Goal: Task Accomplishment & Management: Complete application form

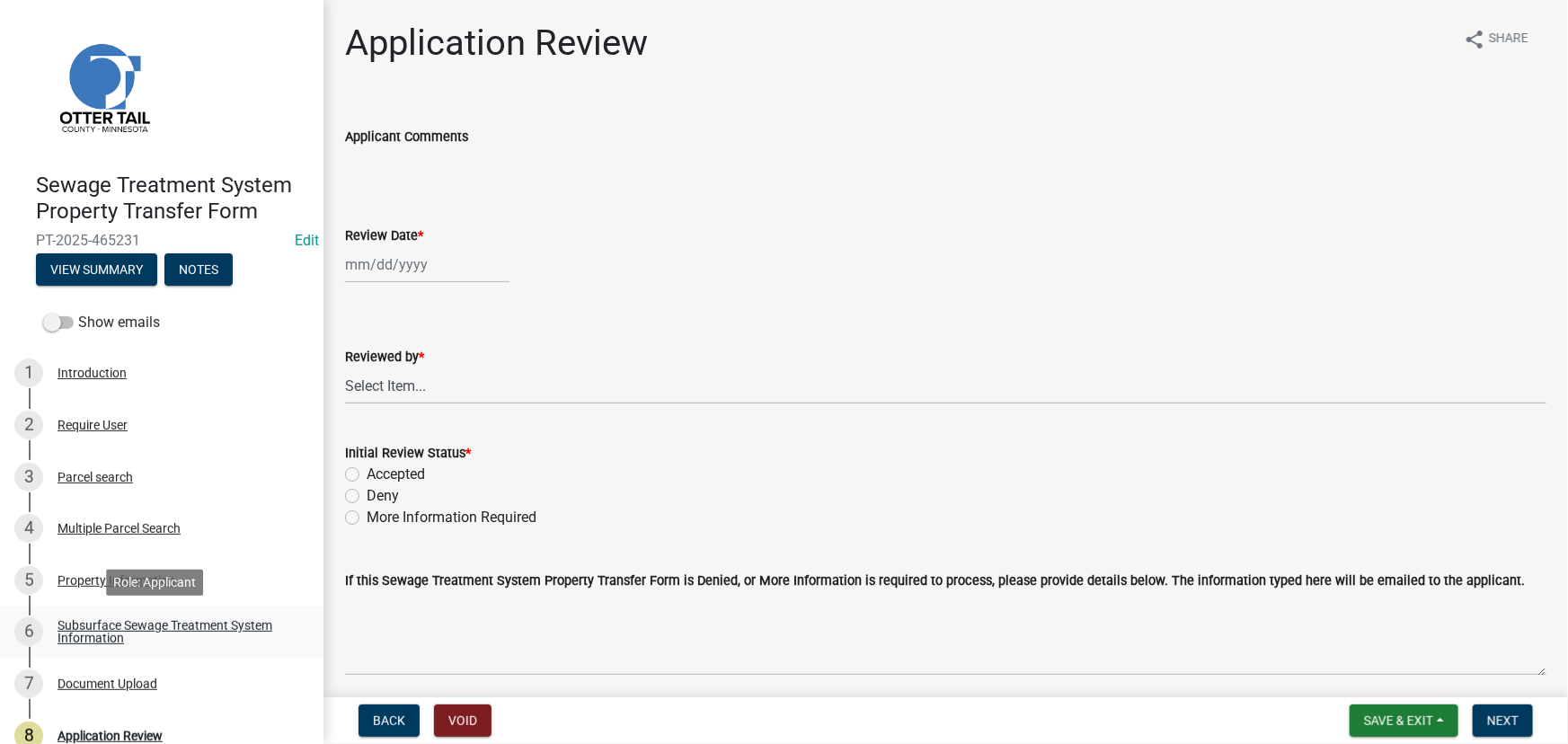
click at [221, 608] on link "6 Subsurface Sewage Treatment System Information" at bounding box center [162, 632] width 324 height 52
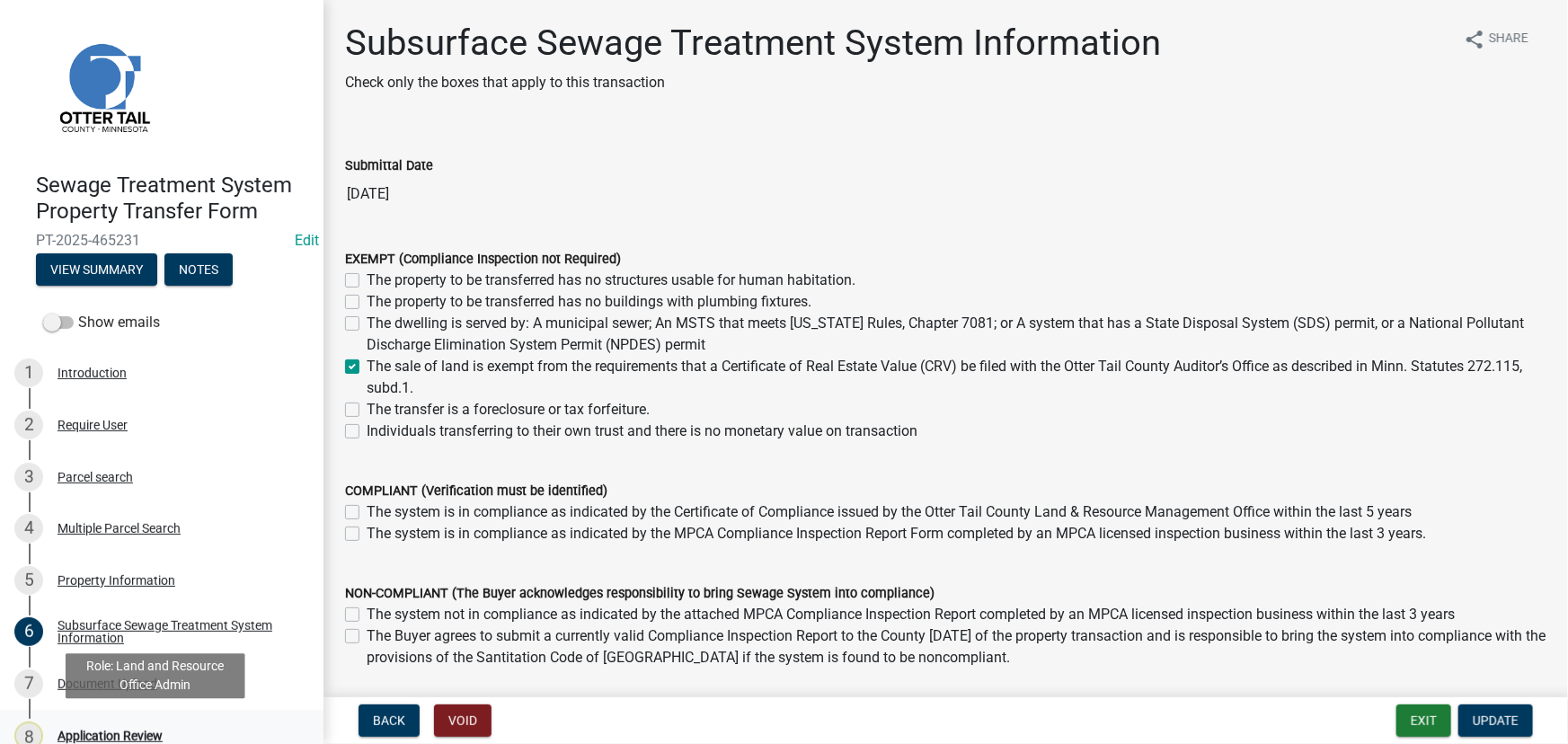
click at [139, 735] on div "Application Review" at bounding box center [110, 736] width 105 height 13
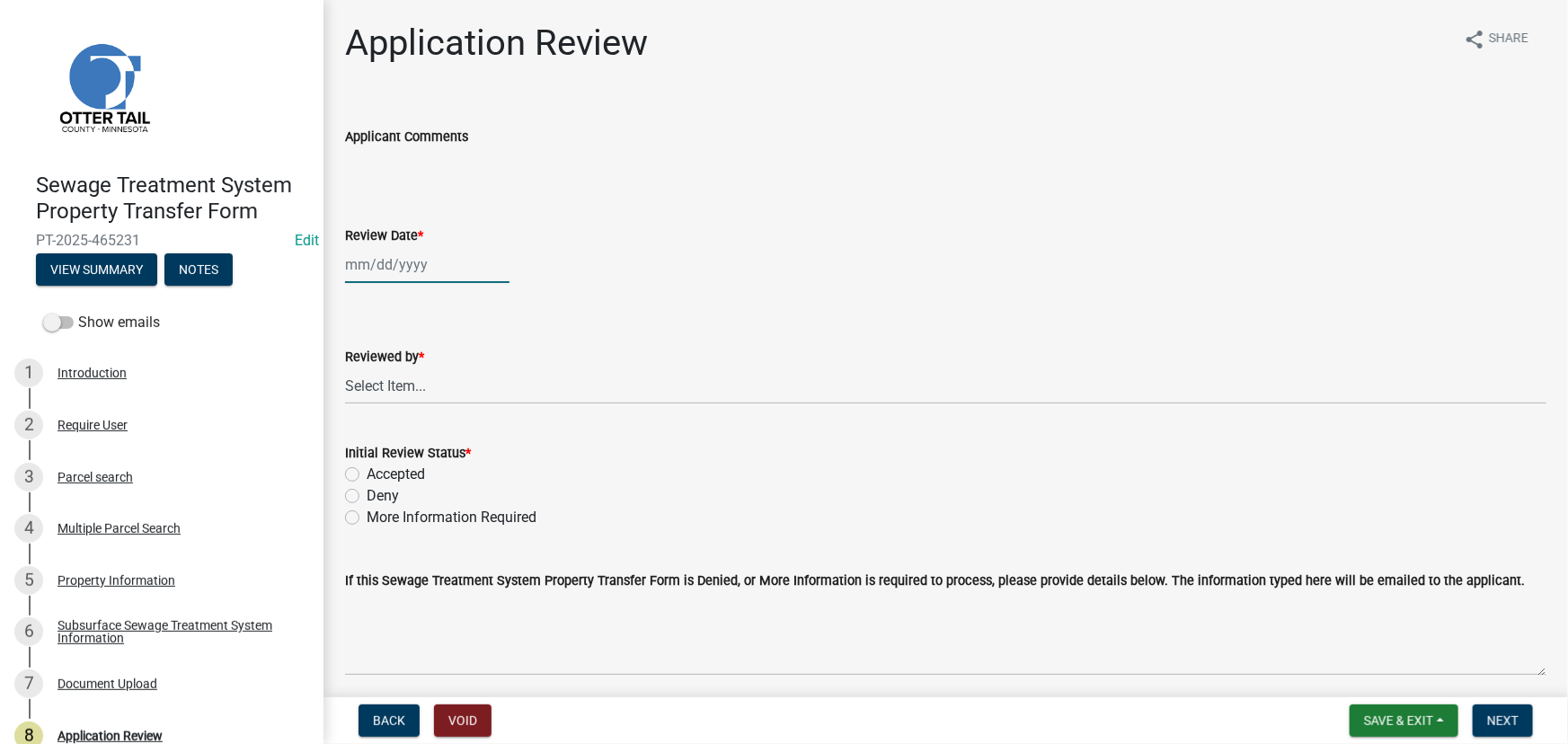
click at [374, 278] on div at bounding box center [427, 264] width 165 height 37
select select "8"
select select "2025"
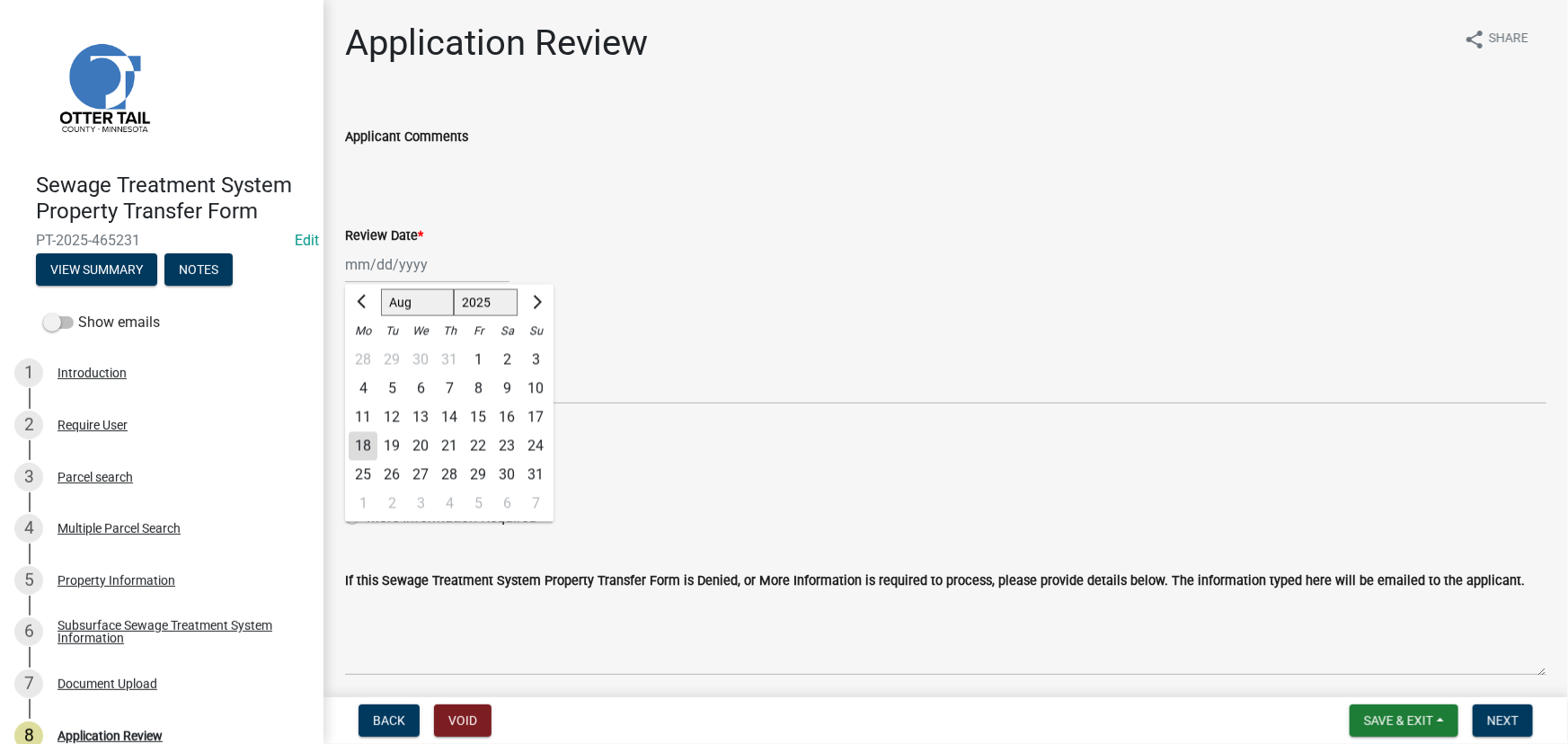
click at [366, 447] on div "18" at bounding box center [362, 445] width 29 height 29
type input "[DATE]"
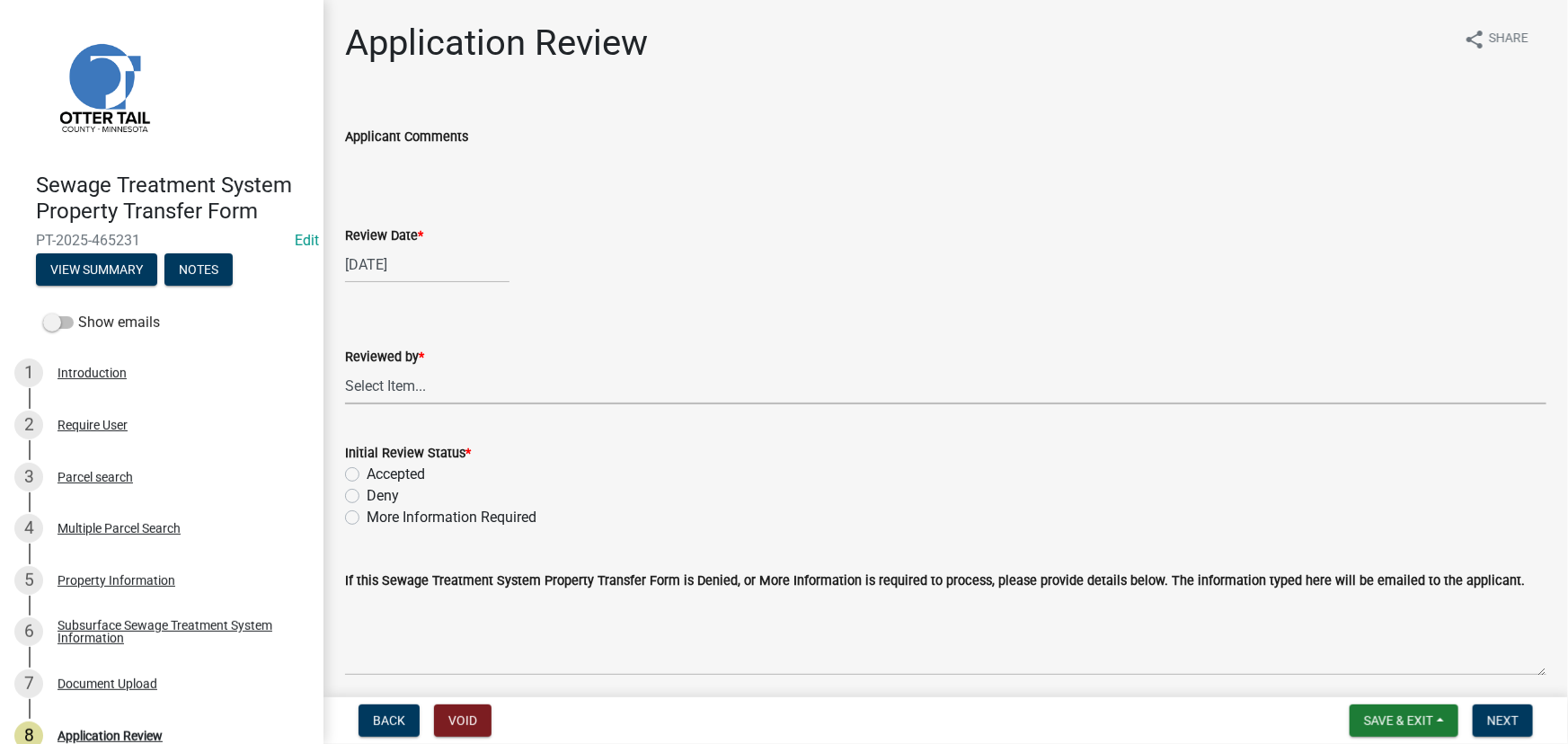
click at [393, 370] on select "Select Item... Alexis Newark Amy Busko Andrea Perales Brittany Tollefson Christ…" at bounding box center [945, 385] width 1201 height 37
click at [345, 367] on select "Select Item... Alexis Newark Amy Busko Andrea Perales Brittany Tollefson Christ…" at bounding box center [945, 385] width 1201 height 37
select select "190fd4c8-42ef-492b-a4a0-a0213555944c"
click at [419, 470] on label "Accepted" at bounding box center [395, 473] width 58 height 21
click at [378, 470] on input "Accepted" at bounding box center [372, 469] width 12 height 12
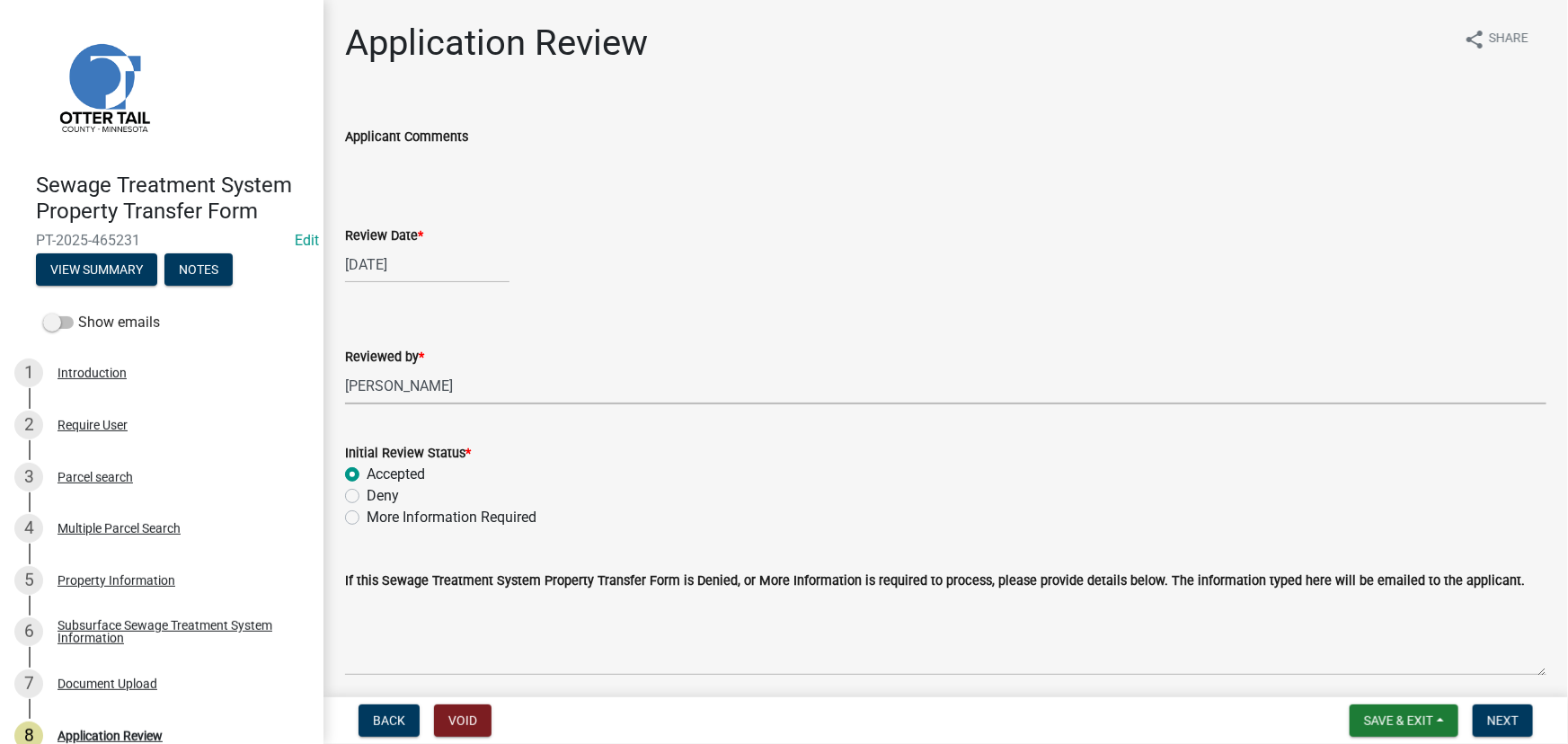
radio input "true"
click at [1491, 718] on span "Next" at bounding box center [1502, 721] width 31 height 15
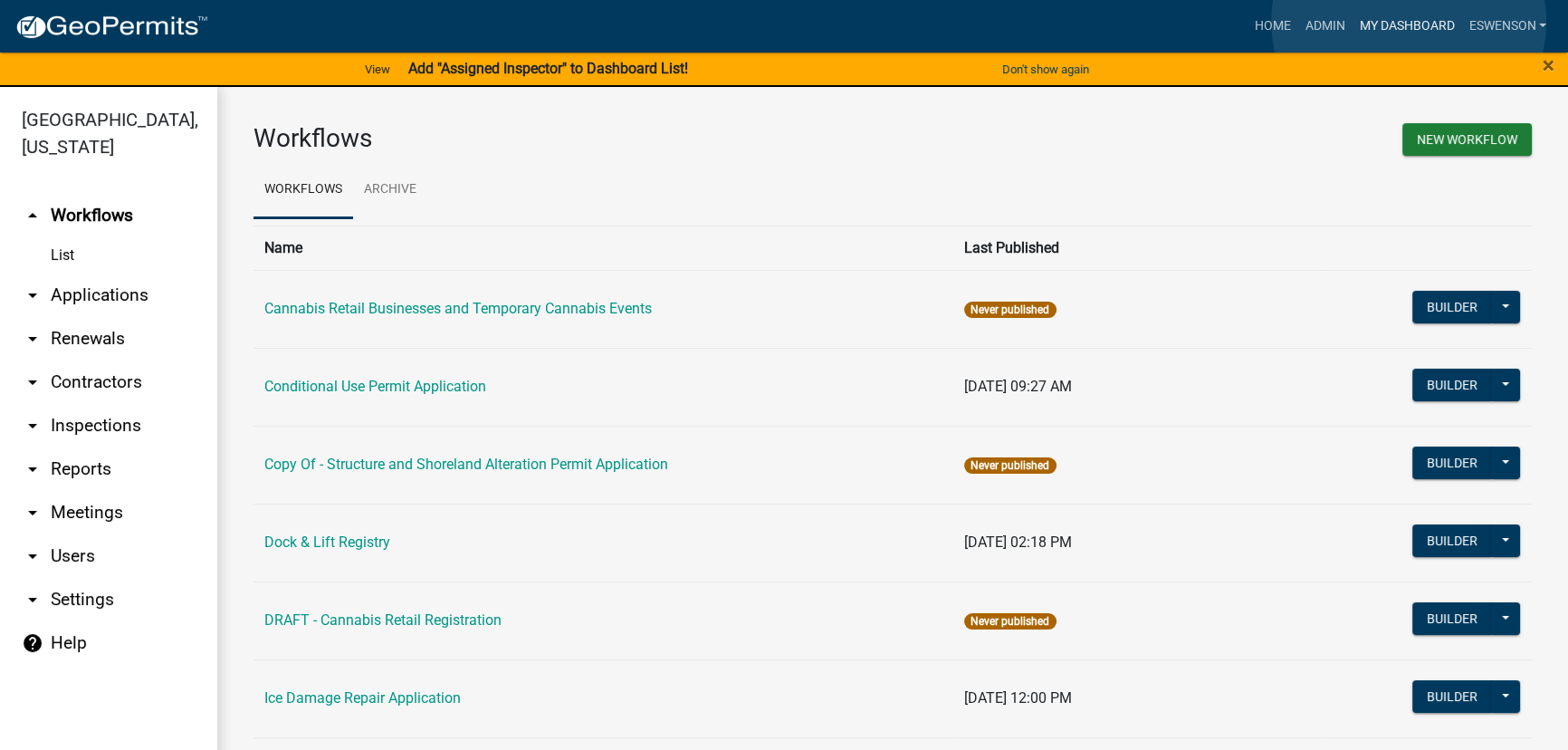
click at [1409, 21] on link "My Dashboard" at bounding box center [1407, 26] width 110 height 34
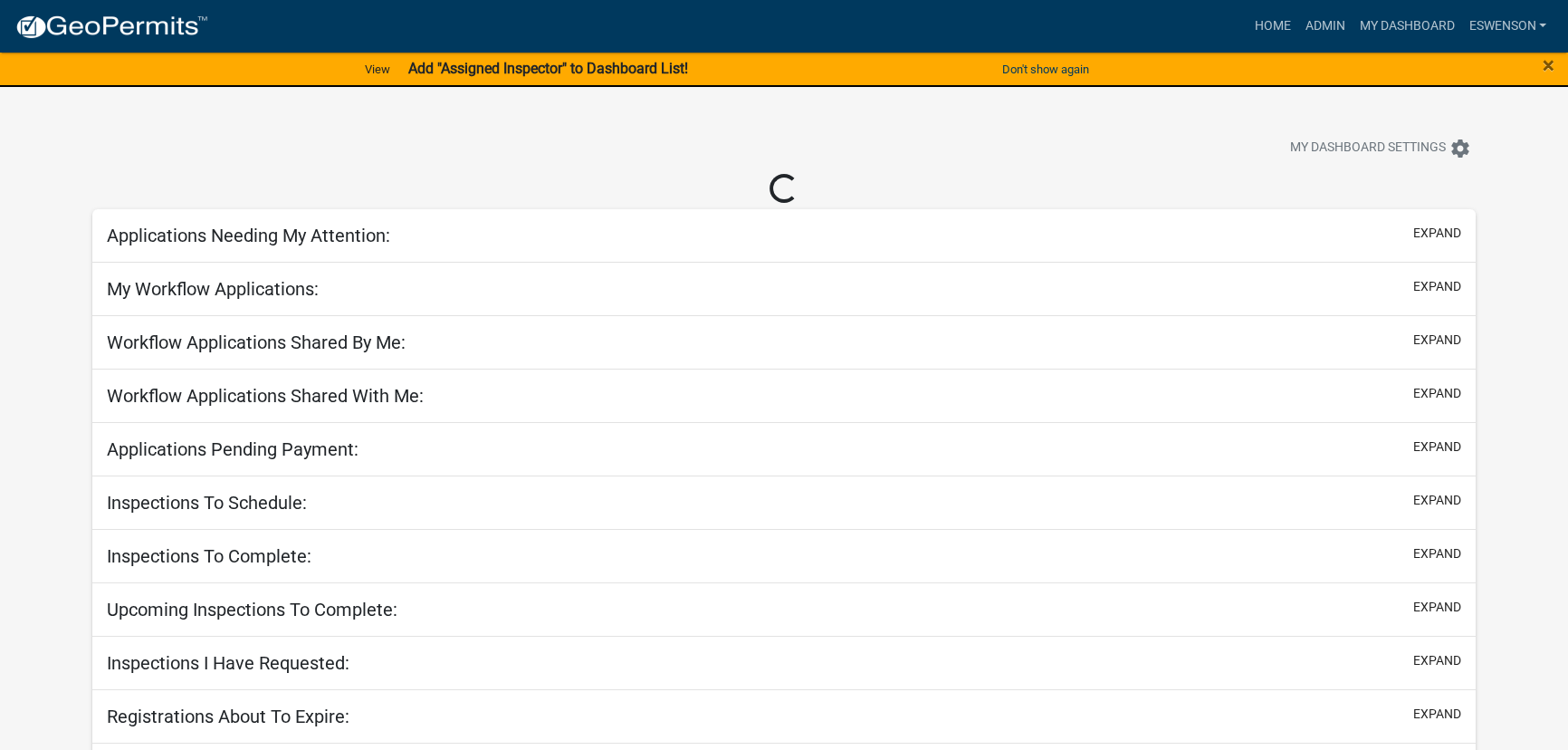
select select "3: 100"
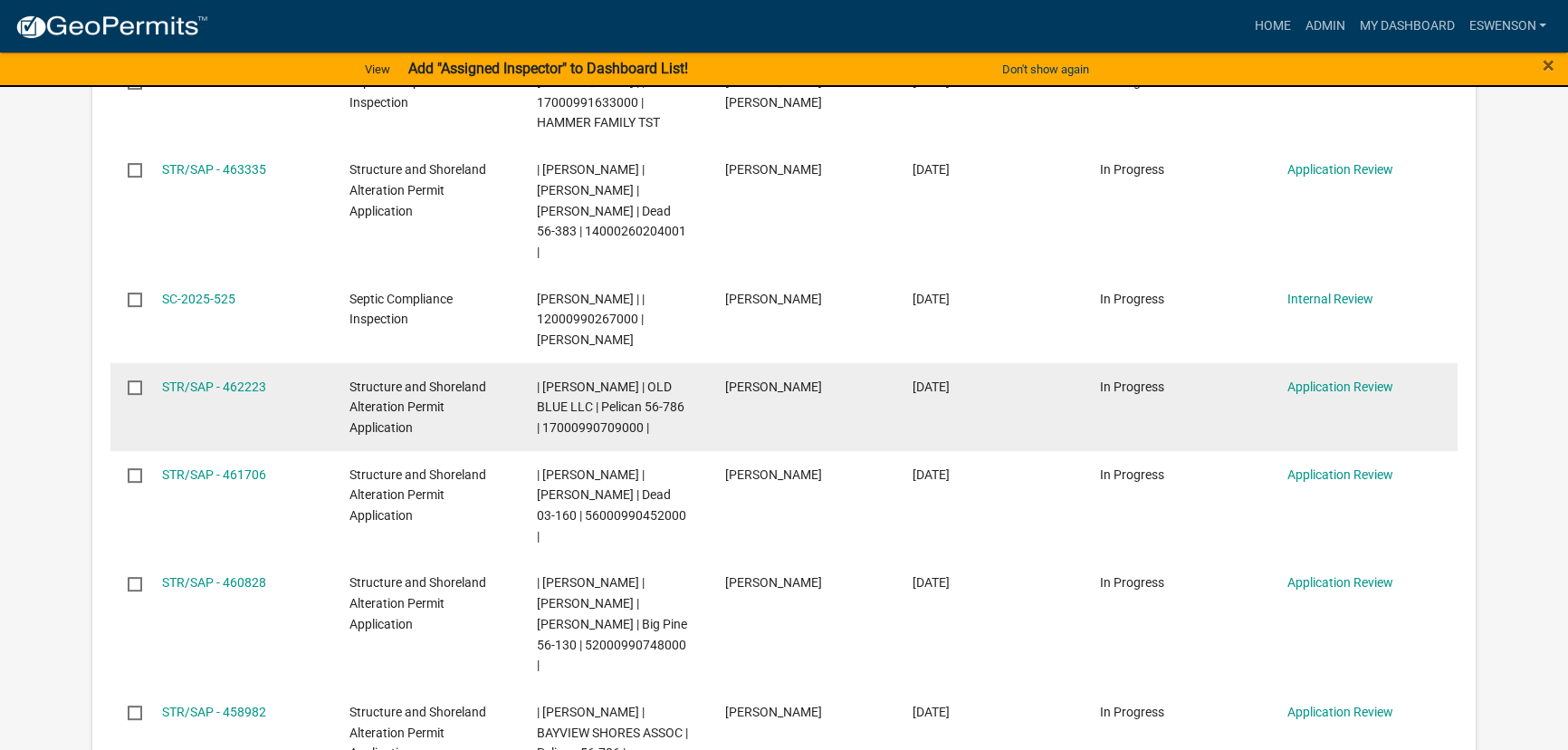
scroll to position [741, 0]
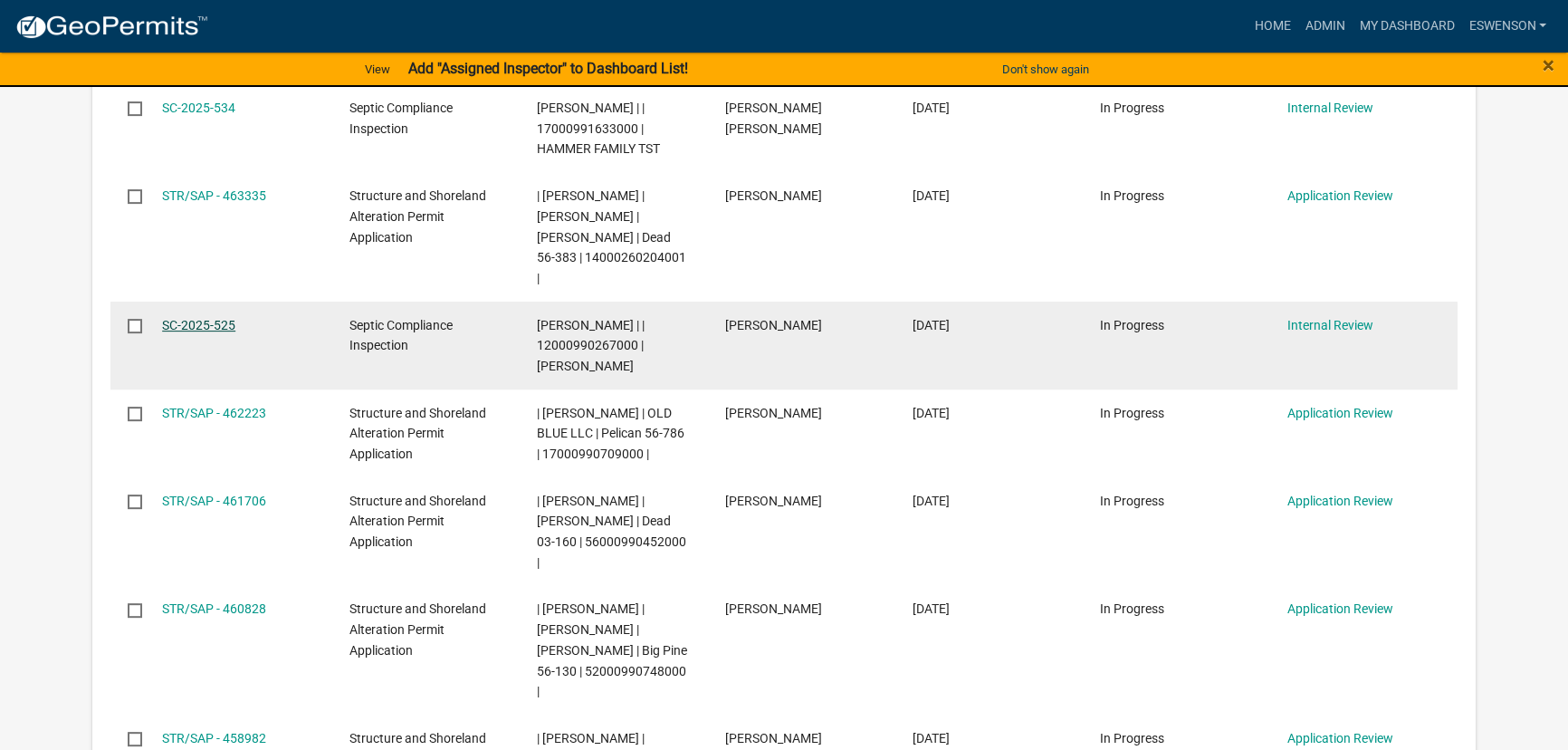
click at [191, 318] on link "SC-2025-525" at bounding box center [198, 325] width 74 height 15
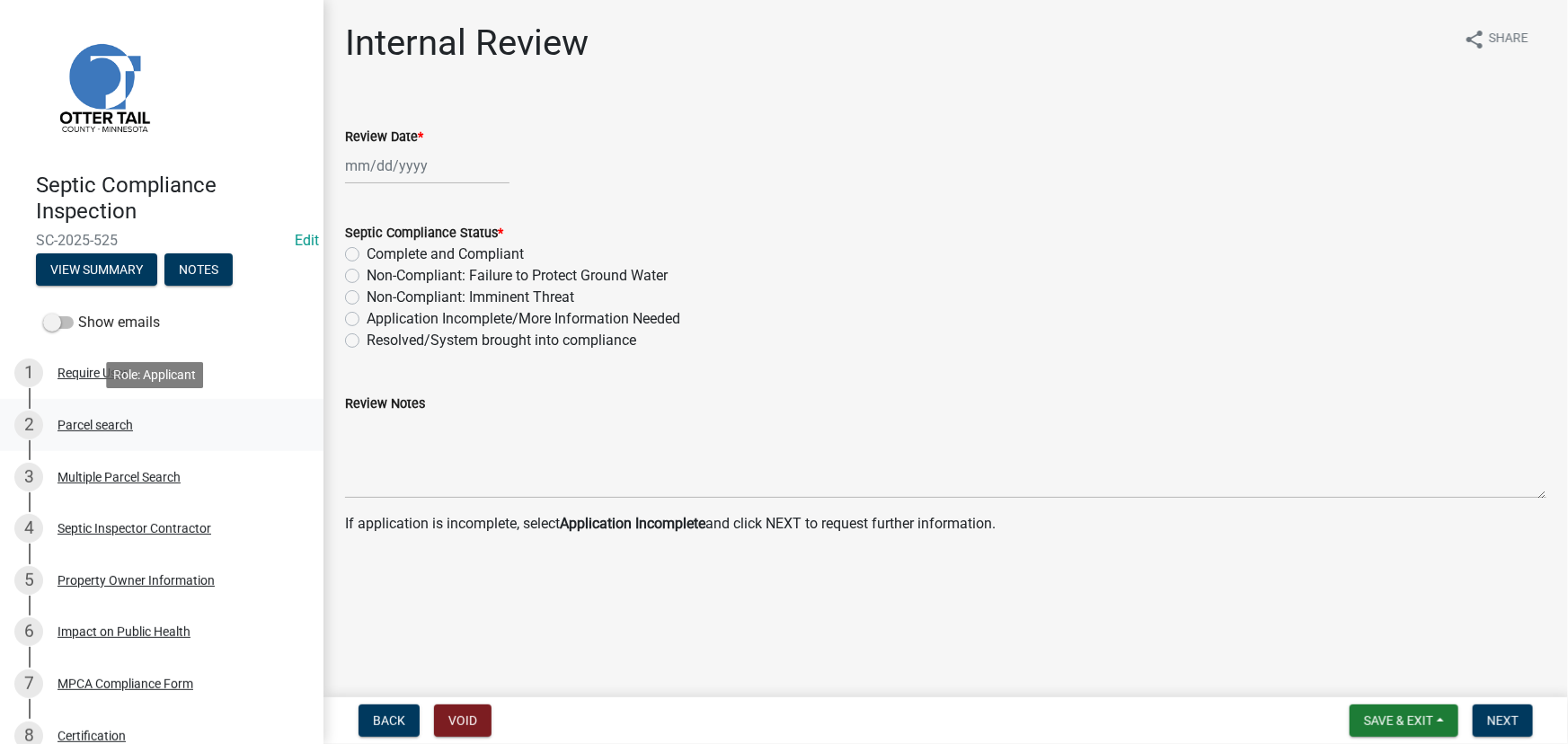
click at [79, 415] on div "2 Parcel search" at bounding box center [154, 424] width 280 height 29
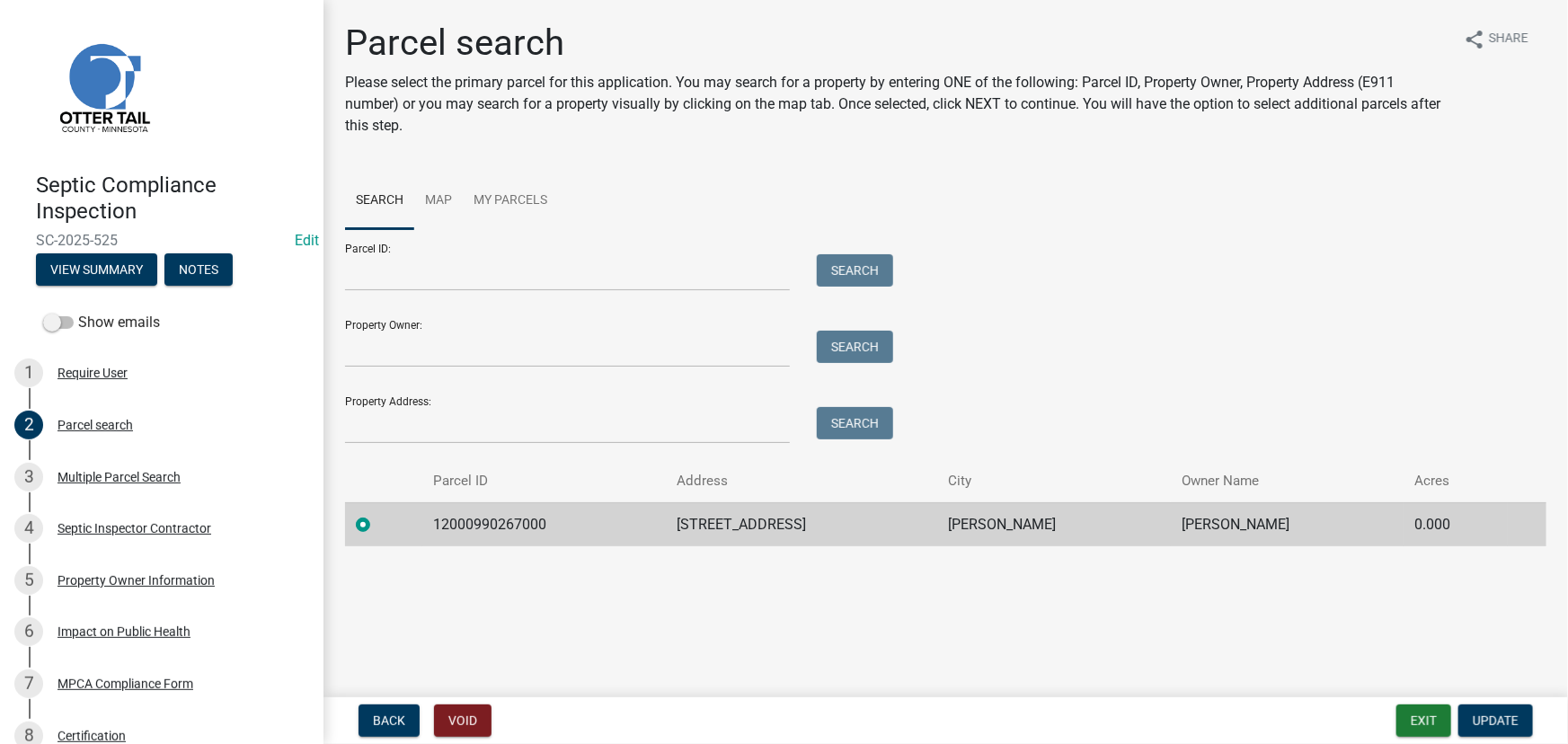
click at [479, 522] on td "12000990267000" at bounding box center [544, 524] width 242 height 44
copy td "12000990267000"
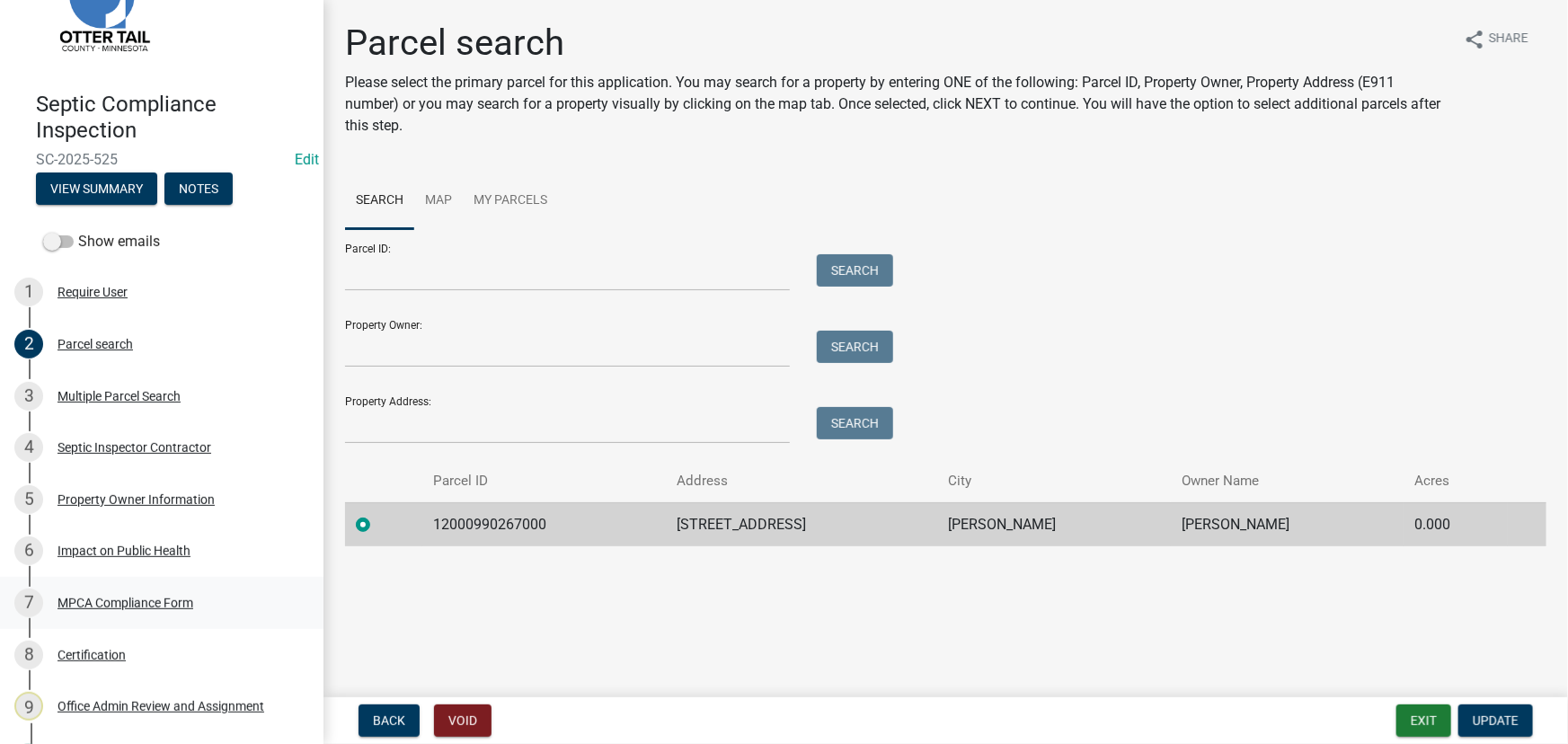
click at [142, 591] on div "7 MPCA Compliance Form" at bounding box center [154, 602] width 280 height 29
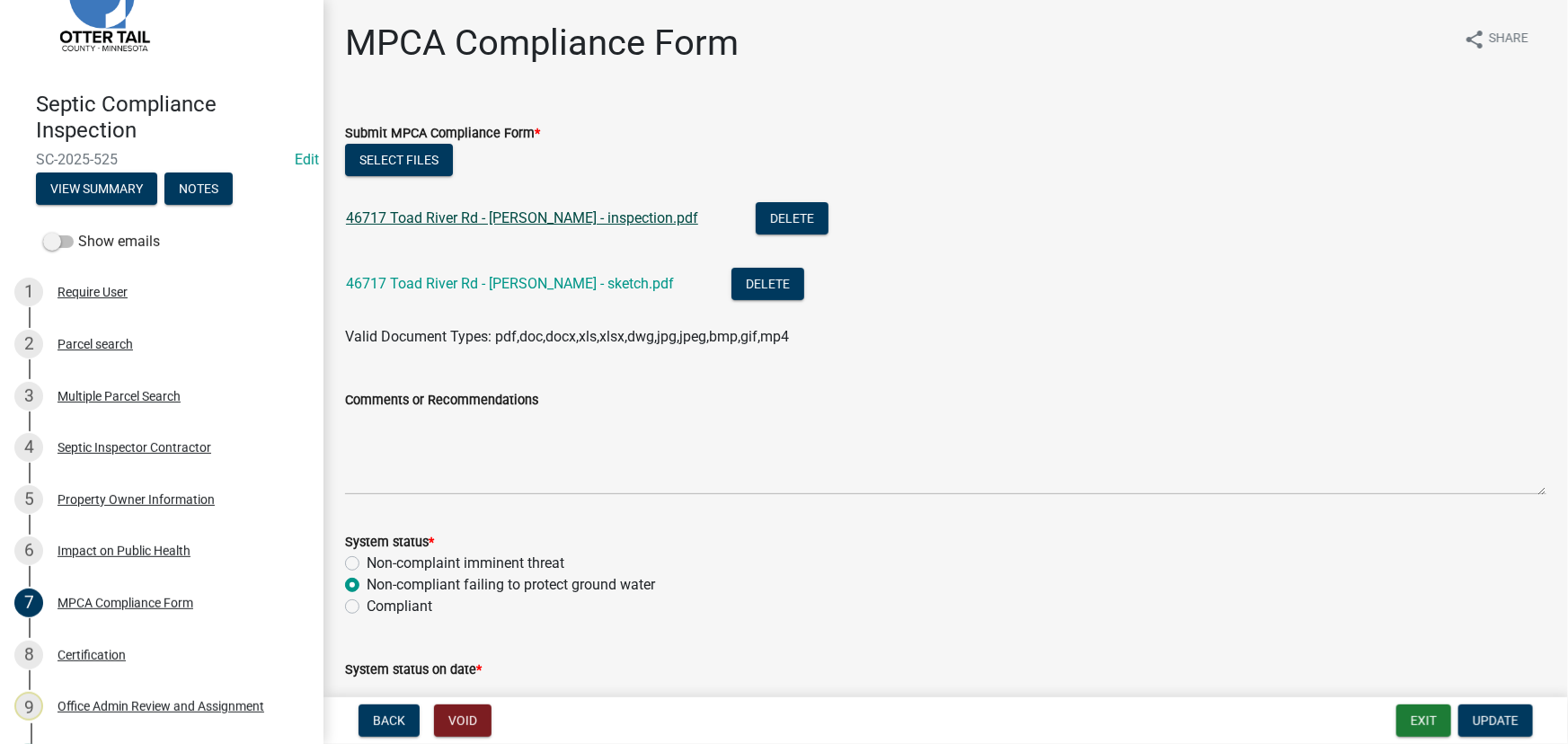
click at [505, 213] on link "46717 Toad River Rd - Clauson - inspection.pdf" at bounding box center [521, 217] width 352 height 17
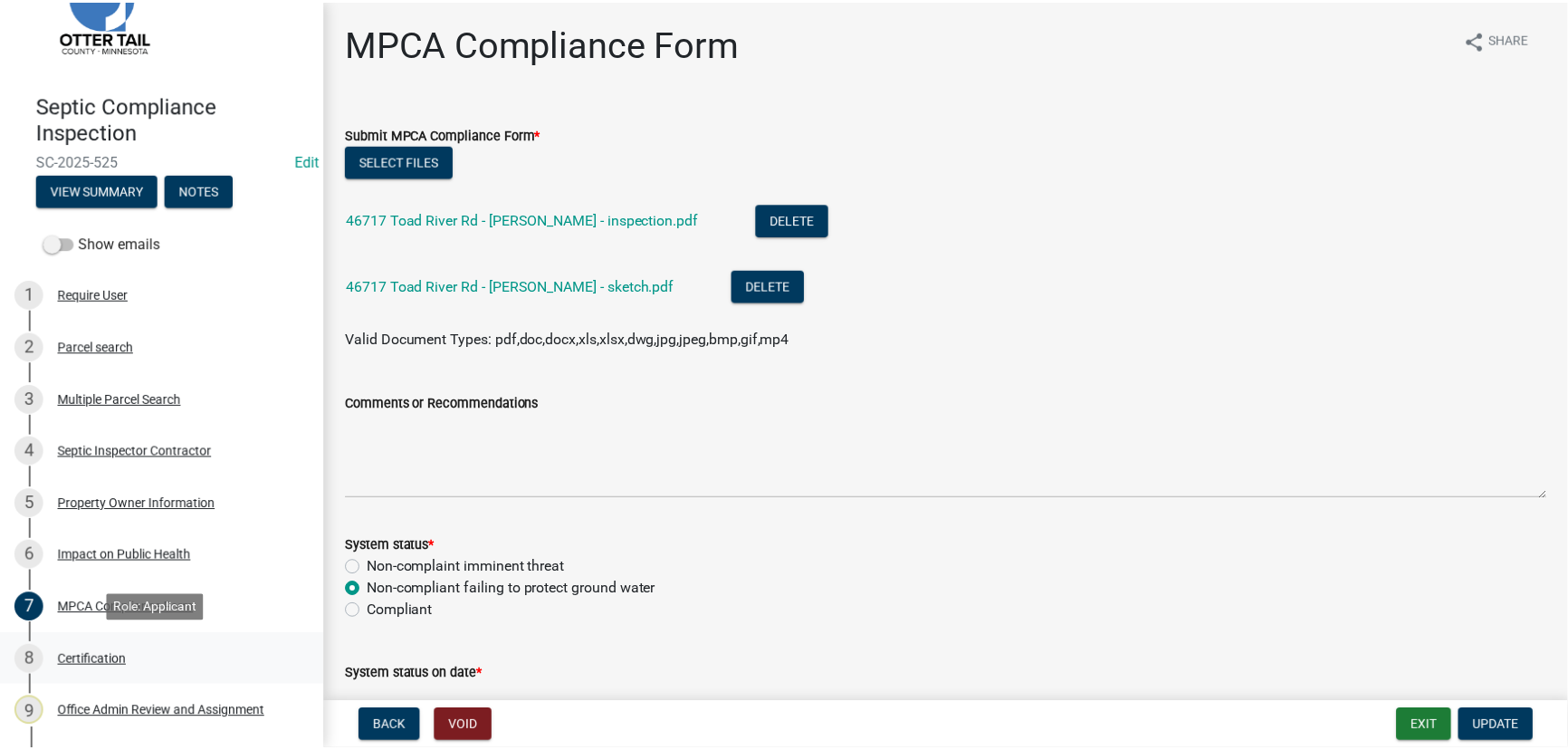
scroll to position [181, 0]
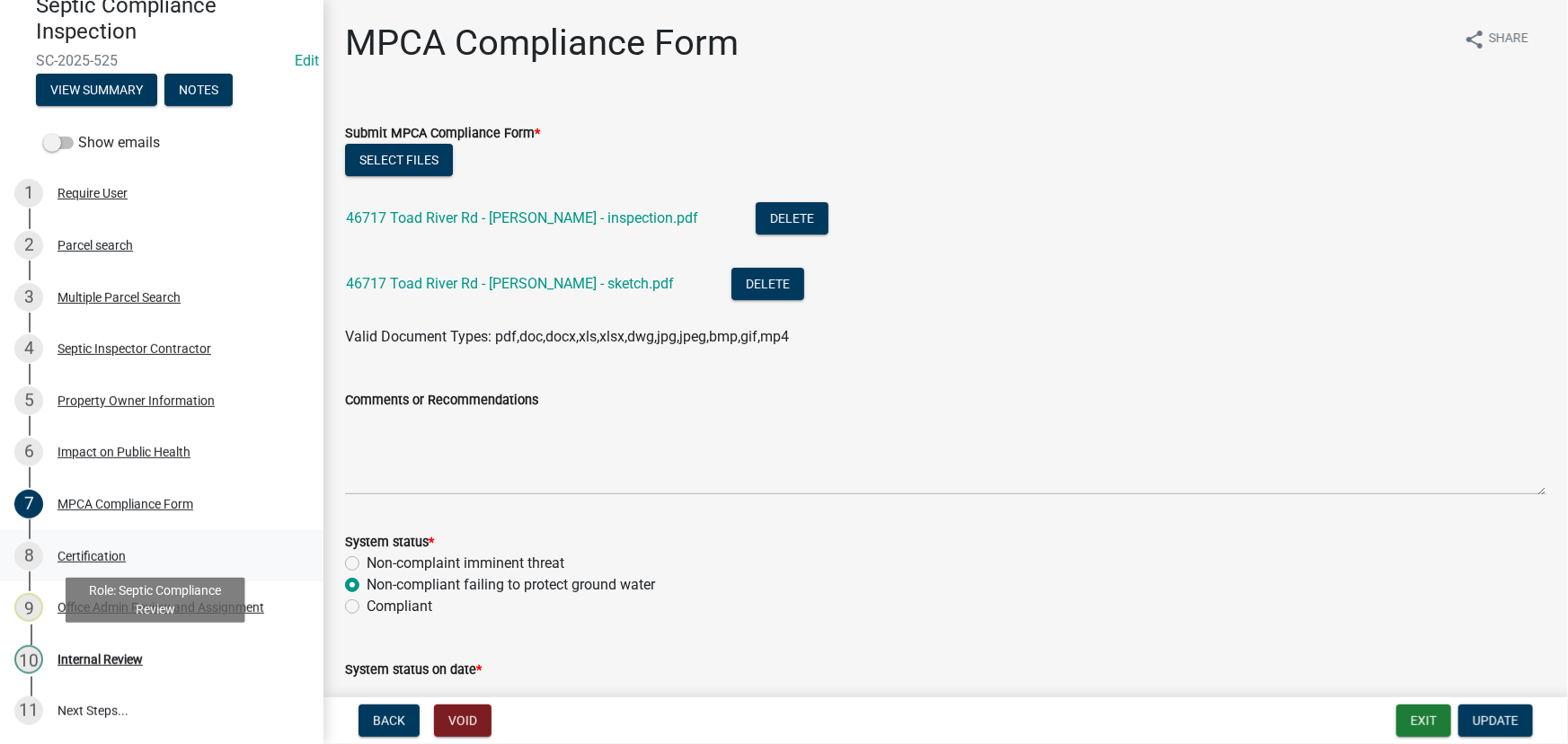
click at [103, 653] on div "Internal Review" at bounding box center [100, 659] width 85 height 13
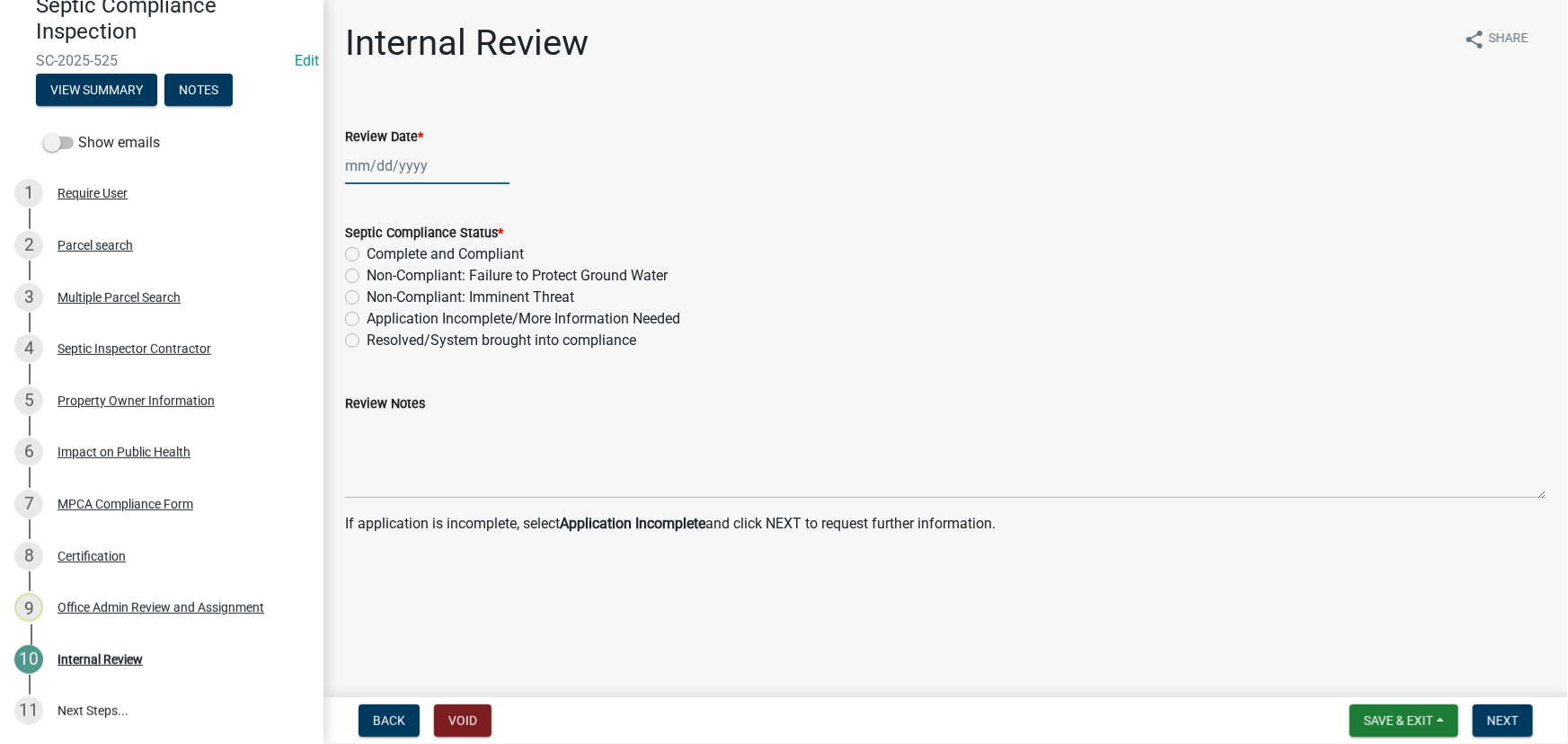
click at [430, 158] on div at bounding box center [427, 165] width 165 height 37
select select "8"
select select "2025"
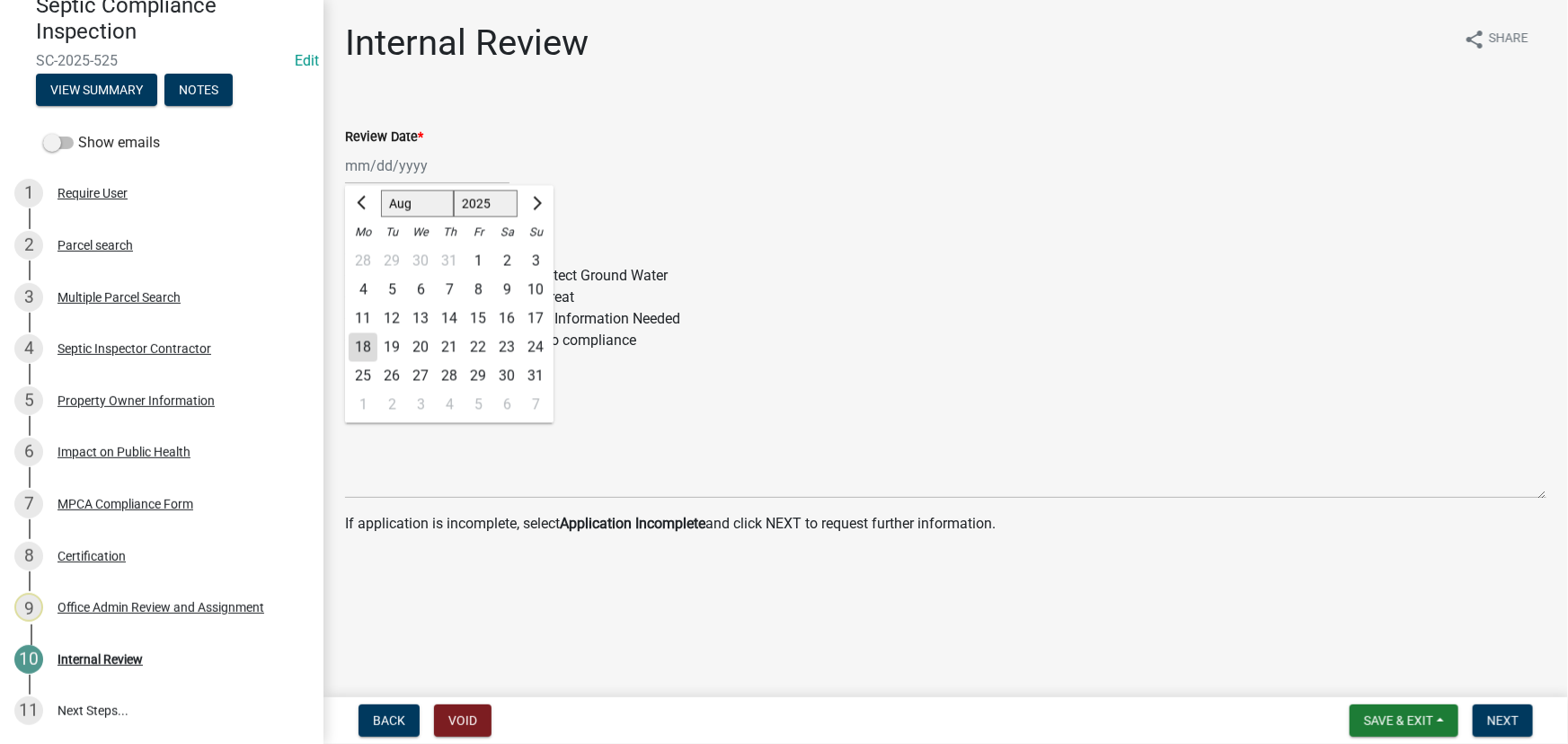
click at [356, 350] on div "18" at bounding box center [362, 348] width 29 height 29
type input "08/18/2025"
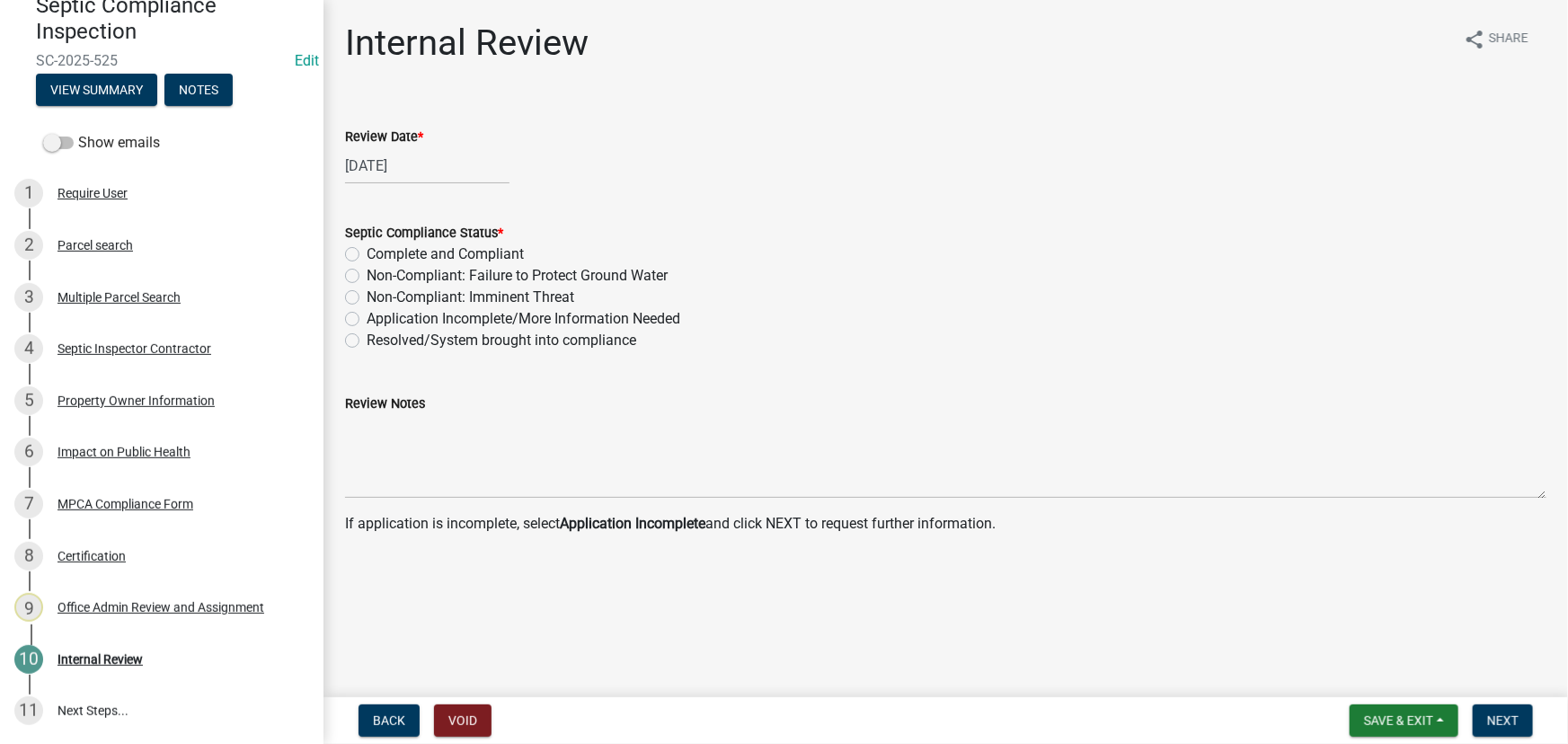
click at [484, 280] on label "Non-Compliant: Failure to Protect Ground Water" at bounding box center [517, 275] width 301 height 21
click at [378, 276] on input "Non-Compliant: Failure to Protect Ground Water" at bounding box center [372, 271] width 12 height 12
radio input "true"
click at [1491, 712] on button "Next" at bounding box center [1502, 720] width 60 height 32
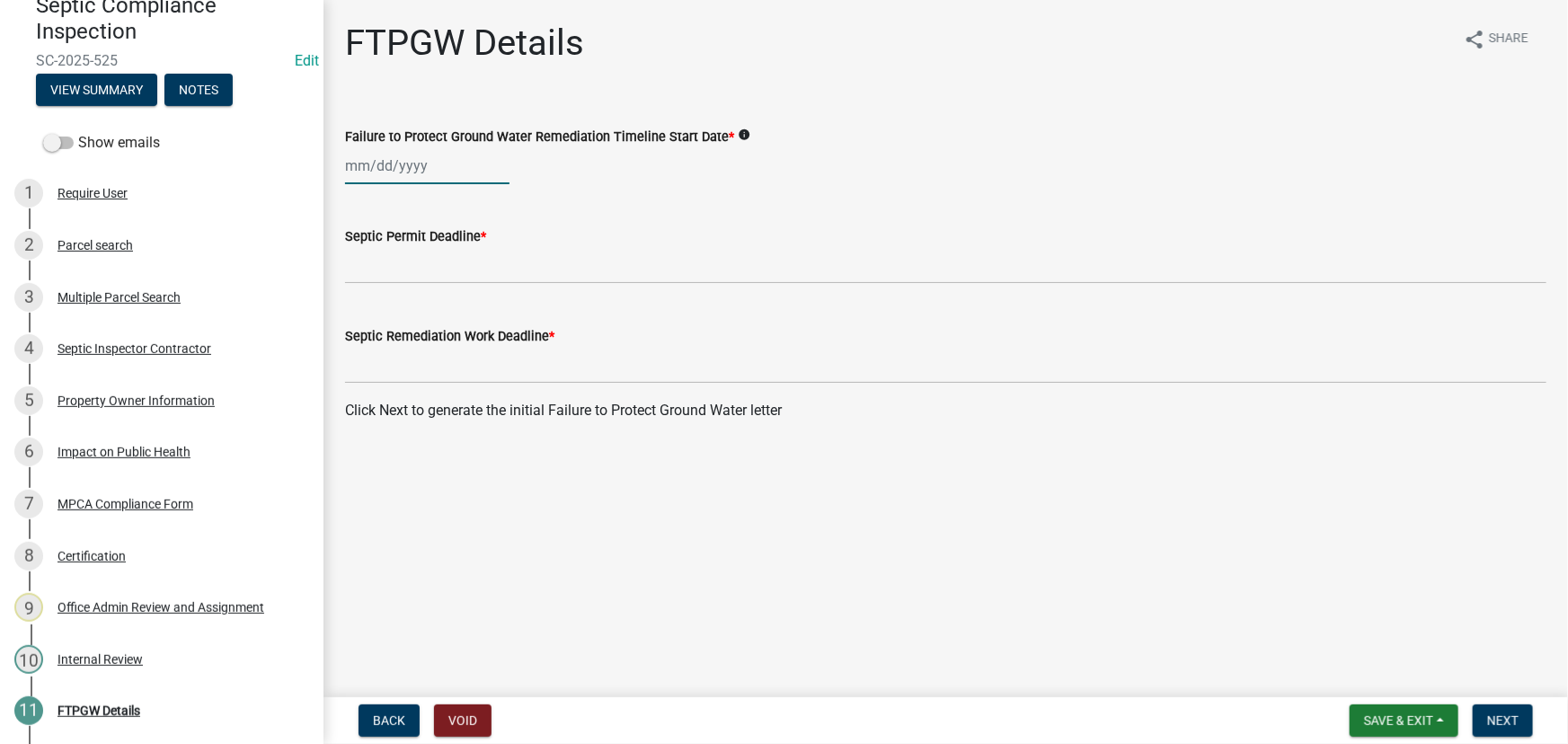
click at [380, 170] on div at bounding box center [427, 165] width 165 height 37
select select "8"
select select "2025"
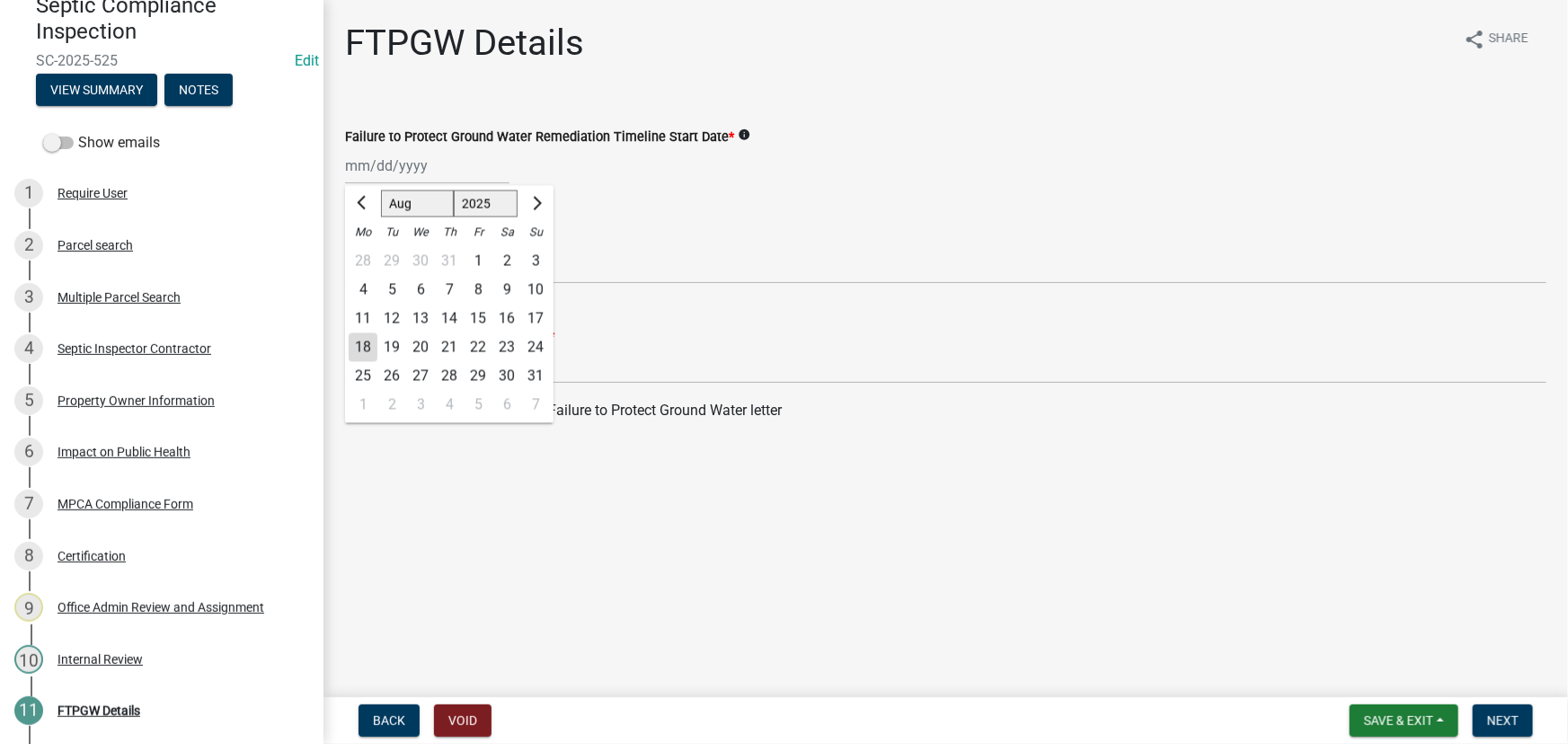
click at [358, 345] on div "18" at bounding box center [362, 348] width 29 height 29
type input "08/18/2025"
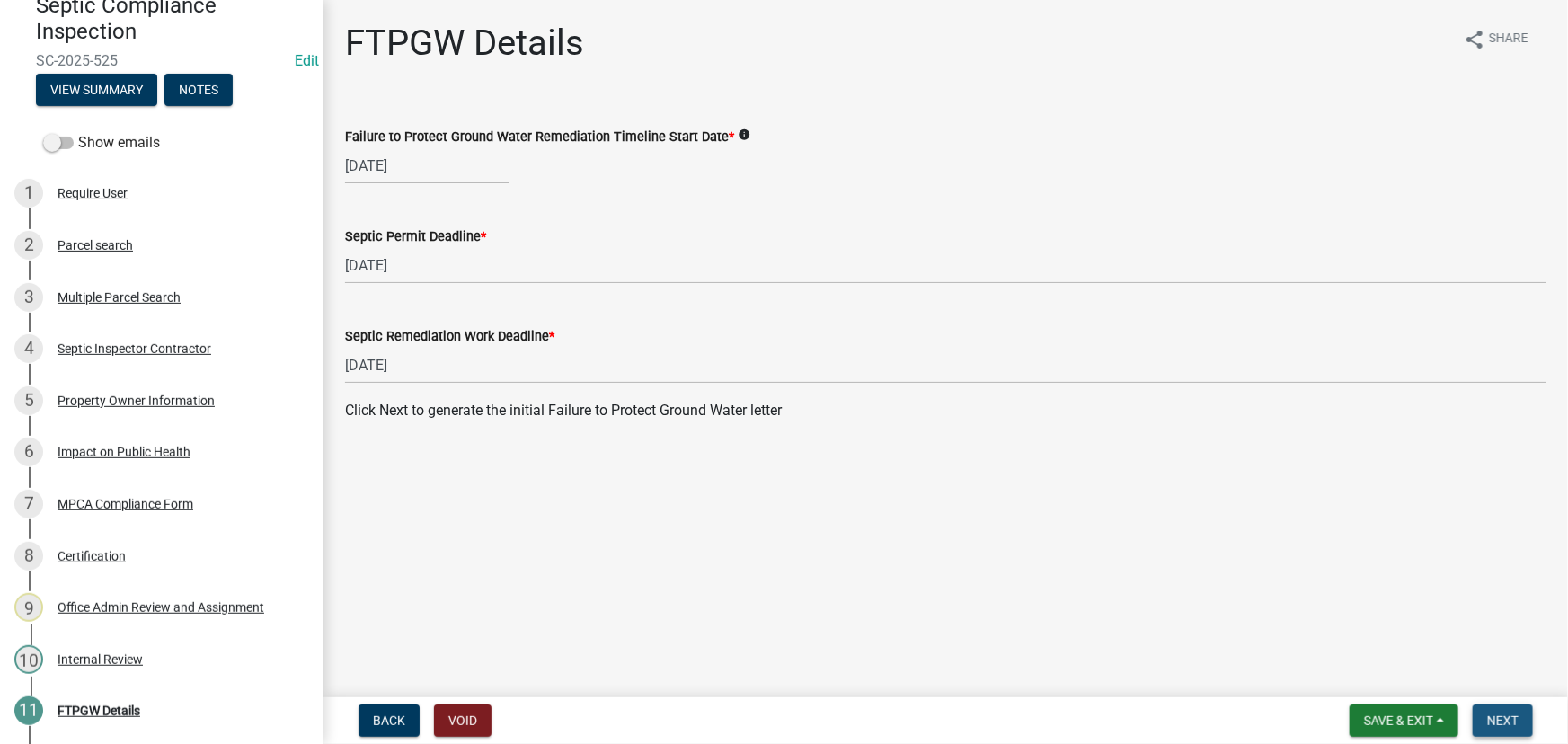
click at [1501, 719] on span "Next" at bounding box center [1502, 721] width 31 height 15
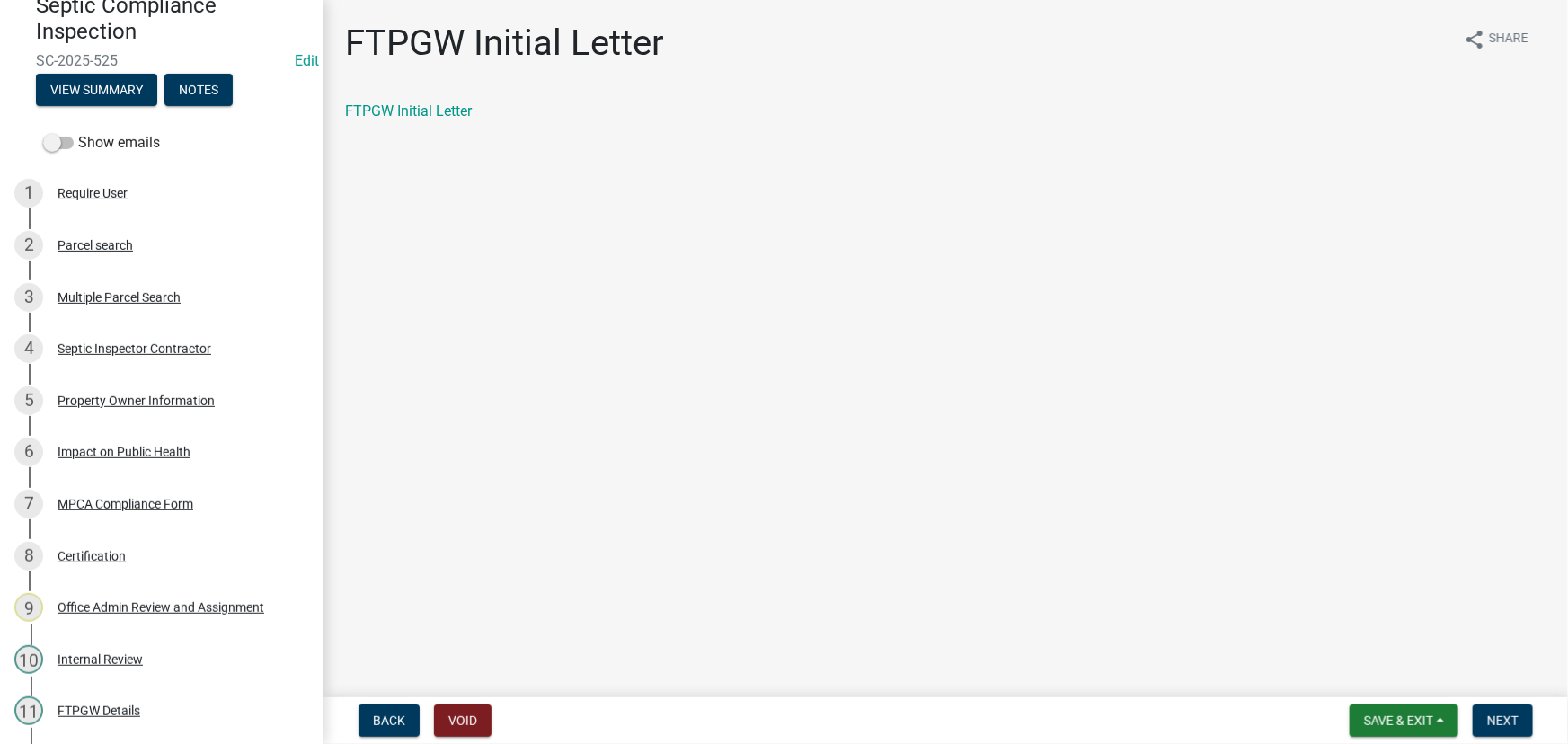
click at [395, 84] on div "FTPGW Initial Letter share Share FTPGW Initial Letter" at bounding box center [946, 87] width 1228 height 131
click at [391, 98] on div "FTPGW Initial Letter share Share FTPGW Initial Letter" at bounding box center [946, 87] width 1228 height 131
click at [390, 107] on link "FTPGW Initial Letter" at bounding box center [408, 111] width 127 height 17
click at [1511, 711] on button "Next" at bounding box center [1502, 720] width 60 height 32
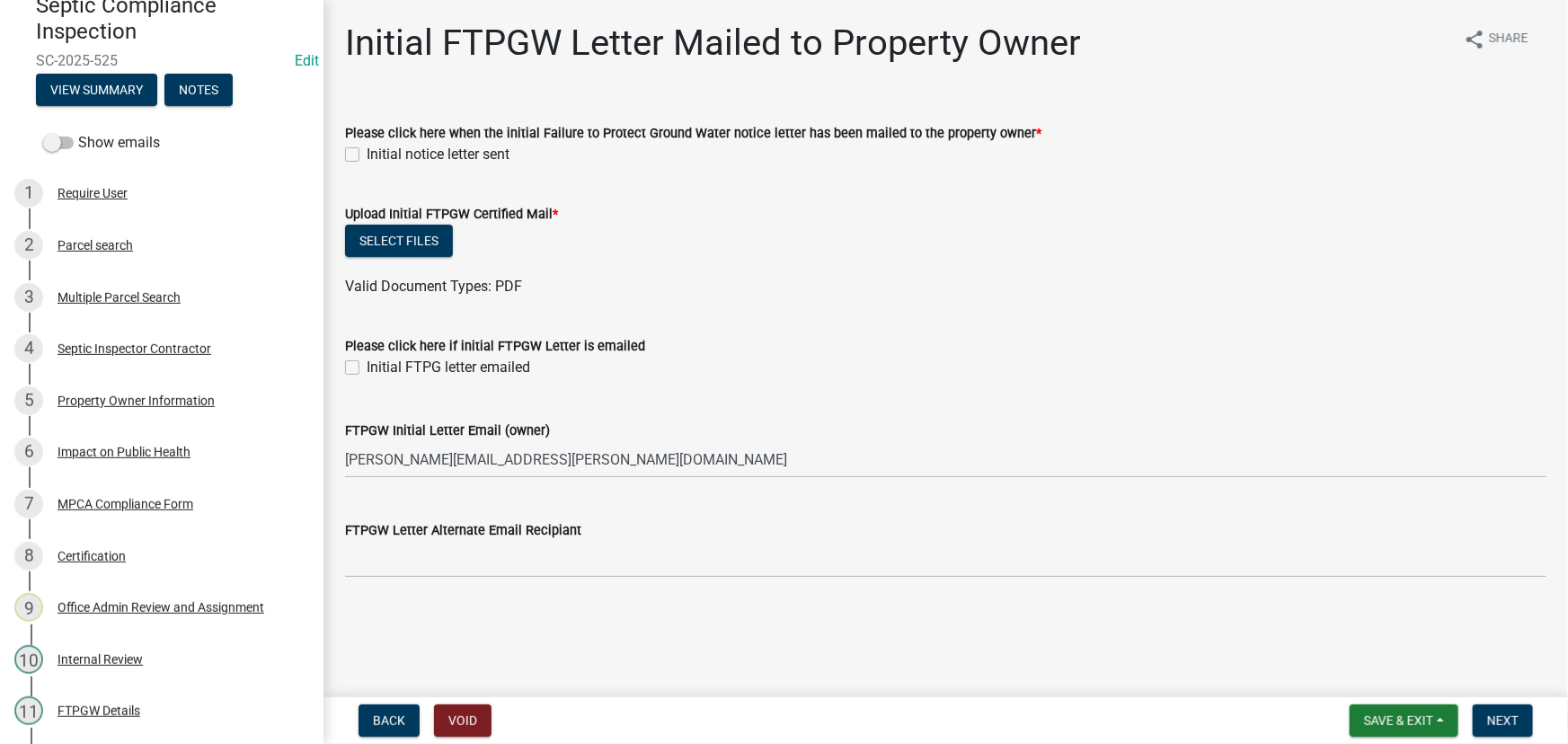
click at [426, 160] on label "Initial notice letter sent" at bounding box center [437, 153] width 143 height 21
click at [378, 155] on input "Initial notice letter sent" at bounding box center [372, 149] width 12 height 12
checkbox input "true"
click at [399, 237] on button "Select files" at bounding box center [398, 240] width 108 height 32
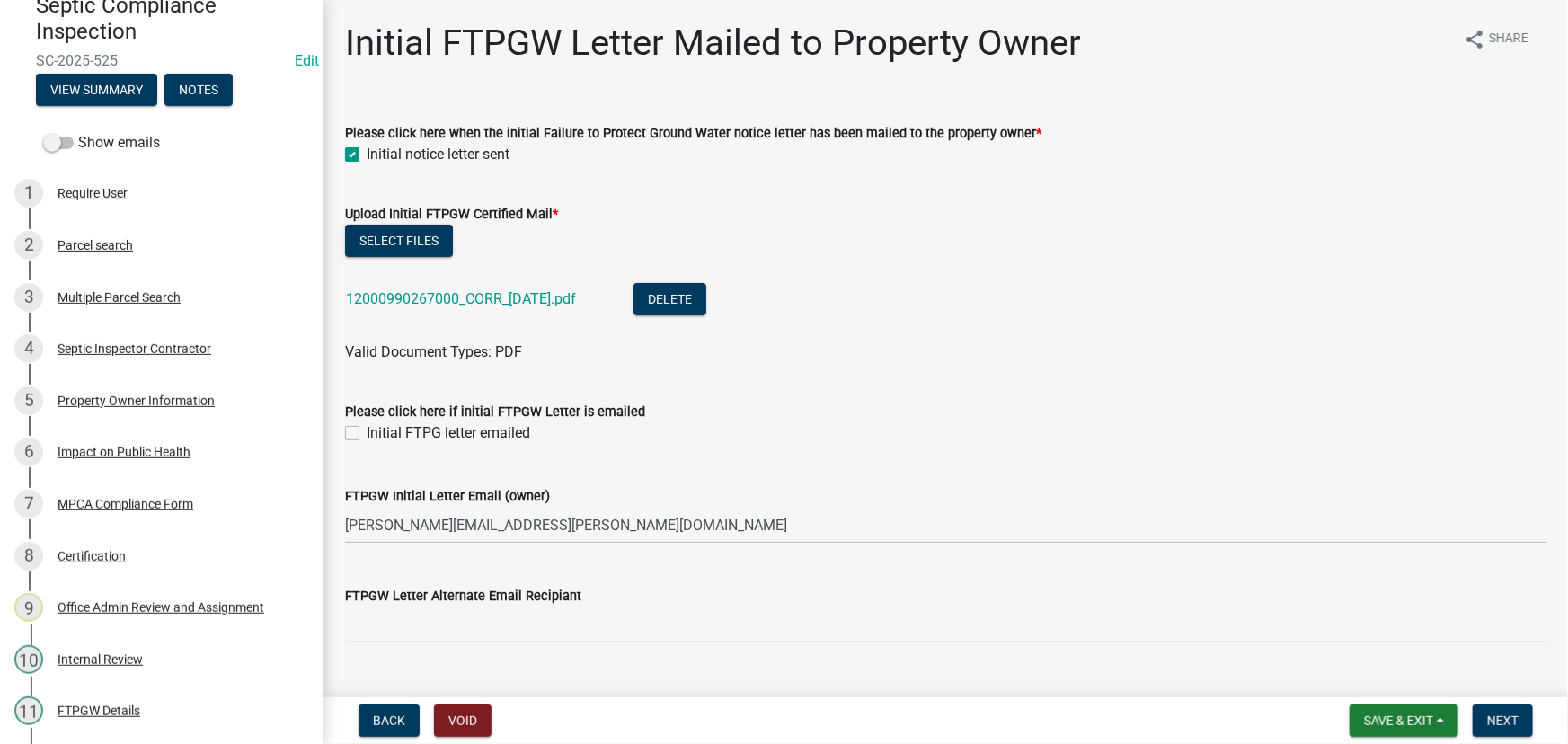
click at [424, 441] on label "Initial FTPG letter emailed" at bounding box center [447, 433] width 164 height 21
click at [378, 433] on input "Initial FTPG letter emailed" at bounding box center [372, 428] width 12 height 12
checkbox input "true"
click at [1490, 719] on span "Next" at bounding box center [1502, 721] width 31 height 15
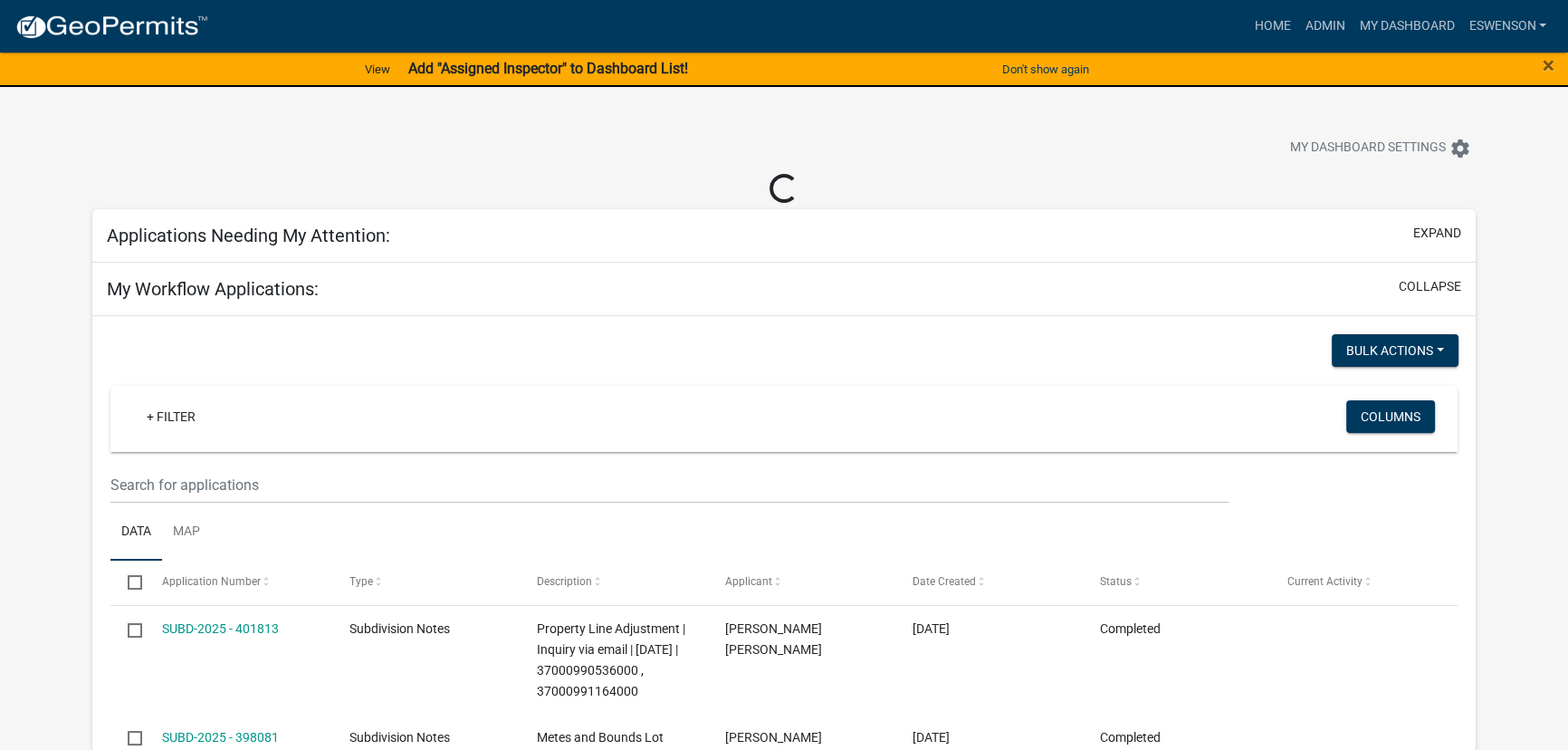
select select "3: 100"
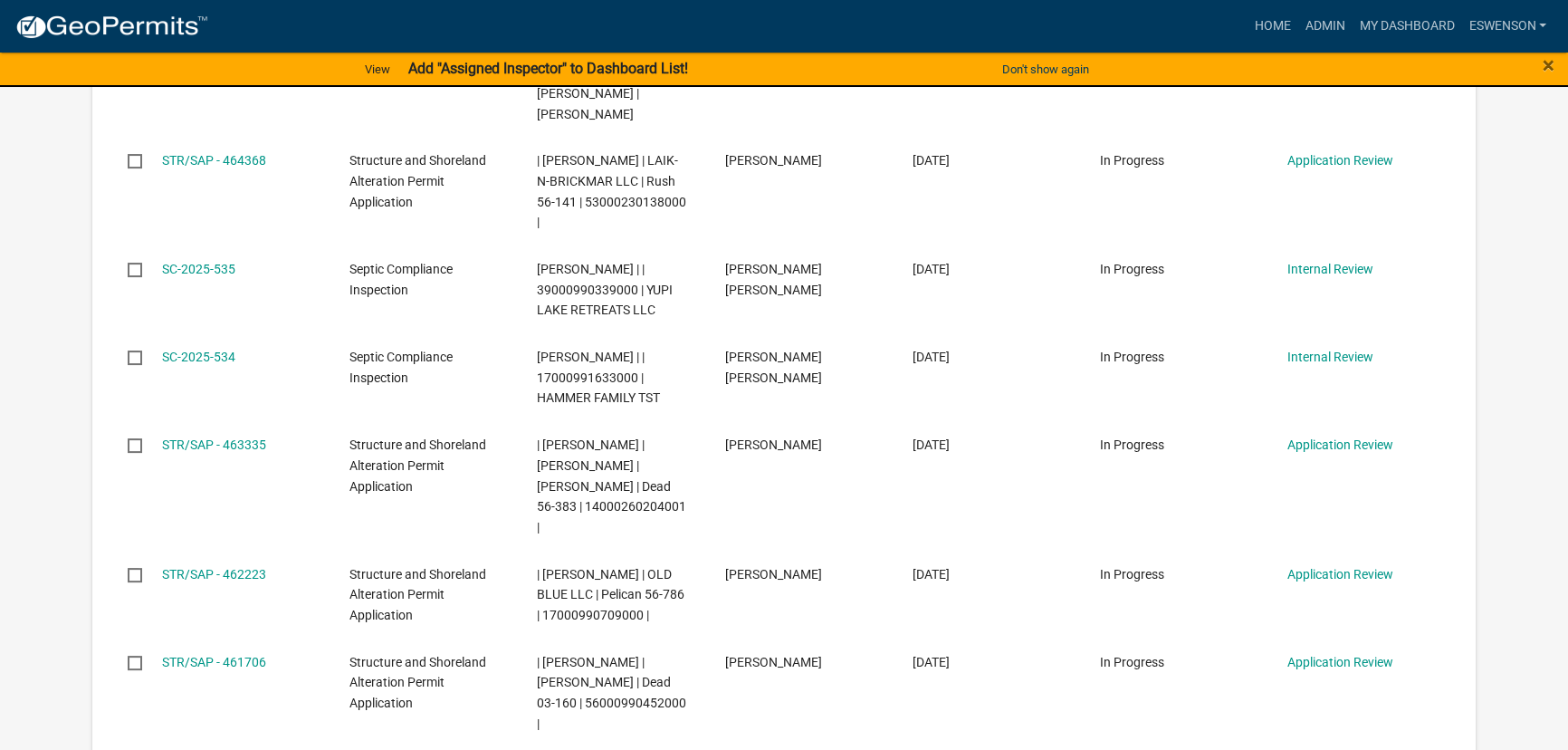
scroll to position [494, 0]
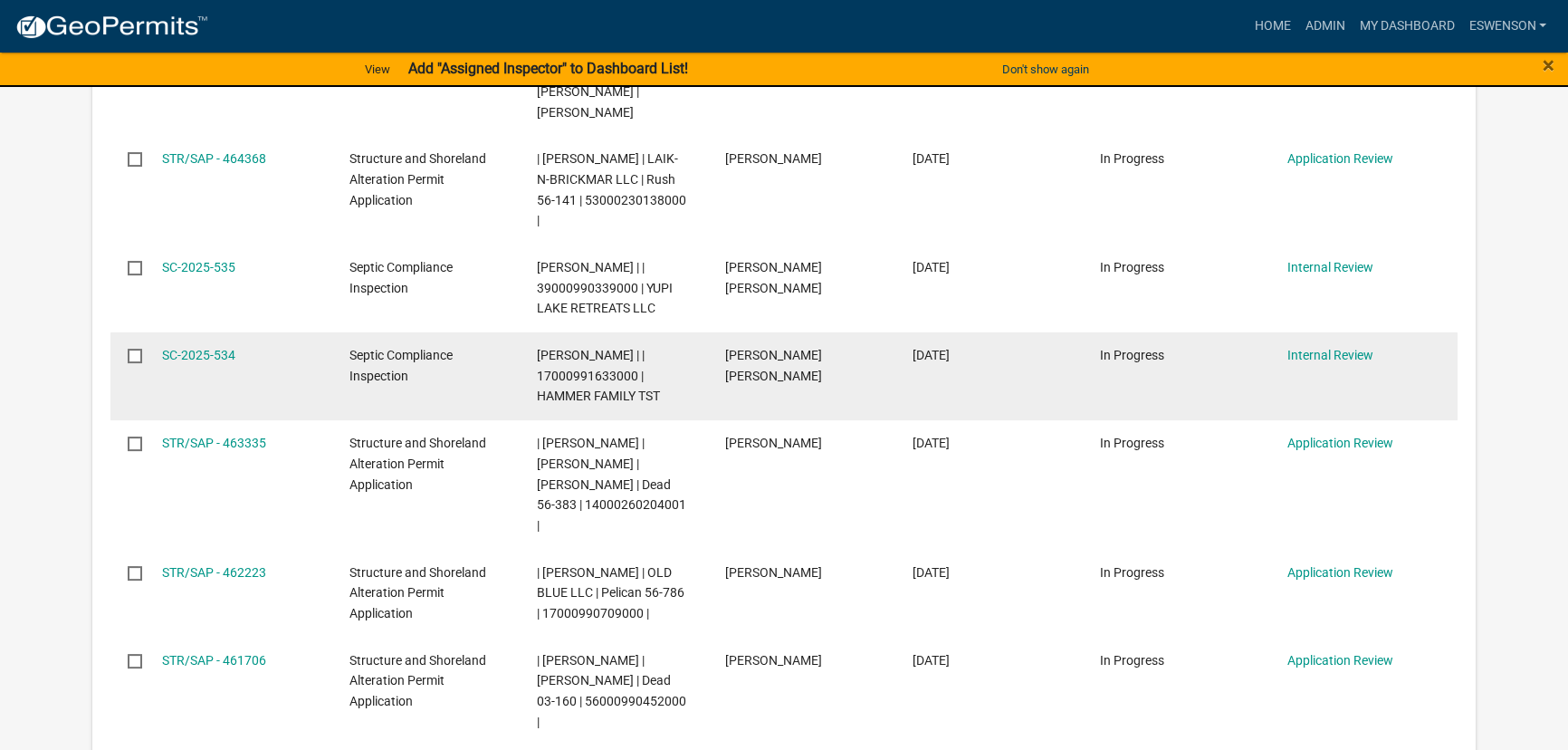
click at [582, 352] on span "Emma Swenson | | 17000991633000 | HAMMER FAMILY TST" at bounding box center [598, 375] width 123 height 56
click at [586, 349] on span "Emma Swenson | | 17000991633000 | HAMMER FAMILY TST" at bounding box center [598, 375] width 123 height 56
copy span "17000991633000"
click at [180, 348] on link "SC-2025-534" at bounding box center [198, 355] width 74 height 15
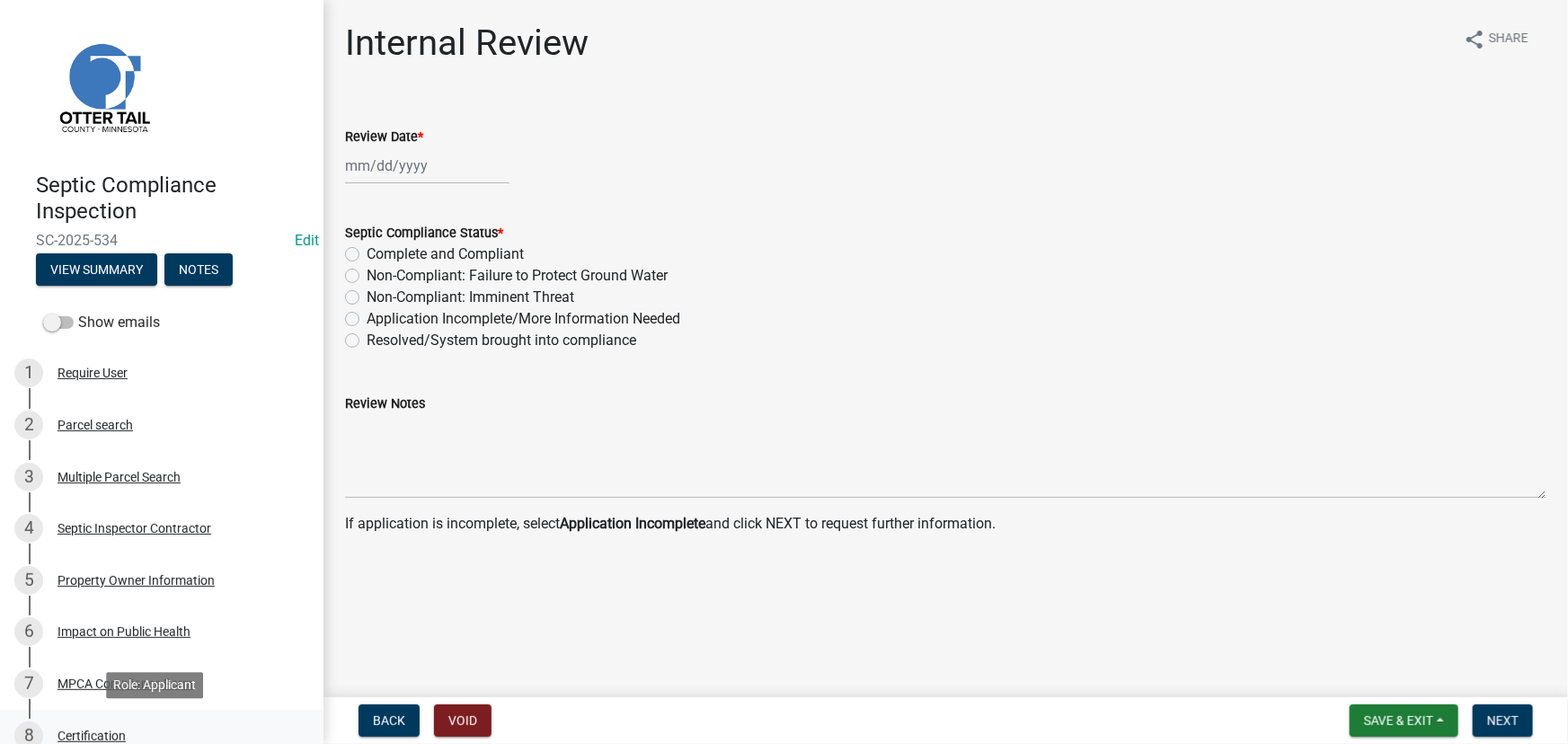
click at [93, 721] on div "8 Certification" at bounding box center [154, 735] width 280 height 29
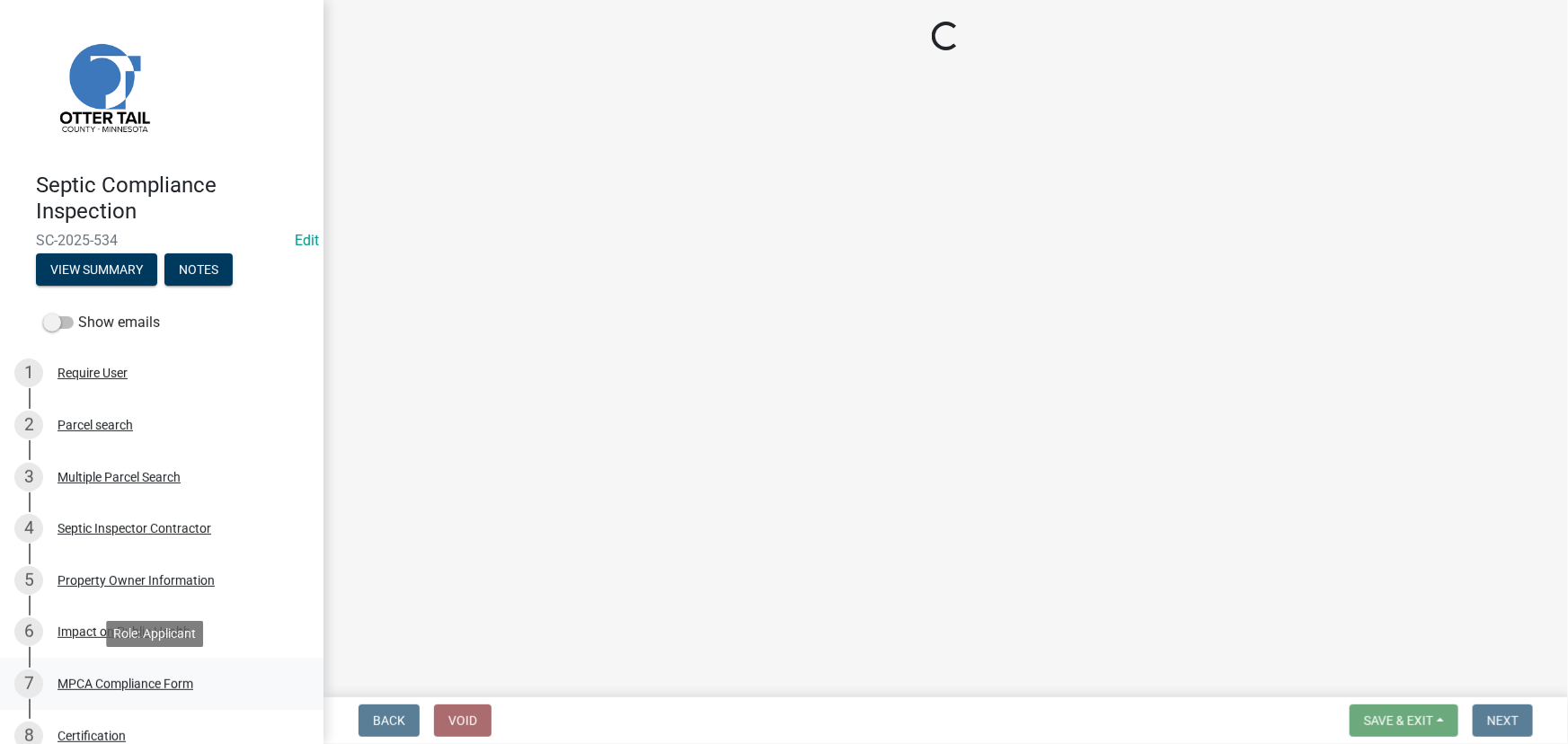
click at [89, 679] on div "MPCA Compliance Form" at bounding box center [125, 684] width 136 height 13
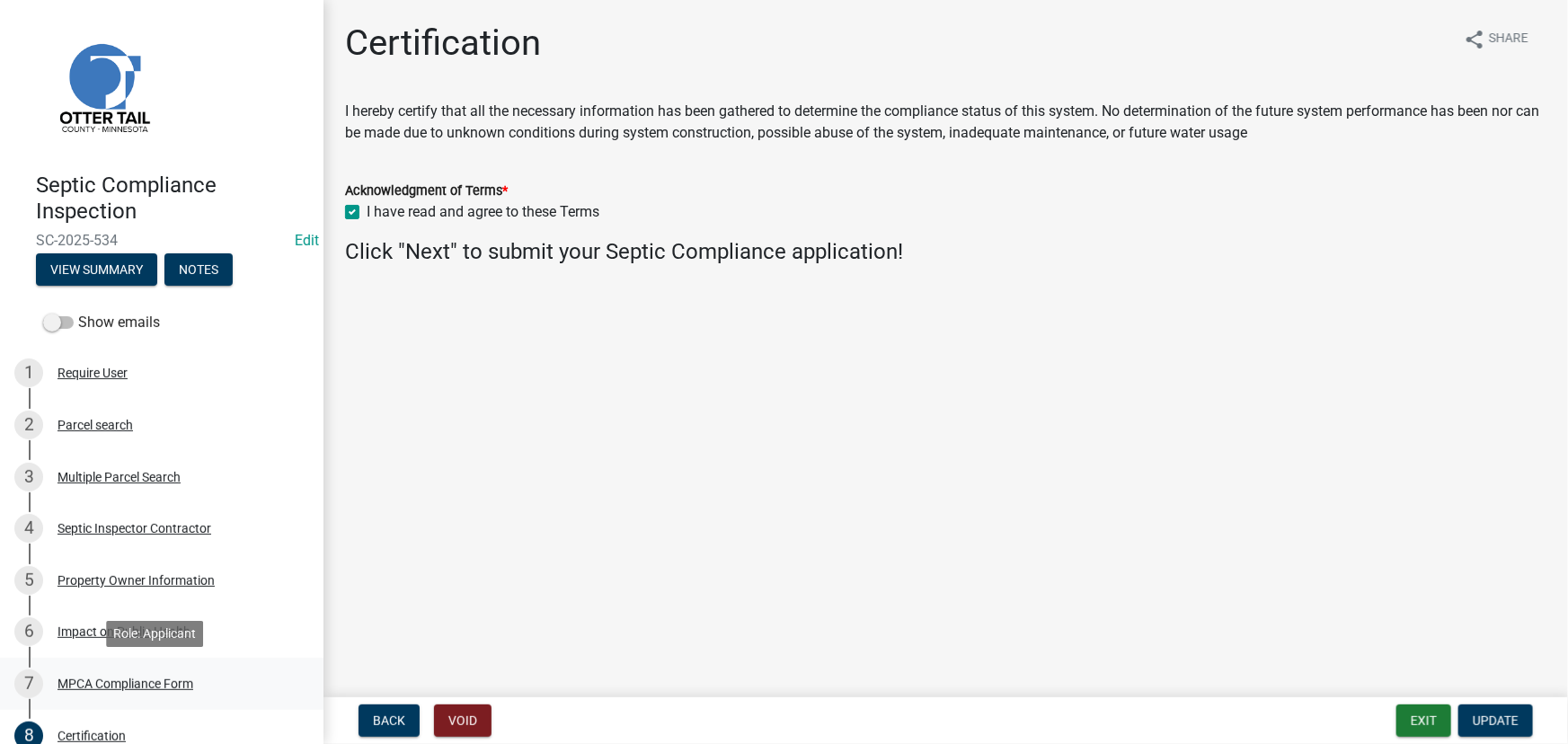
click at [89, 679] on div "MPCA Compliance Form" at bounding box center [125, 684] width 136 height 13
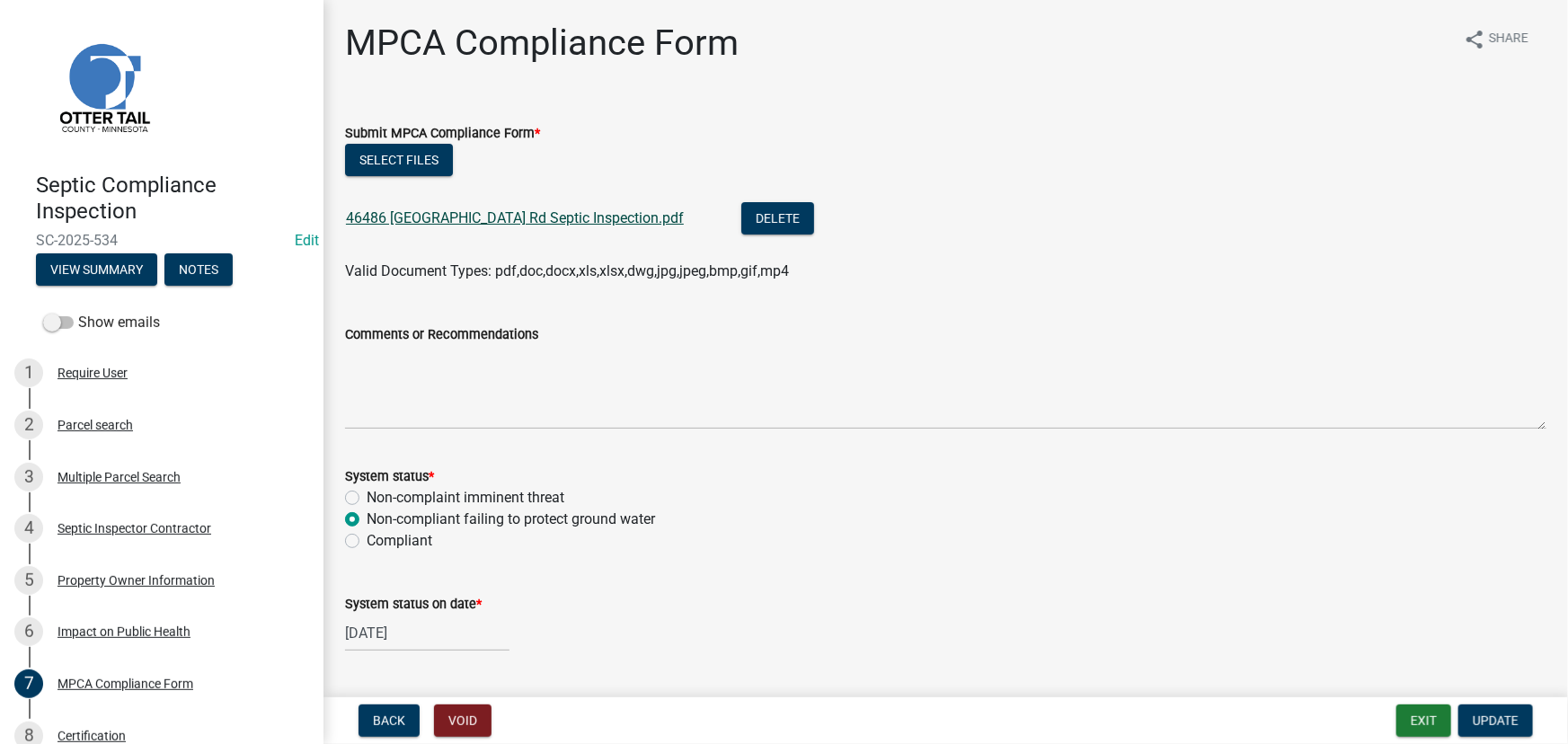
click at [543, 214] on link "46486 Poss Beach Rd Septic Inspection.pdf" at bounding box center [514, 217] width 337 height 17
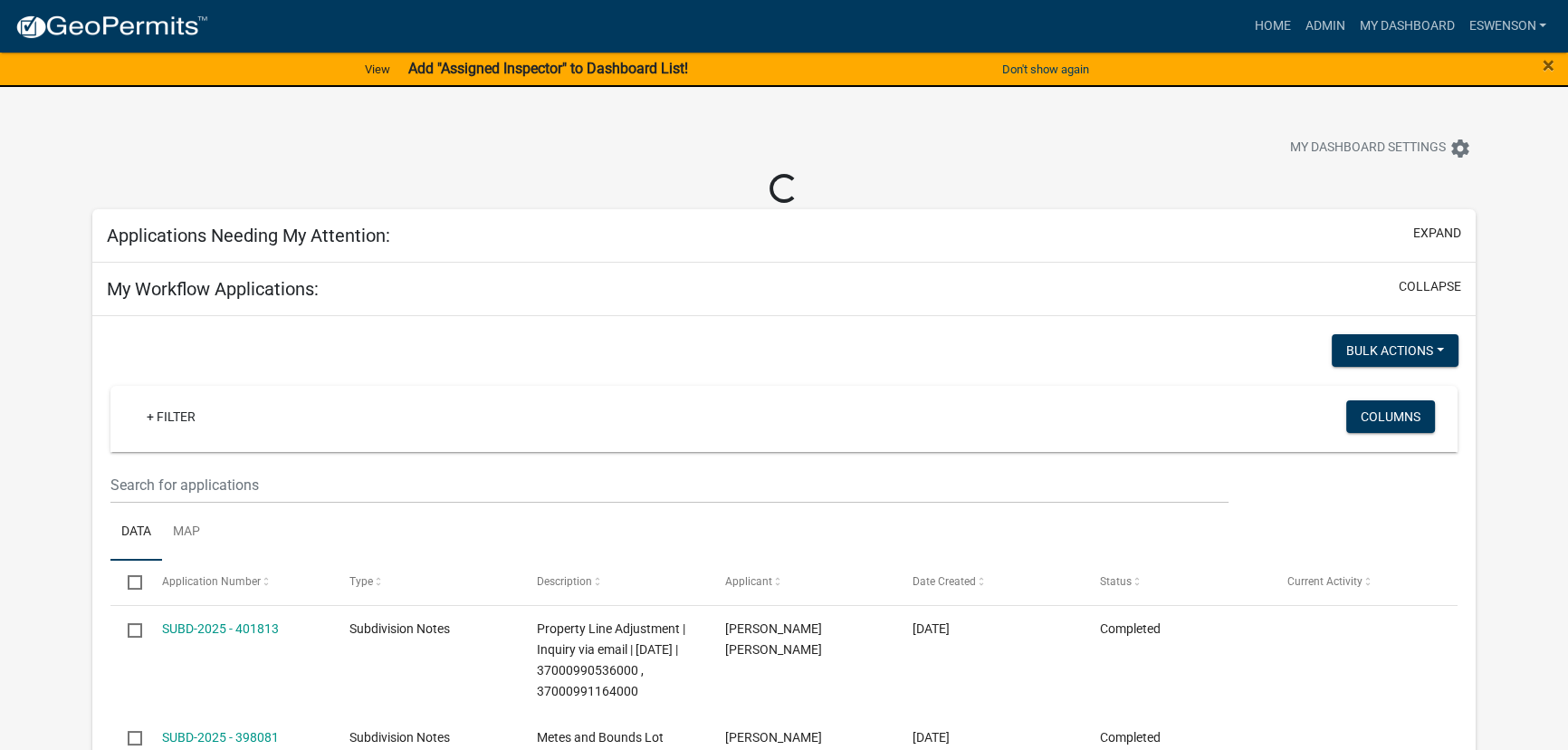
select select "3: 100"
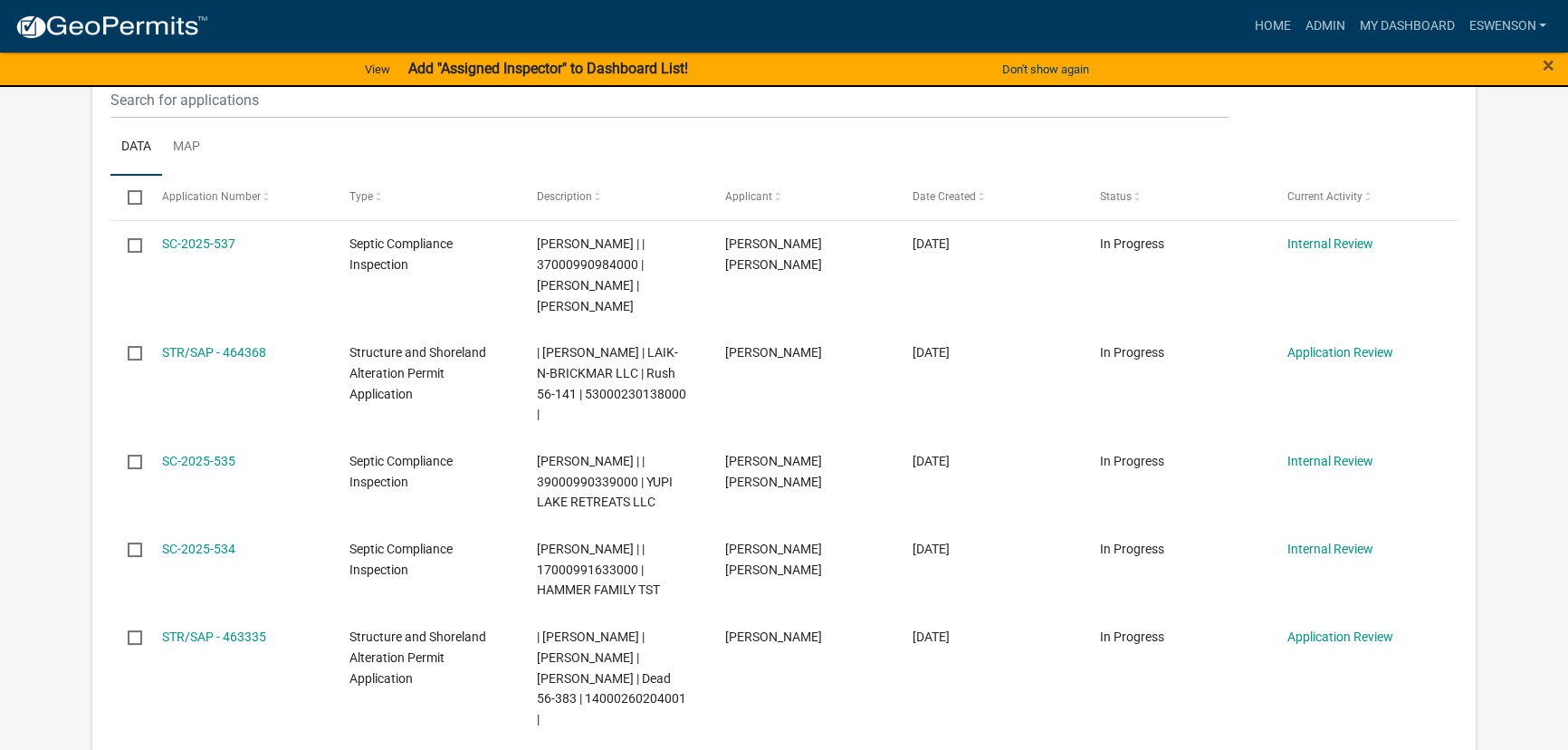
scroll to position [329, 0]
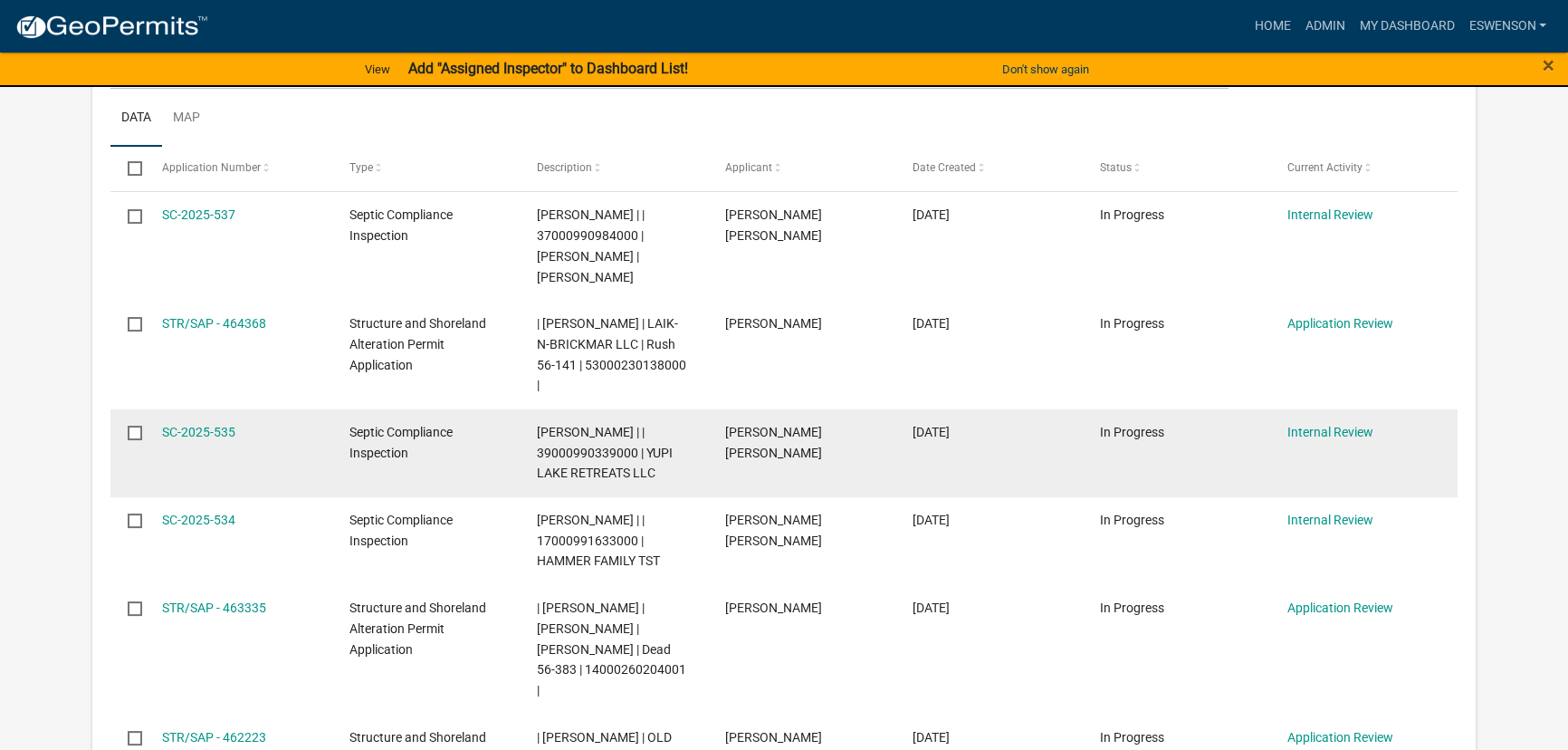
click at [564, 430] on span "Emma Swenson | | 39000990339000 | YUPI LAKE RETREATS LLC" at bounding box center [605, 453] width 136 height 56
copy span "39000990339000"
click at [215, 425] on link "SC-2025-535" at bounding box center [198, 432] width 74 height 15
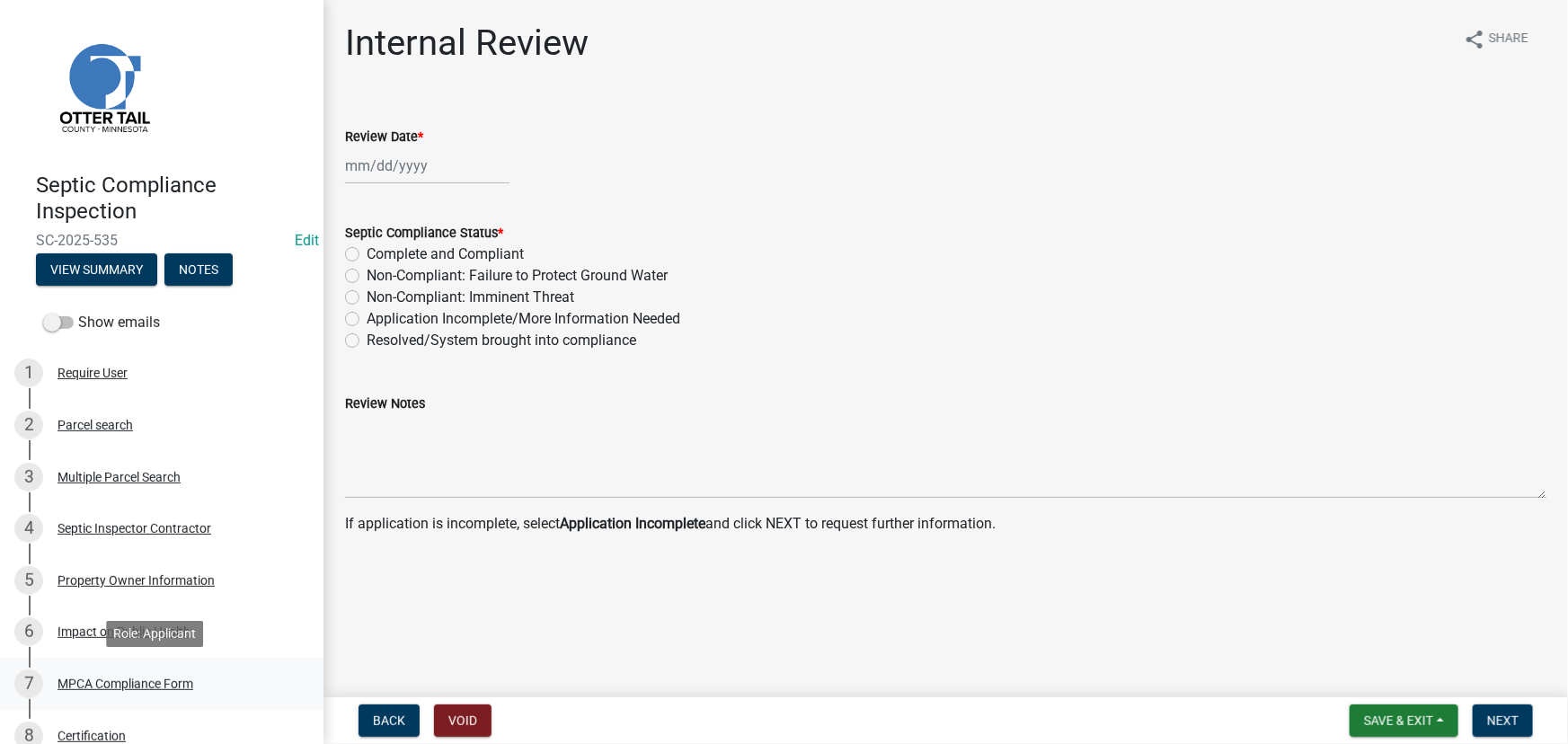
click at [145, 684] on div "MPCA Compliance Form" at bounding box center [125, 684] width 136 height 13
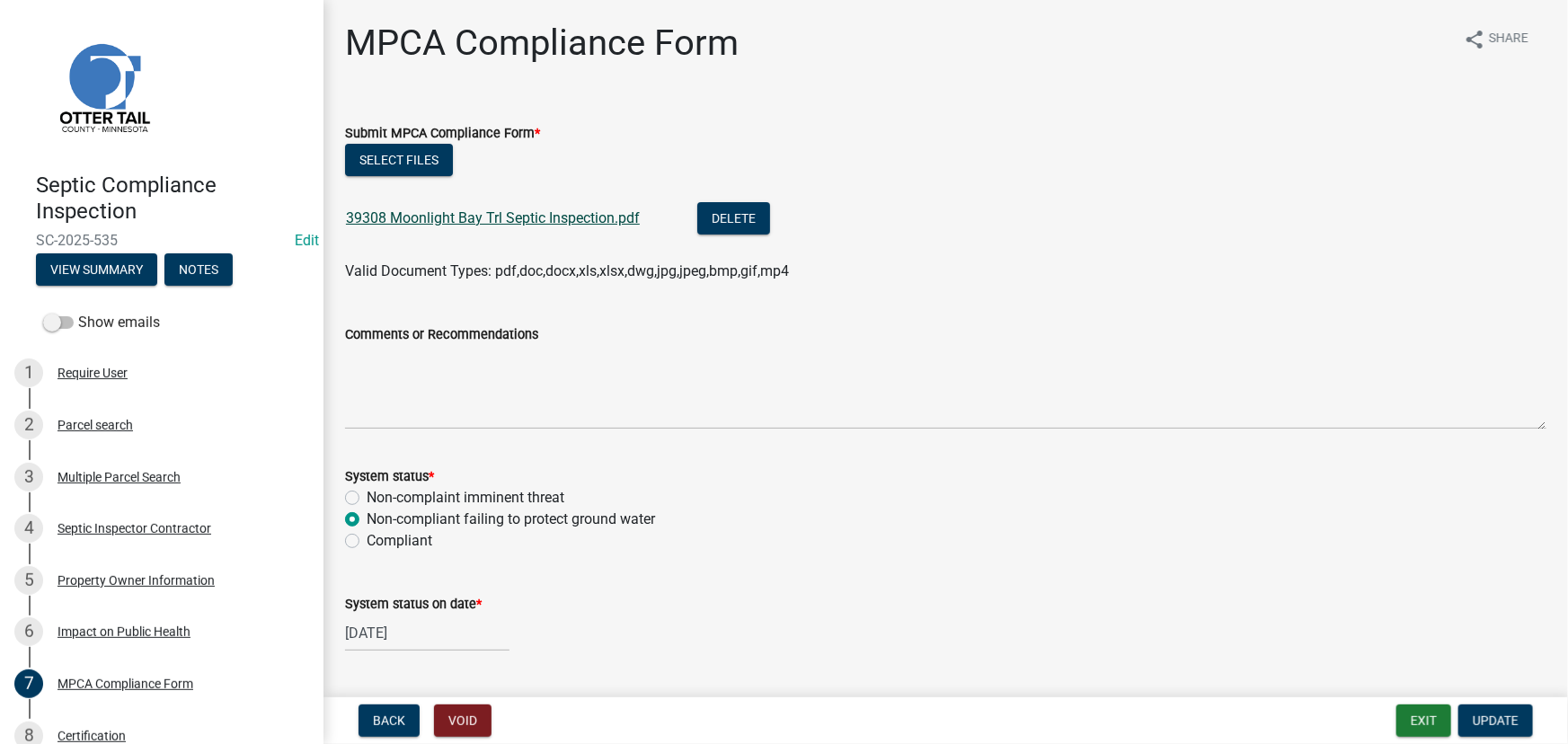
click at [491, 209] on link "39308 Moonlight Bay Trl Septic Inspection.pdf" at bounding box center [493, 217] width 294 height 17
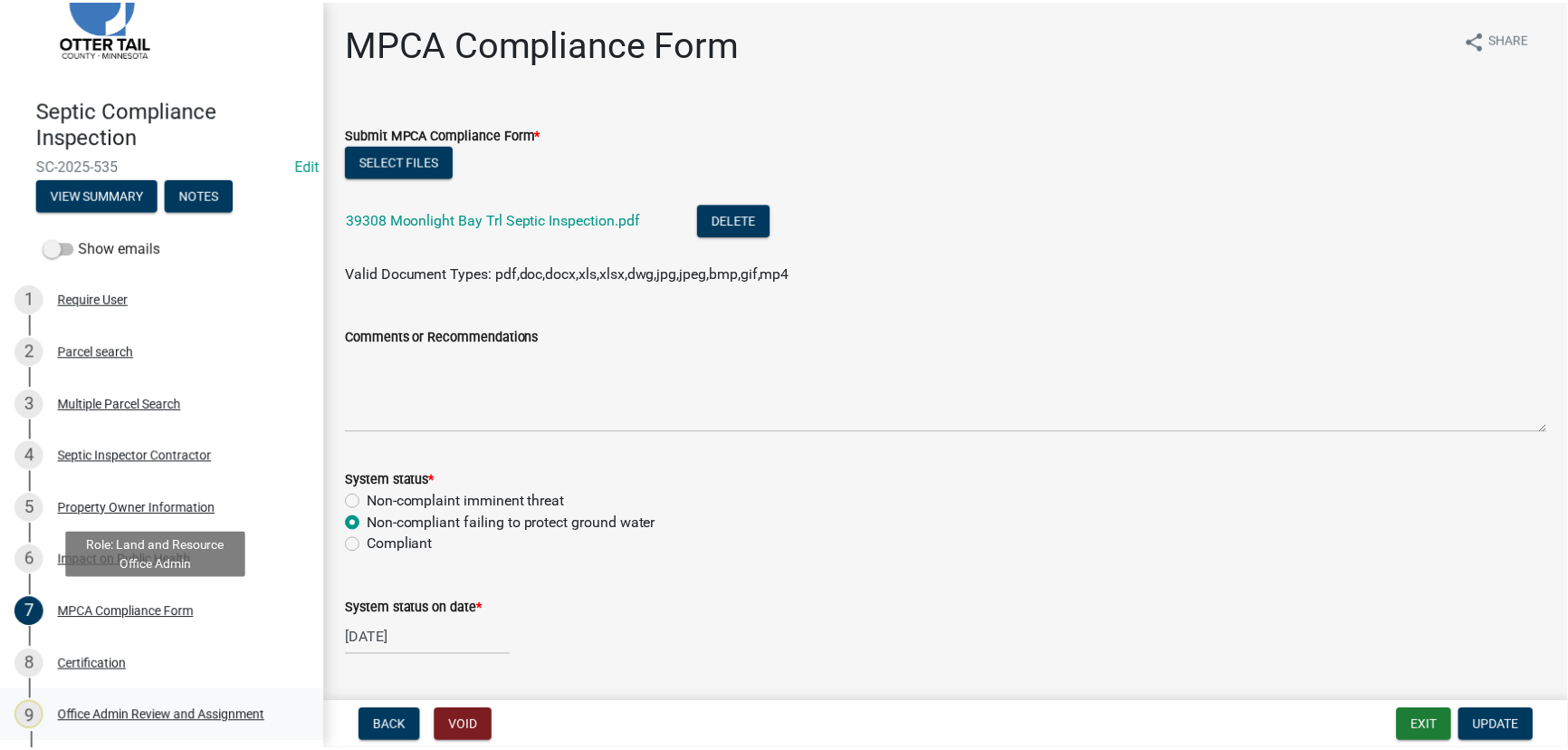
scroll to position [181, 0]
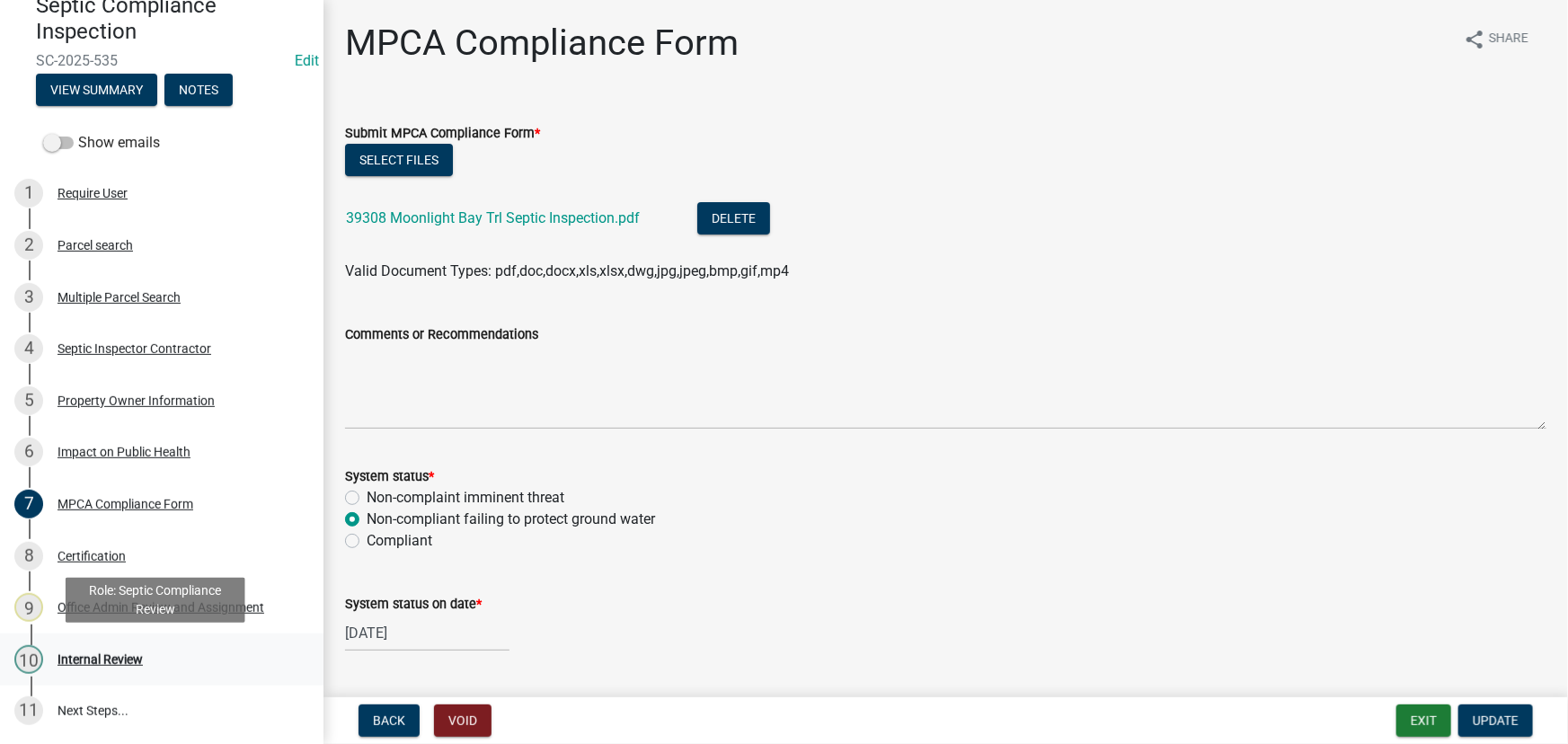
click at [94, 663] on div "Internal Review" at bounding box center [100, 659] width 85 height 13
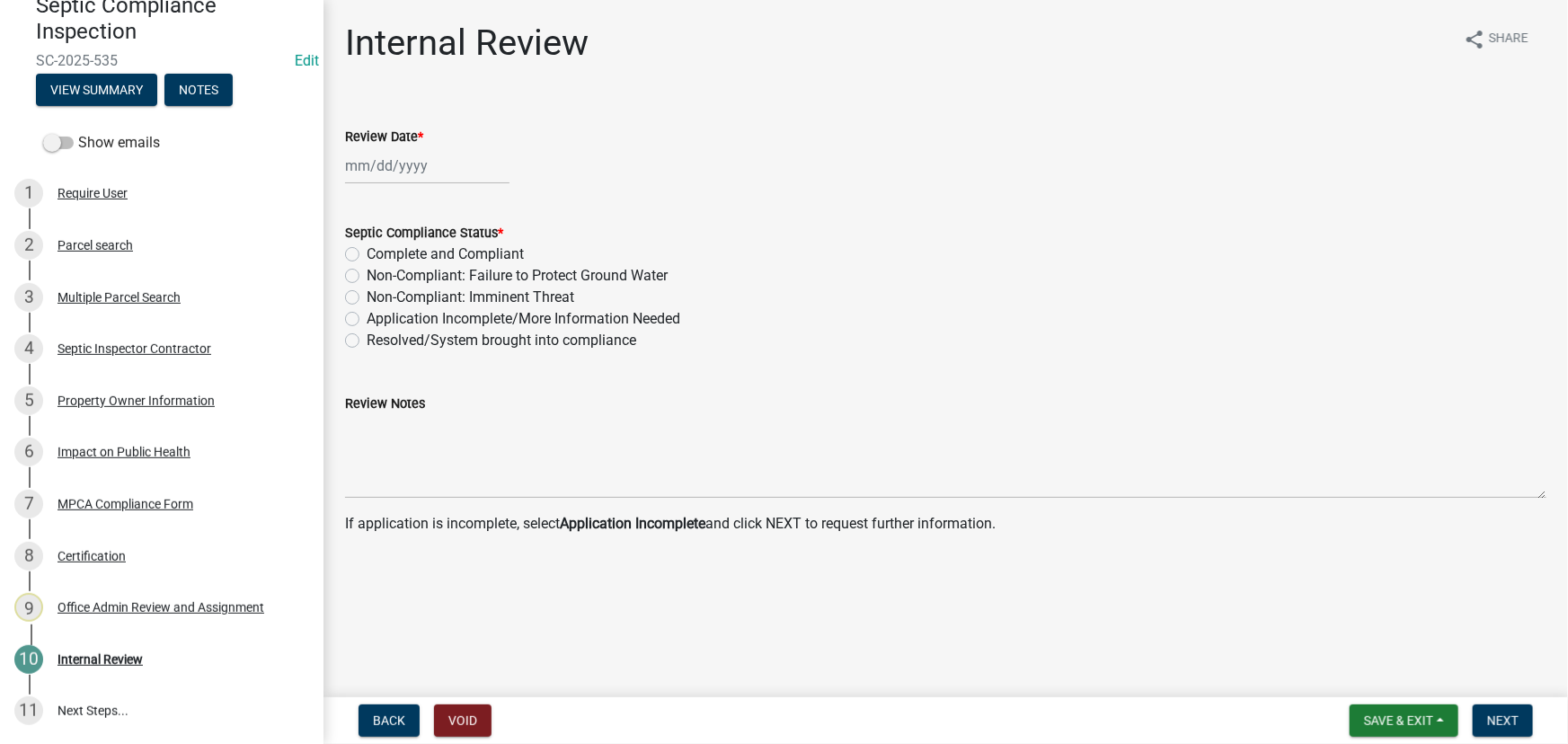
click at [420, 166] on div at bounding box center [427, 165] width 165 height 37
select select "8"
select select "2025"
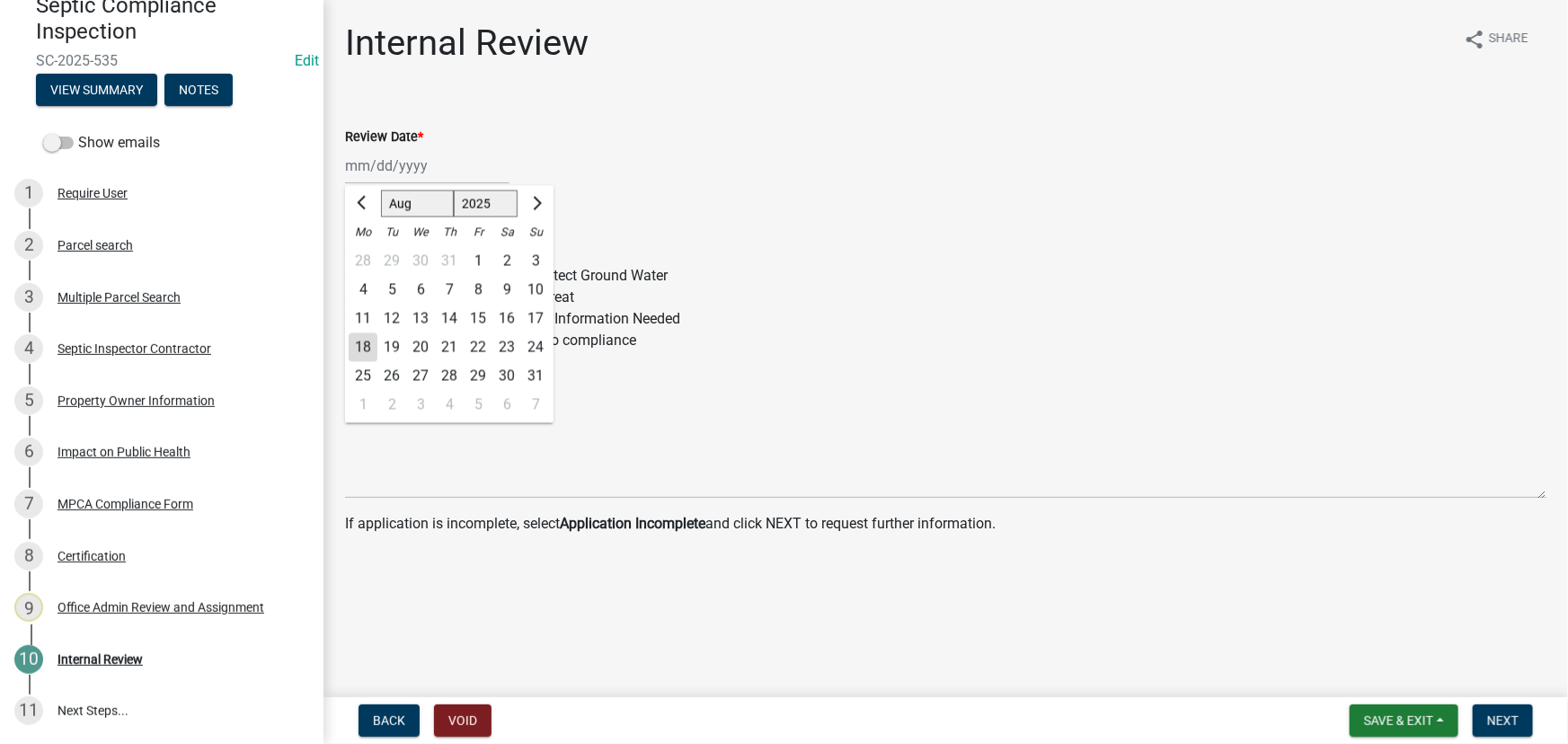
click at [364, 348] on div "18" at bounding box center [362, 348] width 29 height 29
type input "08/18/2025"
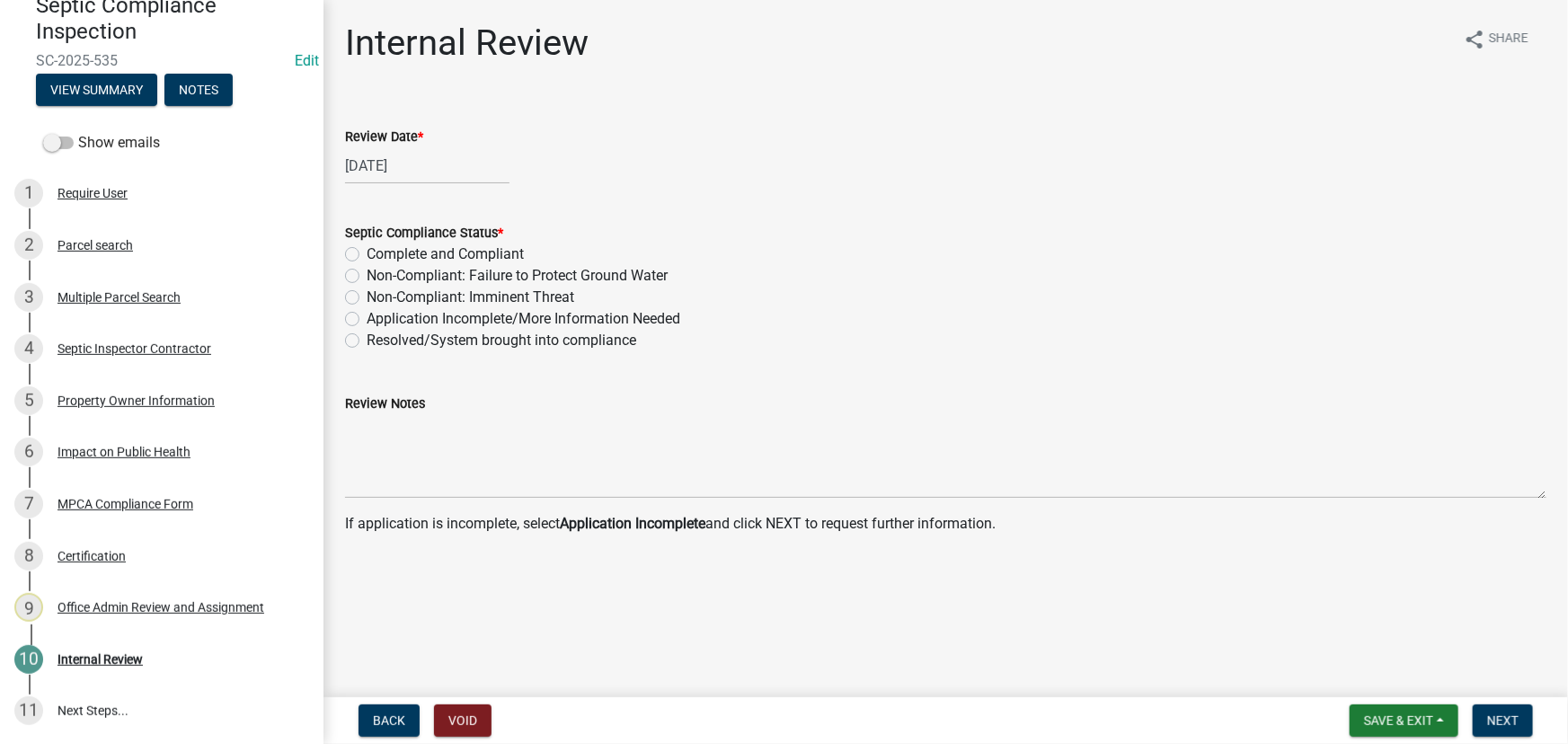
click at [512, 275] on label "Non-Compliant: Failure to Protect Ground Water" at bounding box center [517, 275] width 301 height 21
click at [378, 275] on input "Non-Compliant: Failure to Protect Ground Water" at bounding box center [372, 271] width 12 height 12
radio input "true"
click at [1495, 728] on button "Next" at bounding box center [1502, 720] width 60 height 32
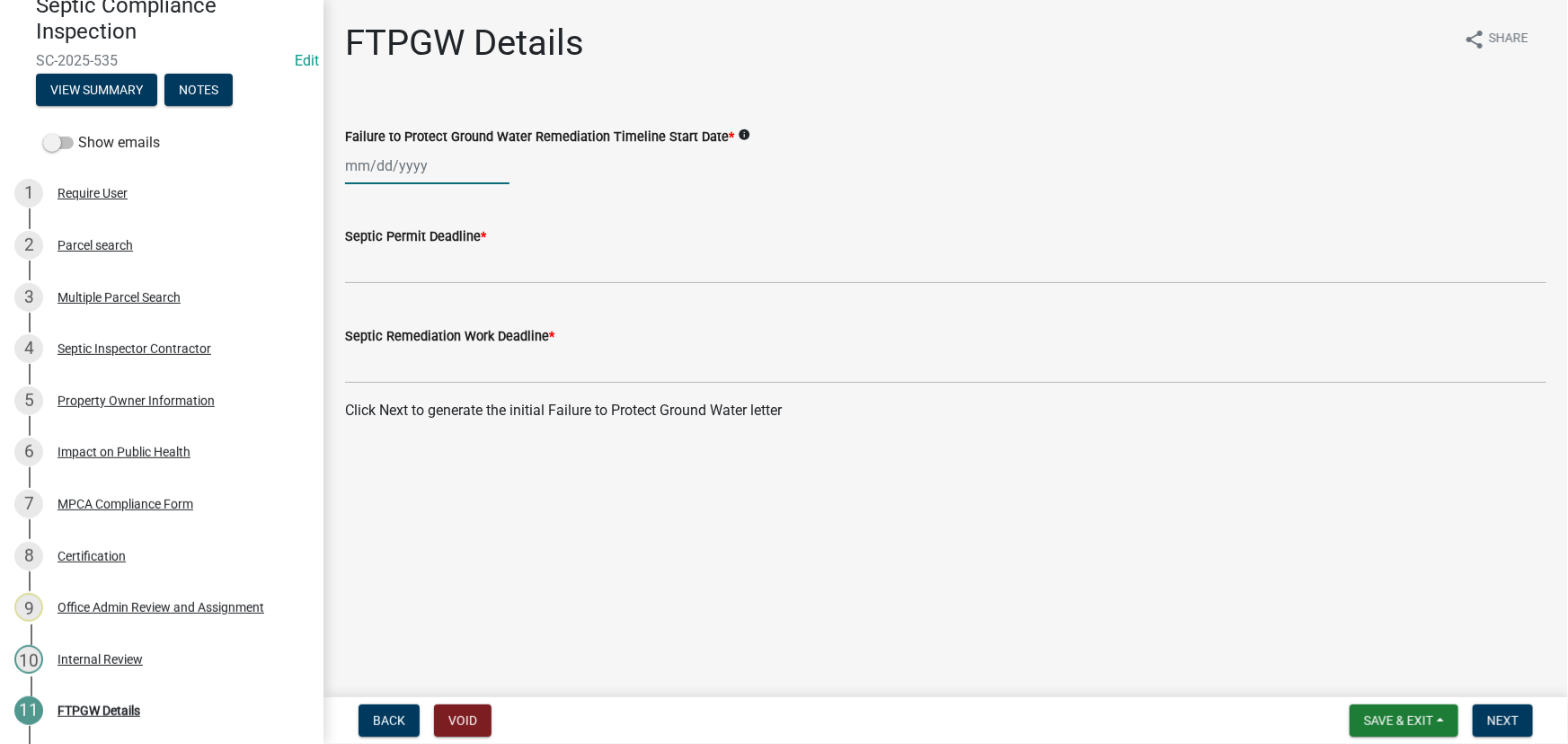
click at [359, 159] on div at bounding box center [427, 165] width 165 height 37
select select "8"
select select "2025"
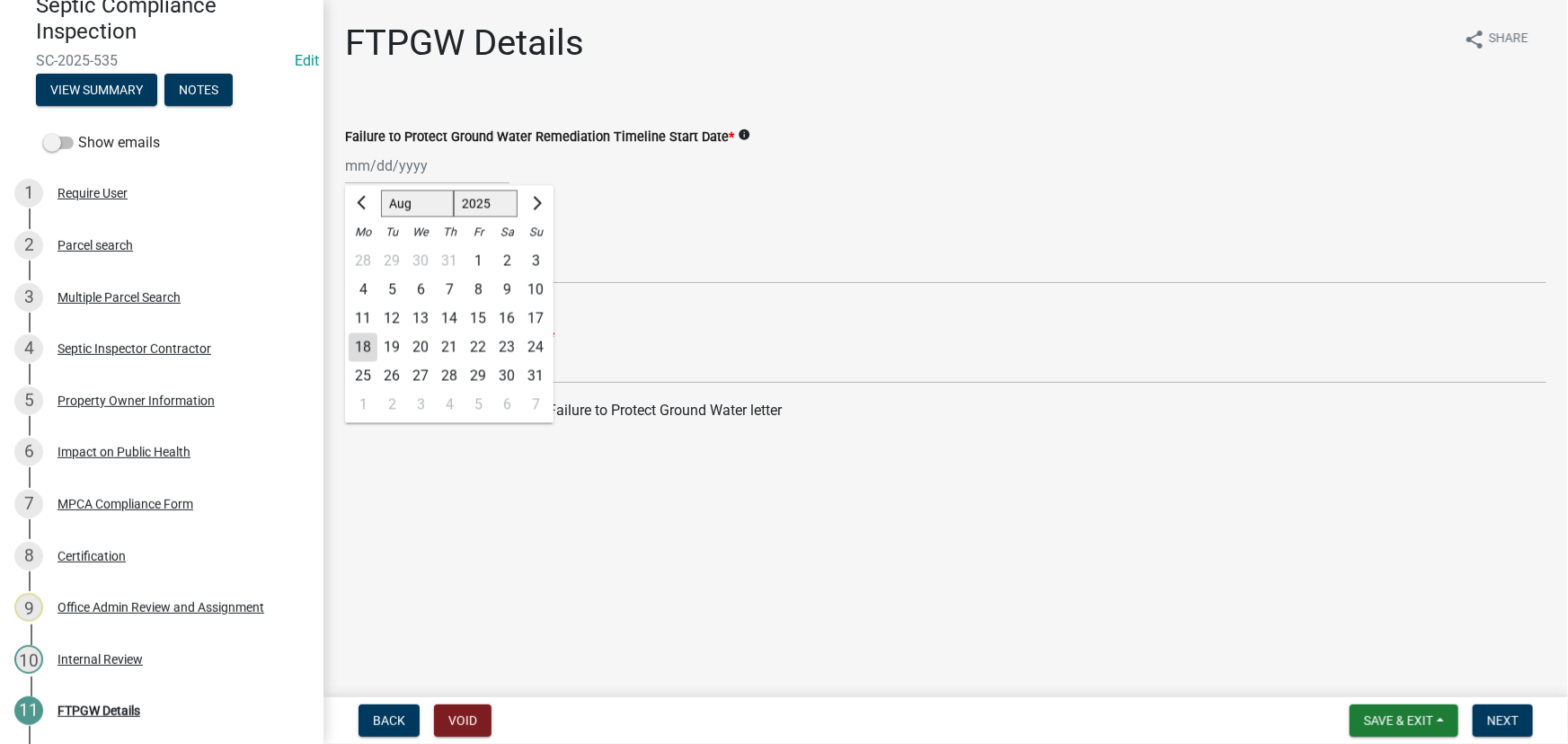
click at [362, 348] on div "18" at bounding box center [362, 348] width 29 height 29
type input "08/18/2025"
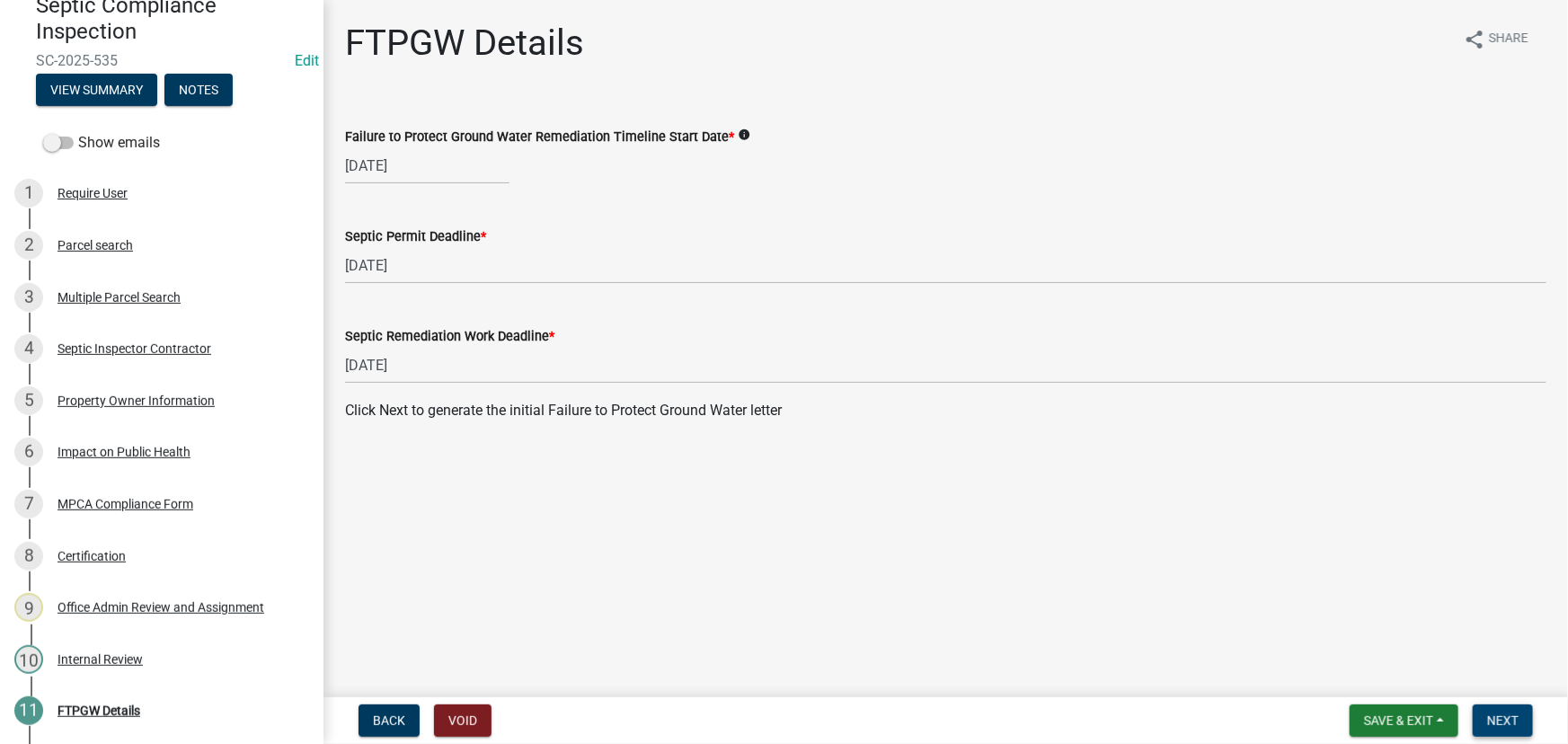
click at [1494, 727] on span "Next" at bounding box center [1502, 721] width 31 height 15
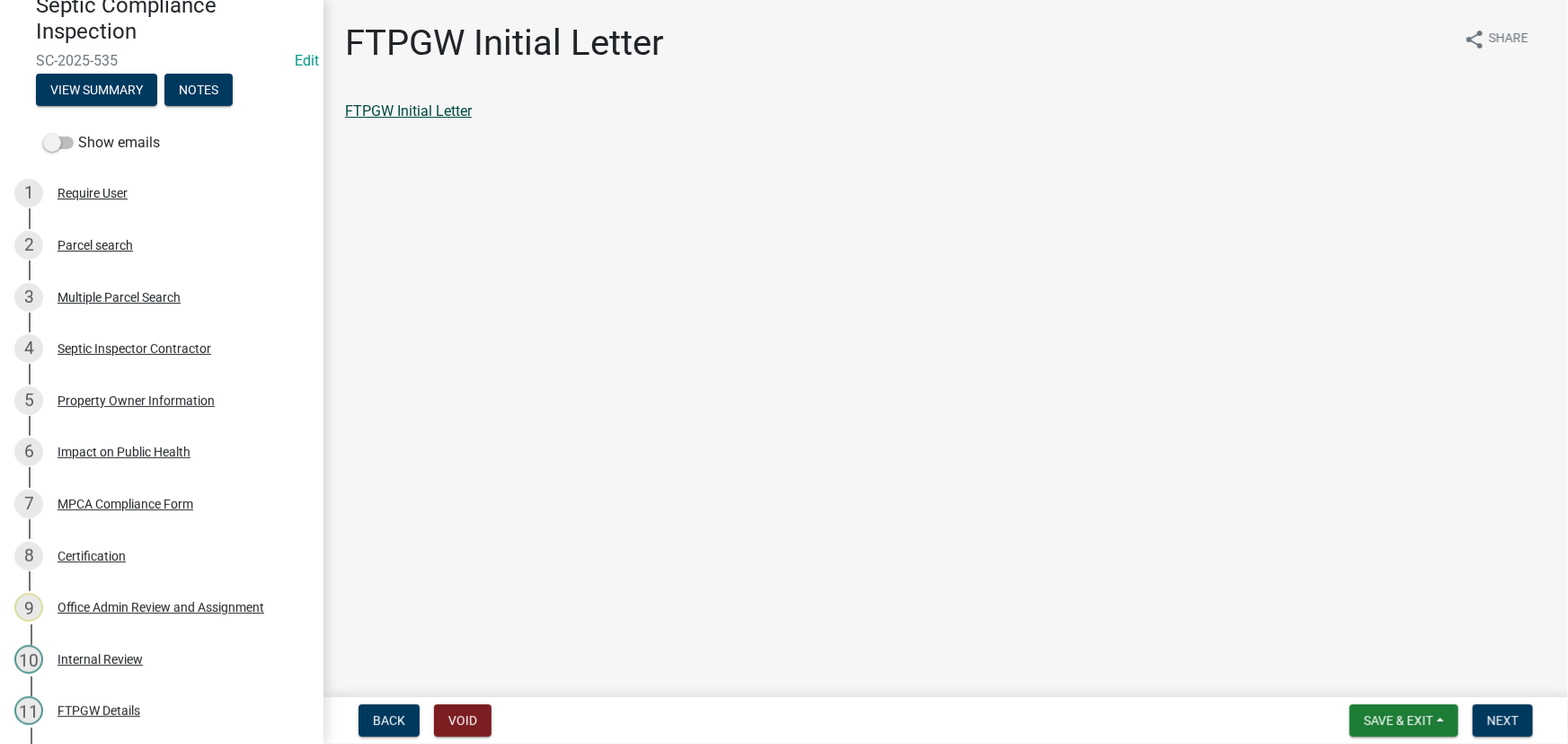
click at [407, 109] on link "FTPGW Initial Letter" at bounding box center [408, 111] width 127 height 17
click at [456, 114] on link "FTPGW Initial Letter" at bounding box center [408, 111] width 127 height 17
click at [402, 119] on div "FTPGW Initial Letter" at bounding box center [945, 111] width 1201 height 21
click at [402, 117] on link "FTPGW Initial Letter" at bounding box center [408, 111] width 127 height 17
click at [405, 101] on div "FTPGW Initial Letter" at bounding box center [945, 111] width 1201 height 21
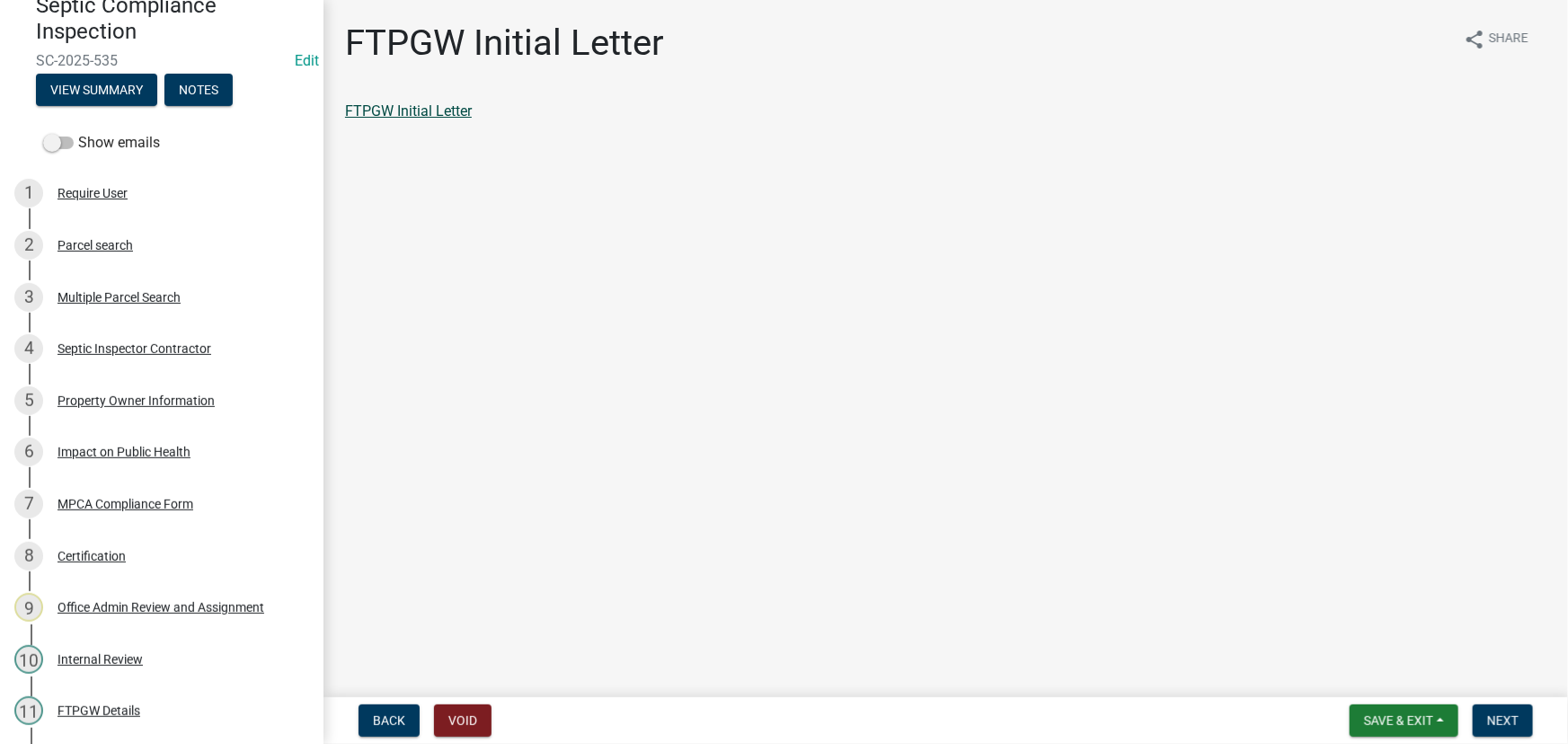
click at [401, 104] on link "FTPGW Initial Letter" at bounding box center [408, 111] width 127 height 17
click at [1496, 722] on span "Next" at bounding box center [1502, 721] width 31 height 15
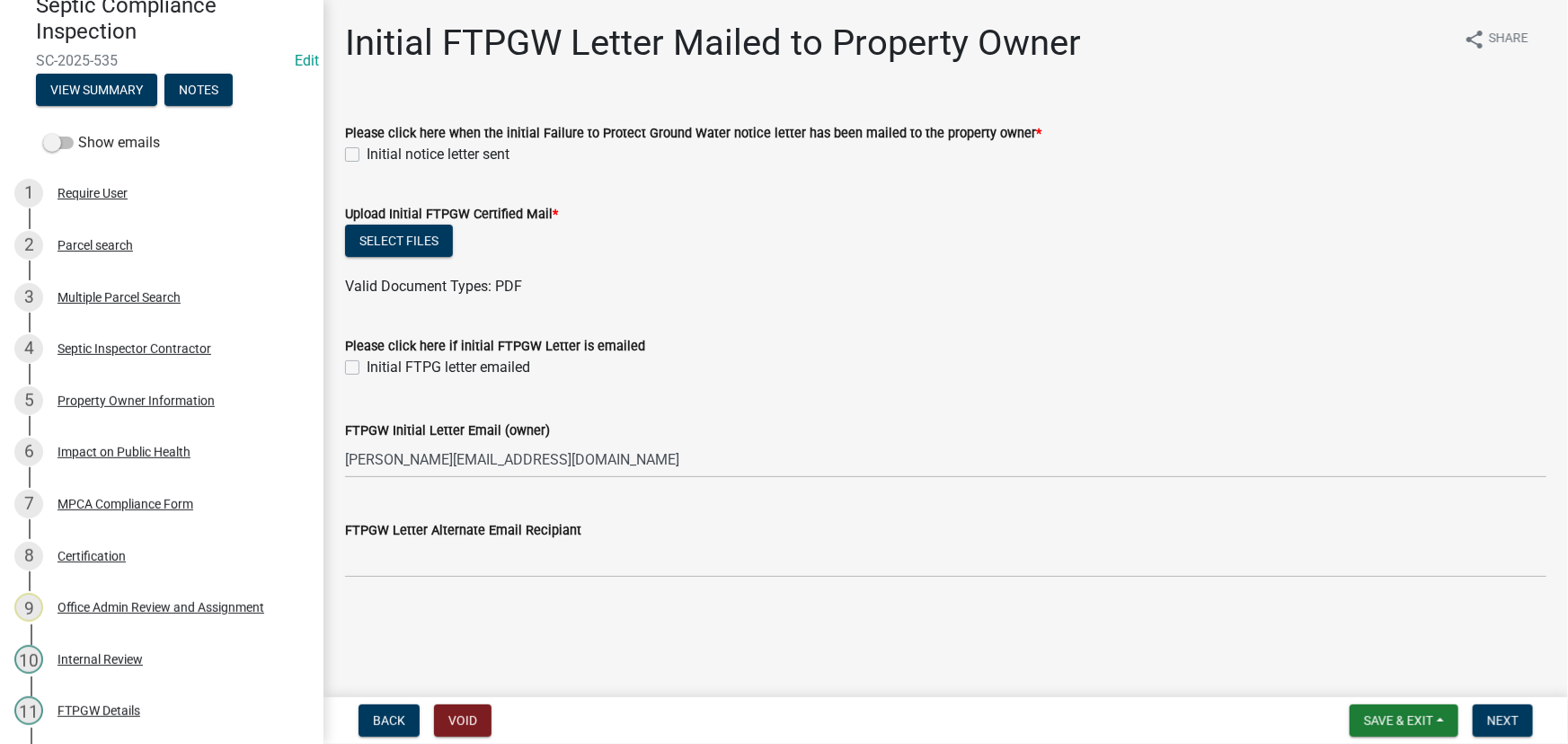
click at [439, 173] on wm-data-entity-input "Please click here when the initial Failure to Protect Ground Water notice lette…" at bounding box center [945, 140] width 1201 height 80
click at [439, 149] on label "Initial notice letter sent" at bounding box center [437, 153] width 143 height 21
click at [378, 149] on input "Initial notice letter sent" at bounding box center [372, 149] width 12 height 12
checkbox input "true"
click at [393, 225] on button "Select files" at bounding box center [398, 240] width 108 height 32
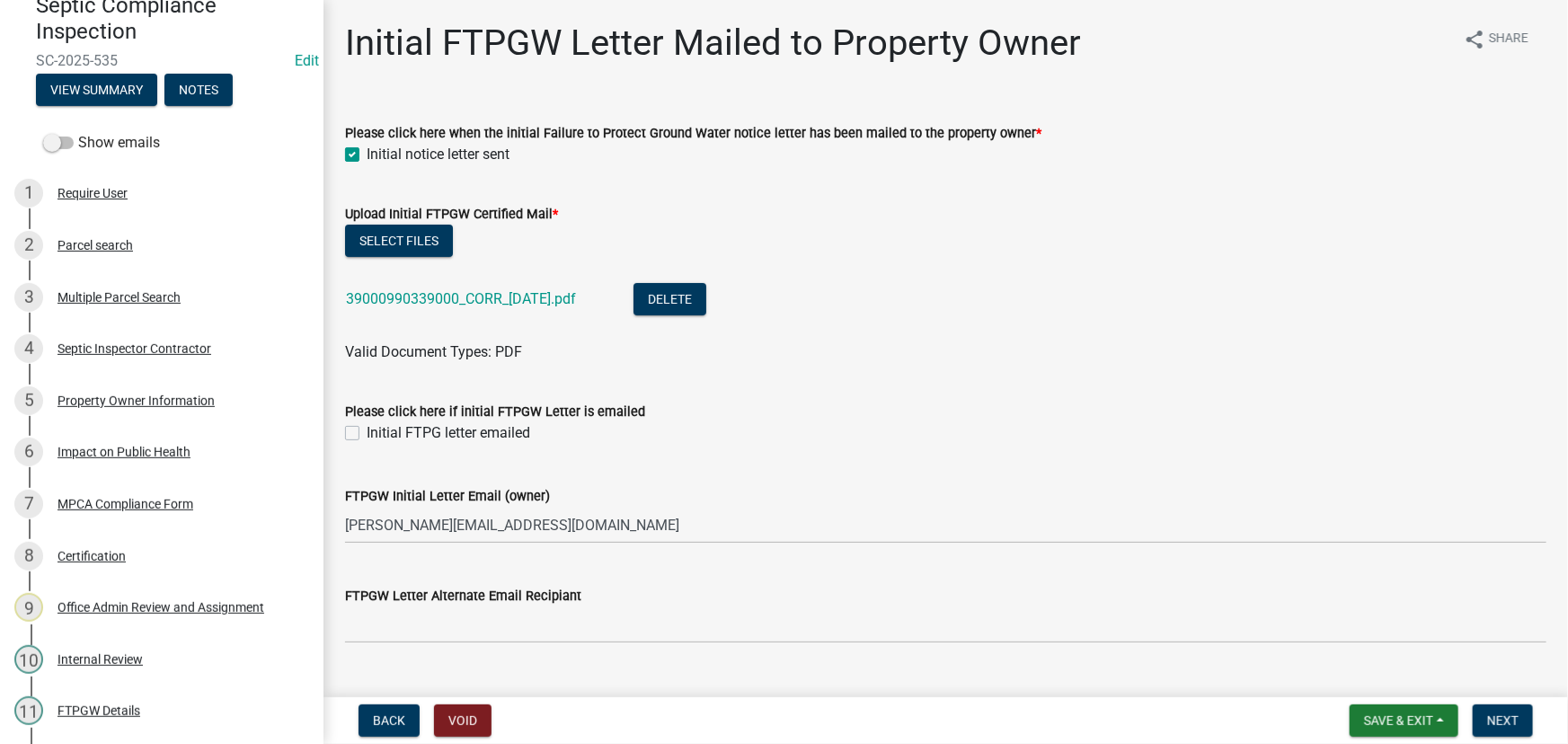
click at [423, 429] on label "Initial FTPG letter emailed" at bounding box center [447, 433] width 164 height 21
click at [378, 429] on input "Initial FTPG letter emailed" at bounding box center [372, 428] width 12 height 12
checkbox input "true"
click at [1491, 728] on button "Next" at bounding box center [1502, 720] width 60 height 32
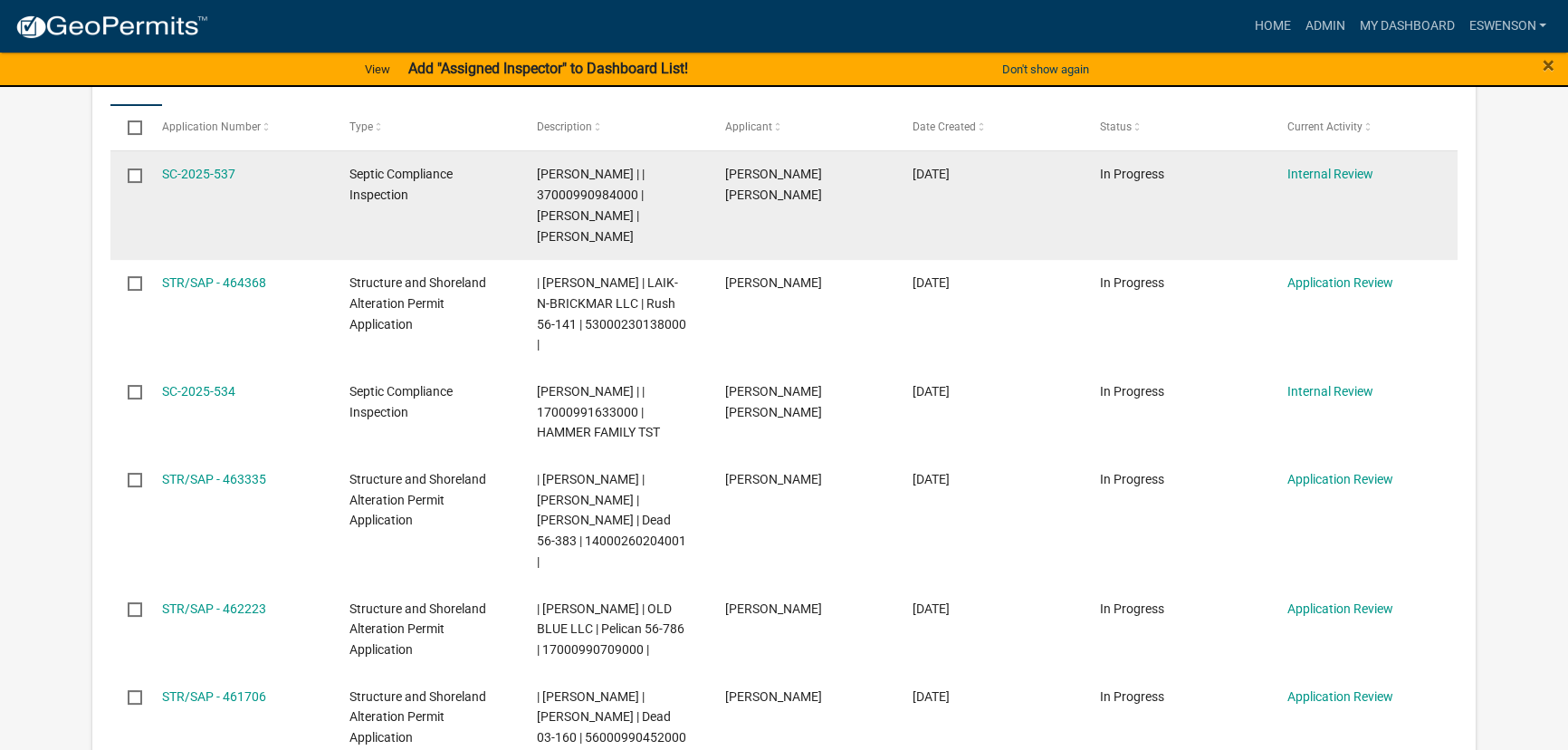
scroll to position [329, 0]
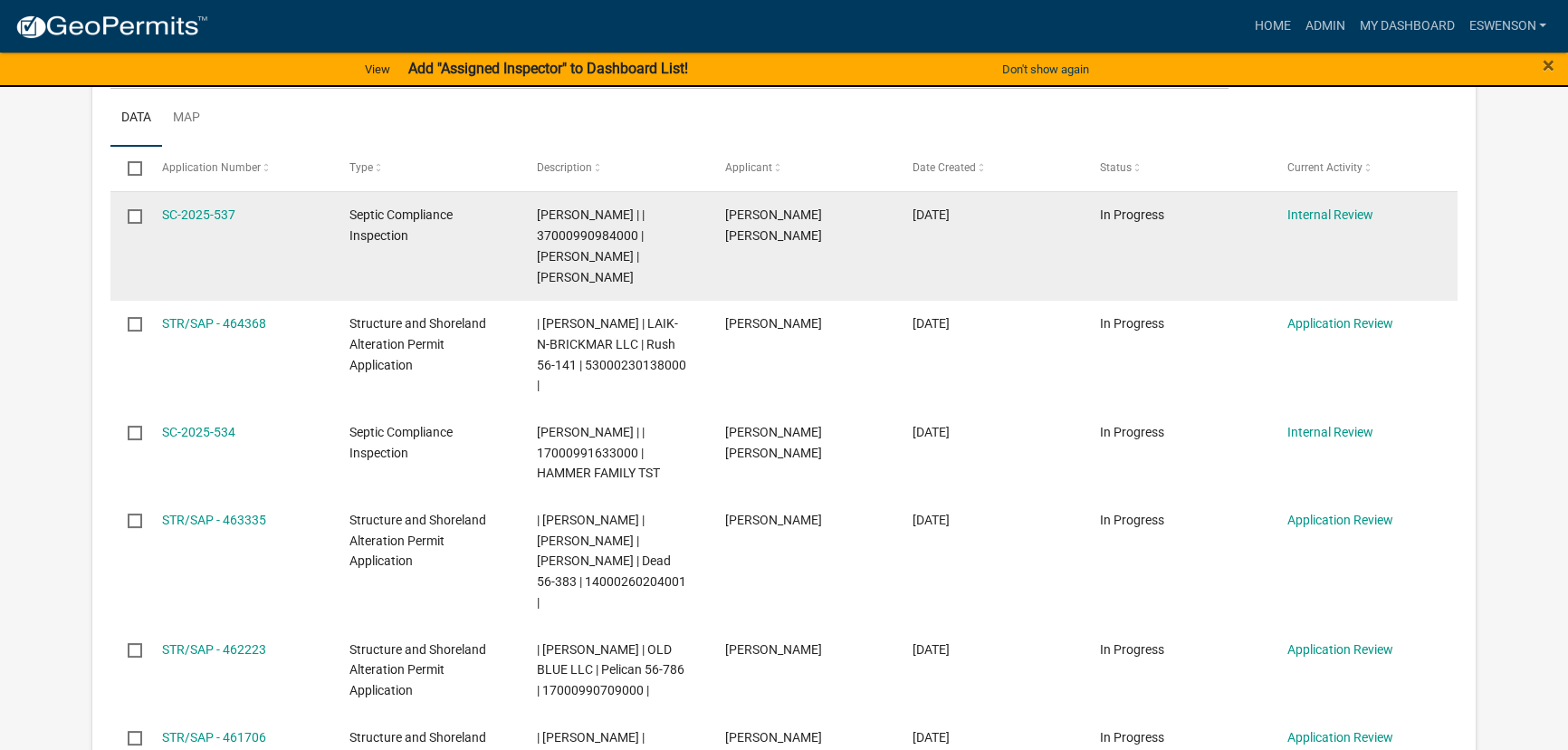
click at [585, 239] on span "Emma Swenson | | 37000990984000 | JOHN N CAMERON | KATHRYN M CAMERON" at bounding box center [591, 246] width 108 height 76
copy span "37000990984000"
click at [183, 211] on link "SC-2025-537" at bounding box center [198, 215] width 74 height 15
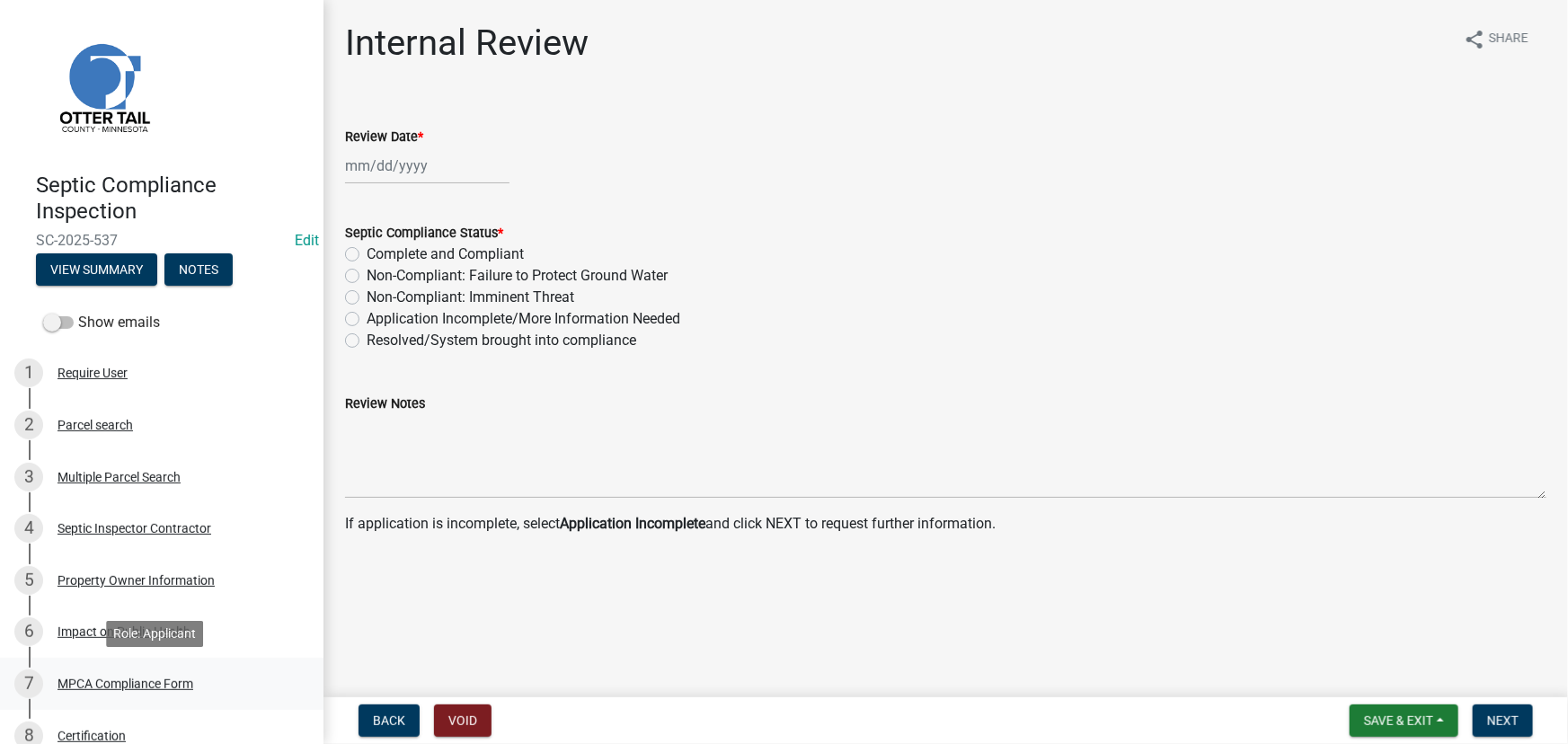
click at [107, 689] on div "MPCA Compliance Form" at bounding box center [125, 684] width 136 height 13
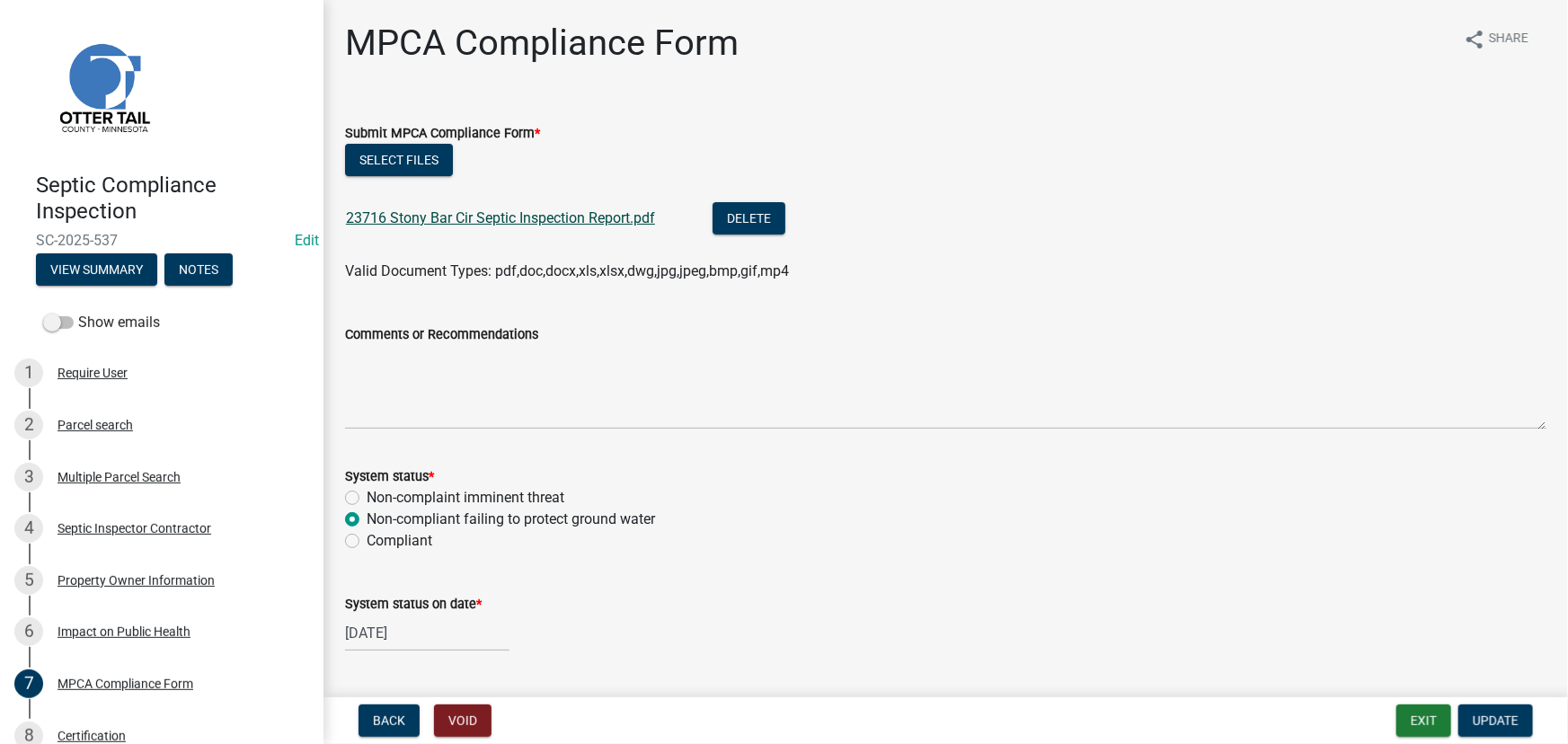
click at [472, 224] on link "23716 Stony Bar Cir Septic Inspection Report.pdf" at bounding box center [500, 217] width 309 height 17
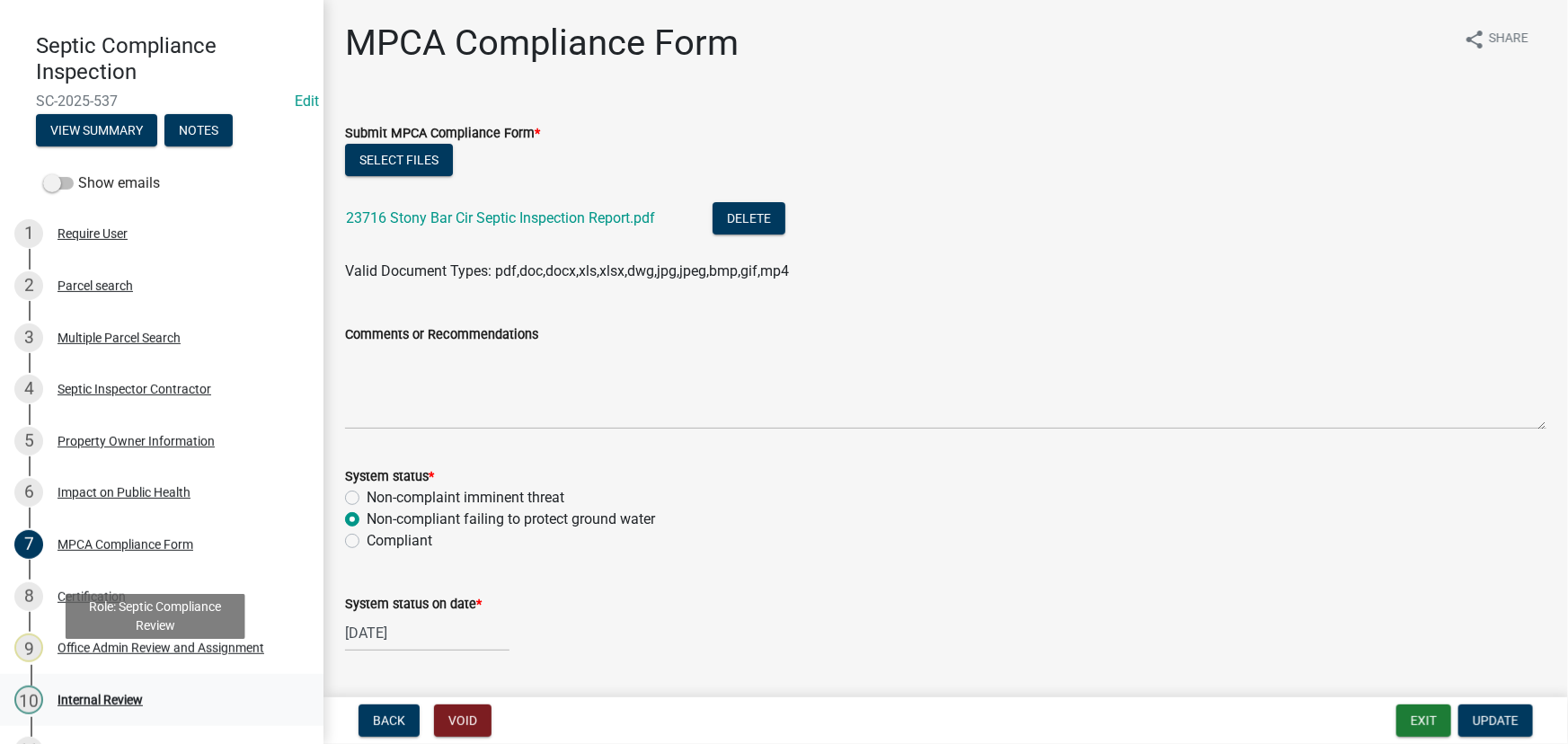
scroll to position [163, 0]
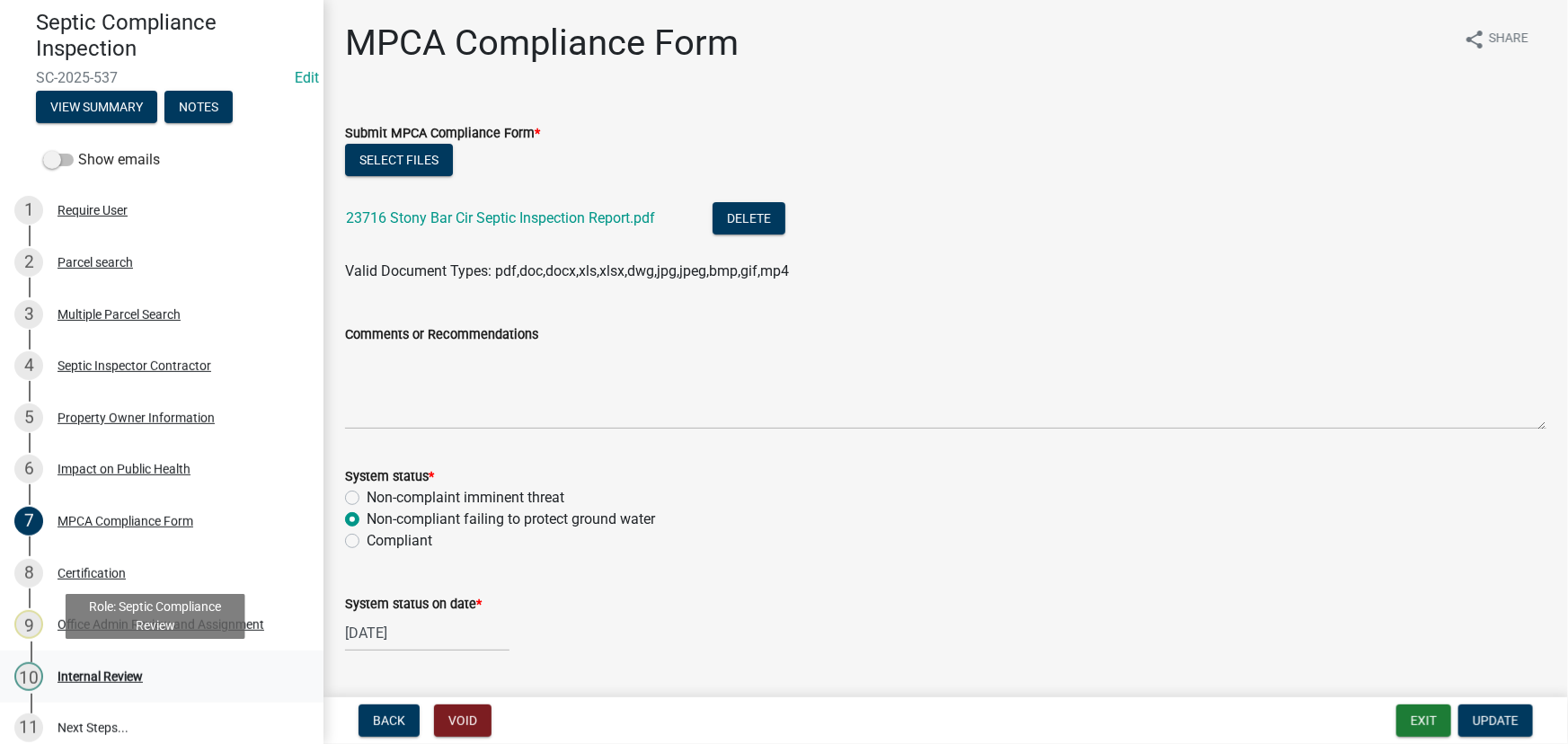
click at [87, 675] on div "Internal Review" at bounding box center [100, 677] width 85 height 13
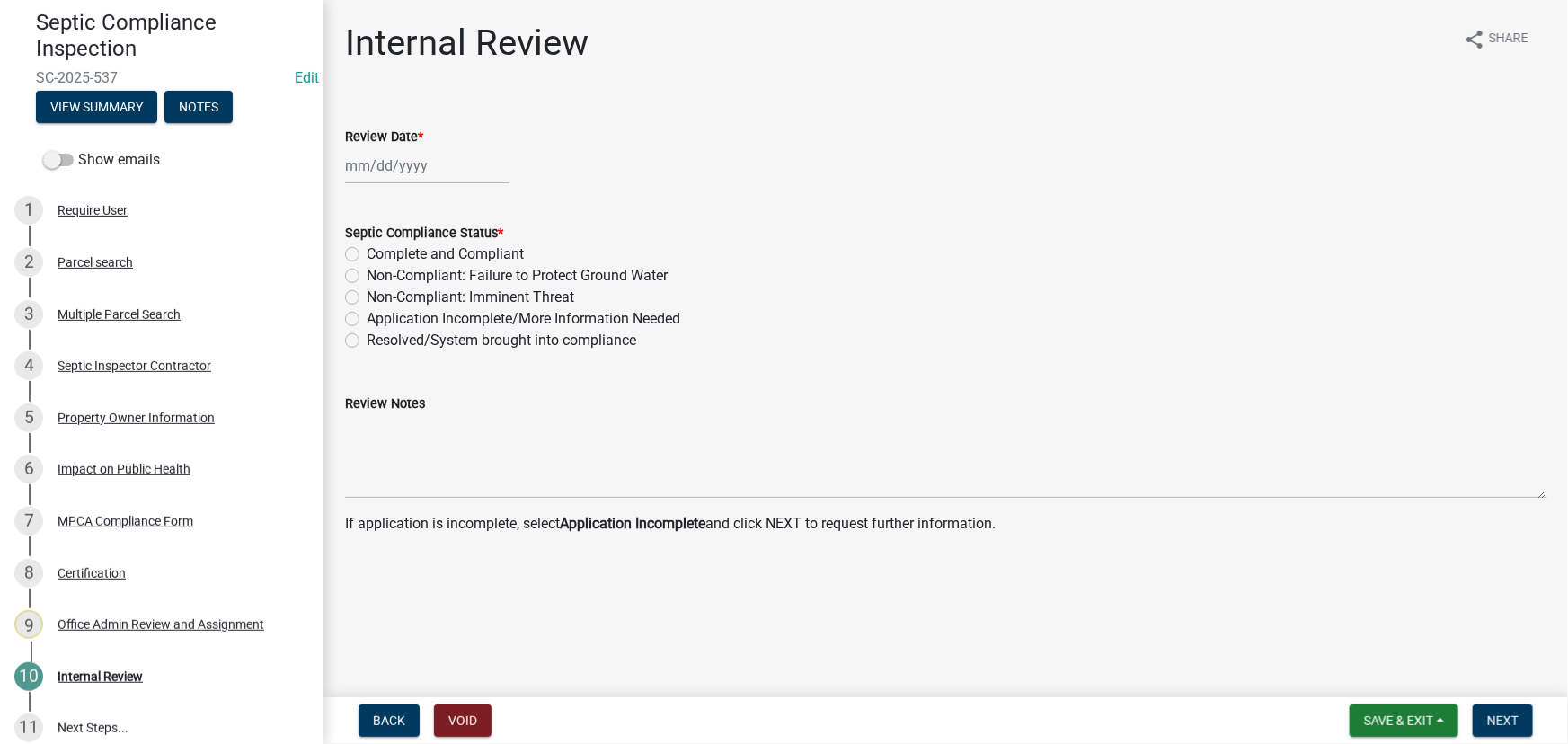
click at [368, 131] on label "Review Date *" at bounding box center [384, 138] width 79 height 13
click at [368, 147] on input "Review Date *" at bounding box center [427, 165] width 165 height 37
select select "8"
select select "2025"
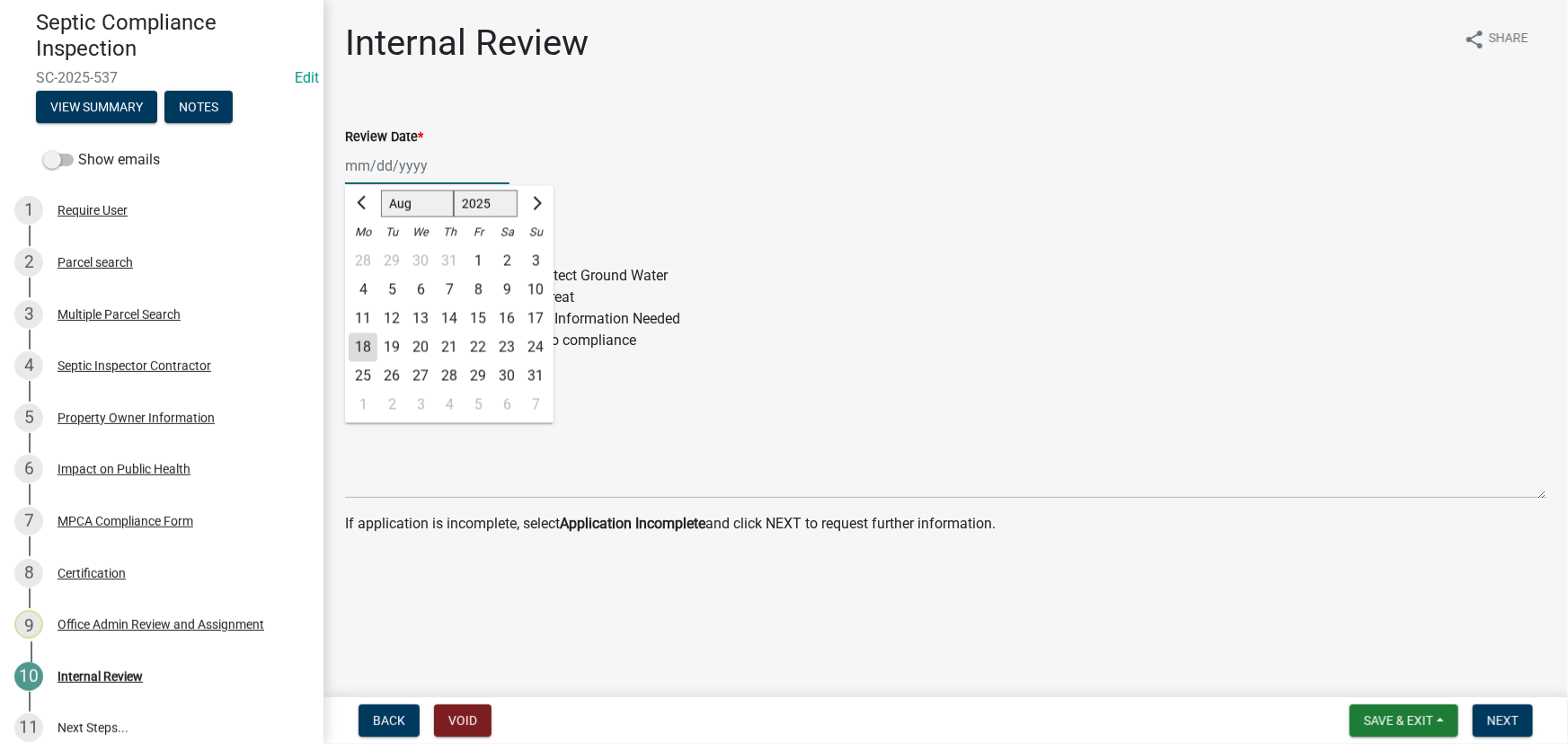
click at [365, 154] on input "Review Date *" at bounding box center [427, 165] width 165 height 37
click at [741, 205] on form "Septic Compliance Status * Complete and Compliant Non-Compliant: Failure to Pro…" at bounding box center [945, 275] width 1201 height 151
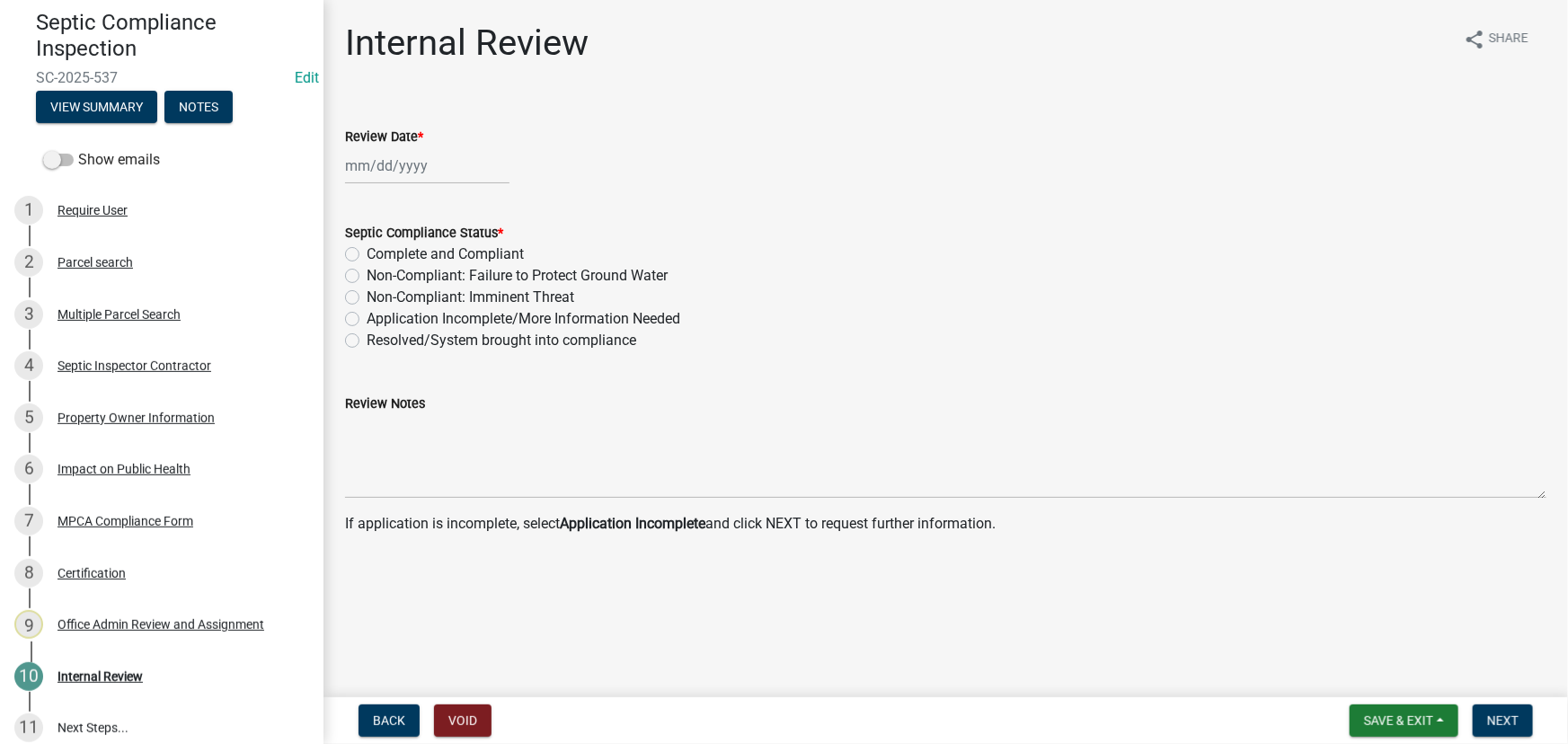
click at [413, 158] on div at bounding box center [427, 165] width 165 height 37
select select "8"
select select "2025"
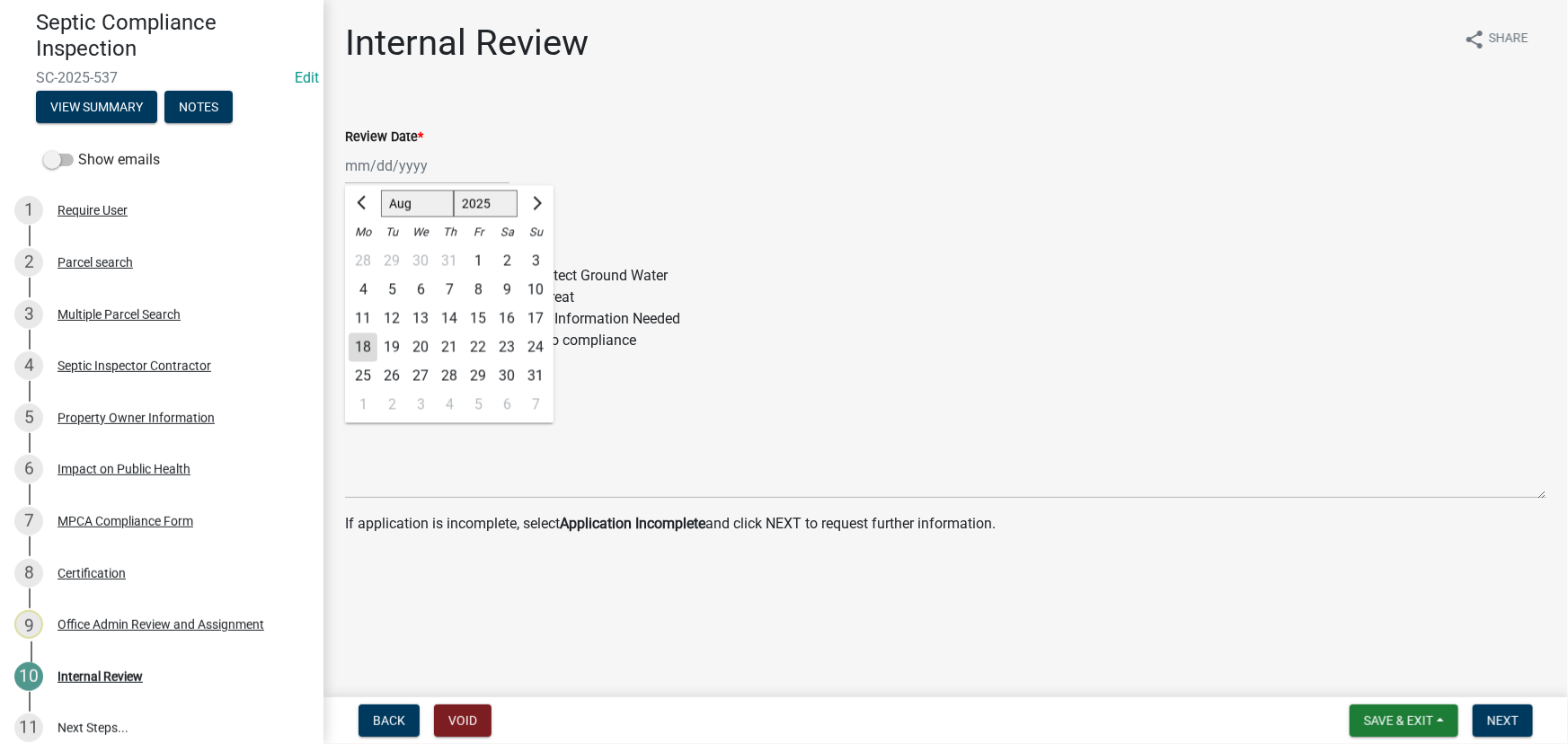
click at [373, 356] on div "18" at bounding box center [362, 348] width 29 height 29
type input "08/18/2025"
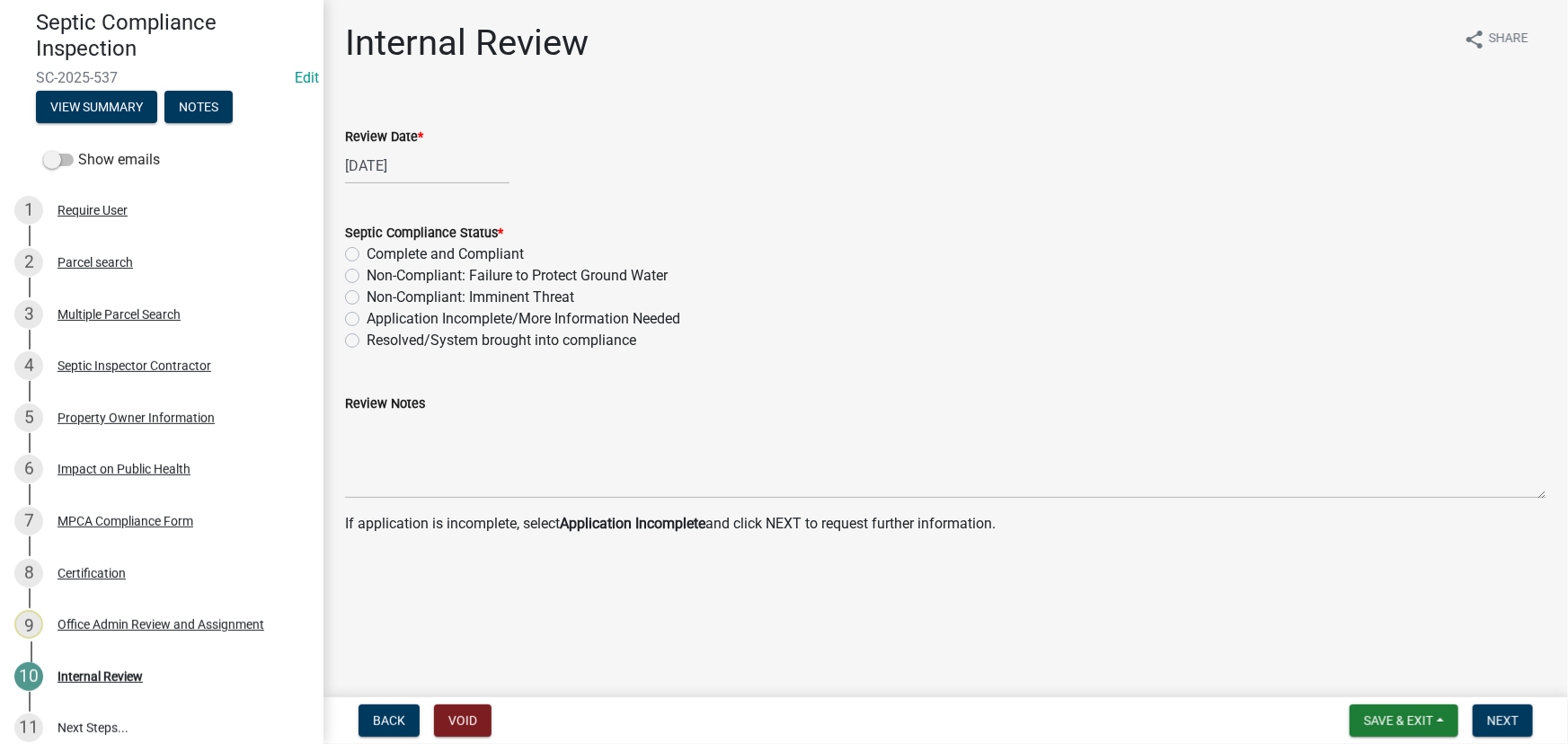
click at [401, 273] on label "Non-Compliant: Failure to Protect Ground Water" at bounding box center [517, 275] width 301 height 21
click at [378, 273] on input "Non-Compliant: Failure to Protect Ground Water" at bounding box center [372, 271] width 12 height 12
radio input "true"
click at [1518, 735] on button "Next" at bounding box center [1502, 720] width 60 height 32
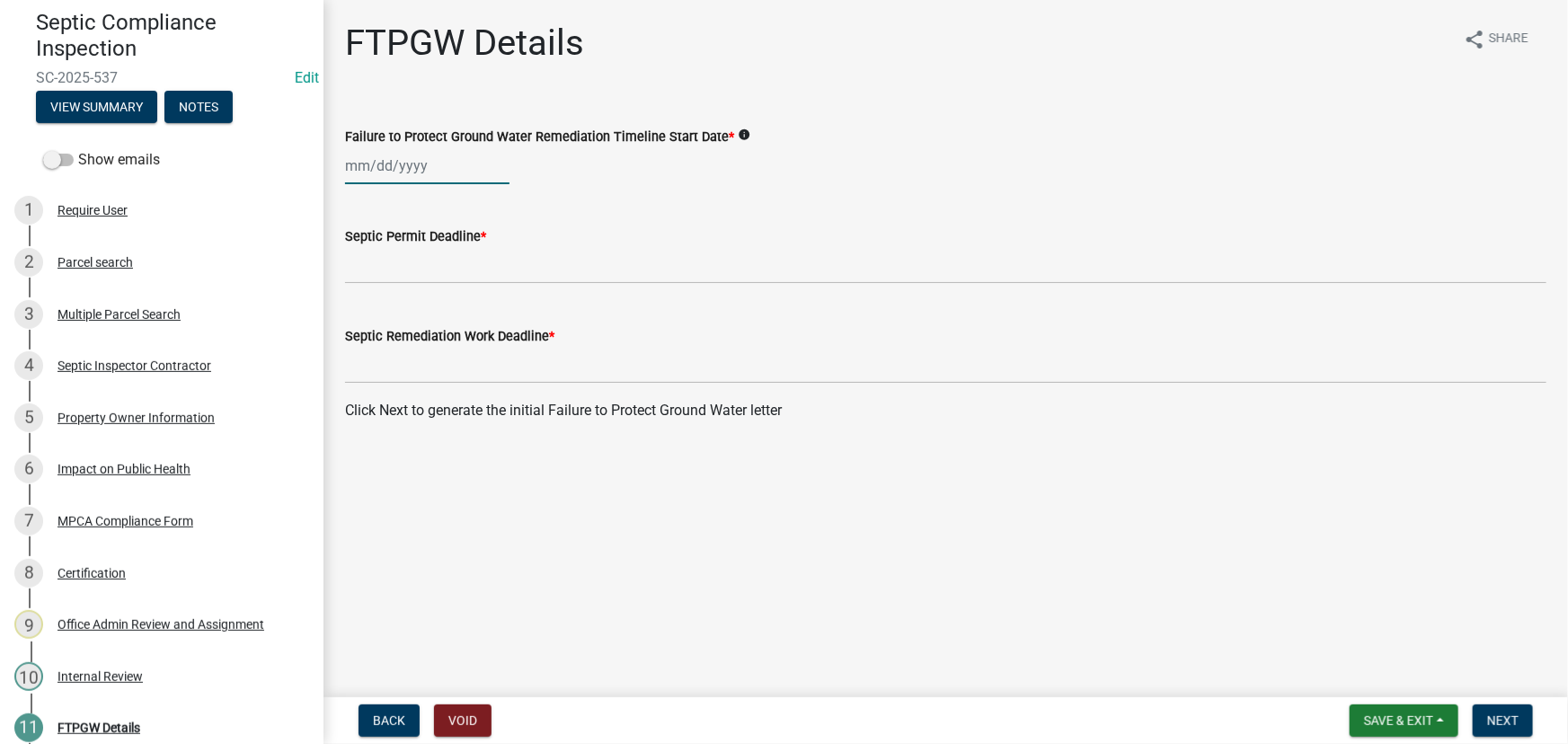
click at [449, 173] on div at bounding box center [427, 165] width 165 height 37
select select "8"
select select "2025"
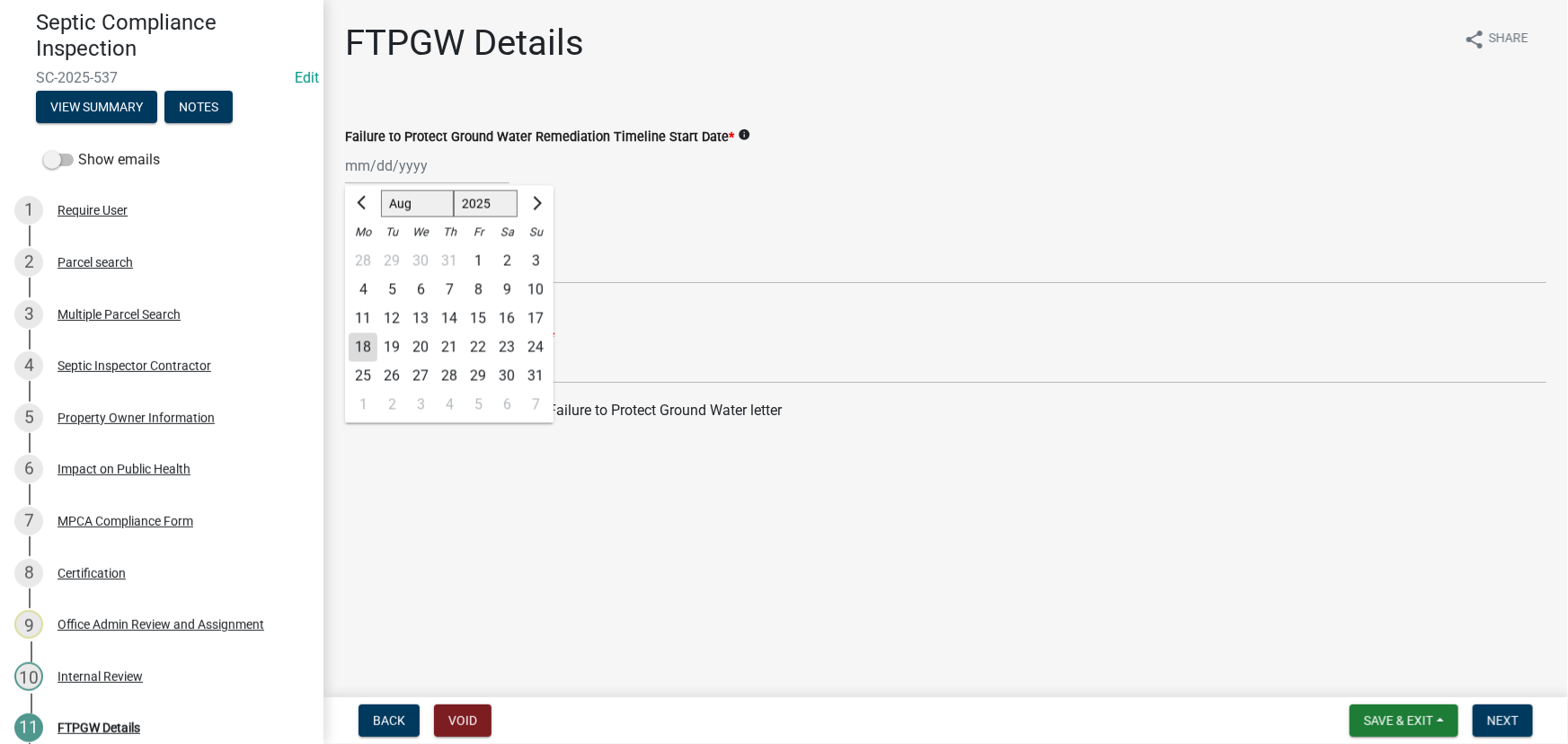
click at [368, 352] on div "18" at bounding box center [362, 348] width 29 height 29
type input "08/18/2025"
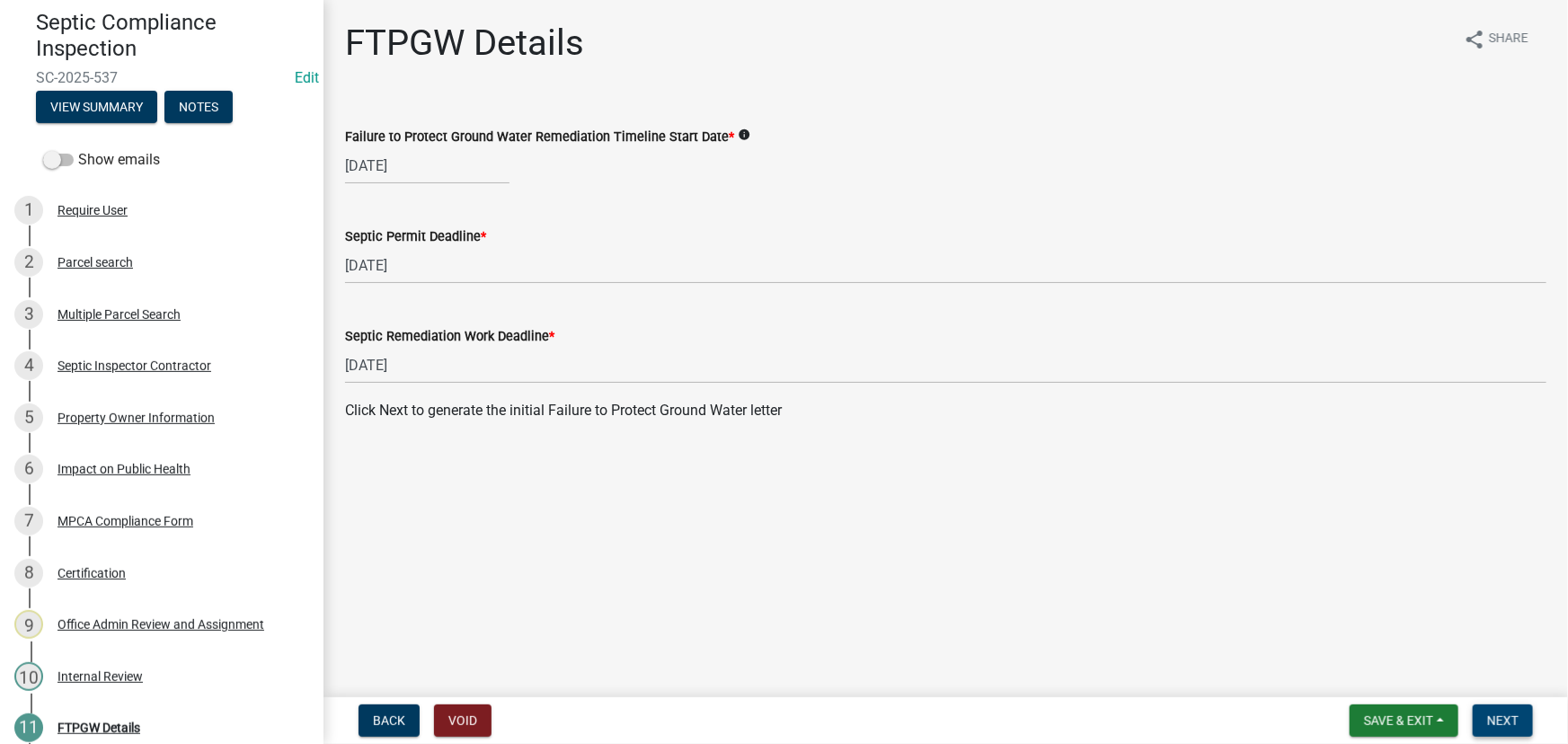
click at [1497, 718] on span "Next" at bounding box center [1502, 721] width 31 height 15
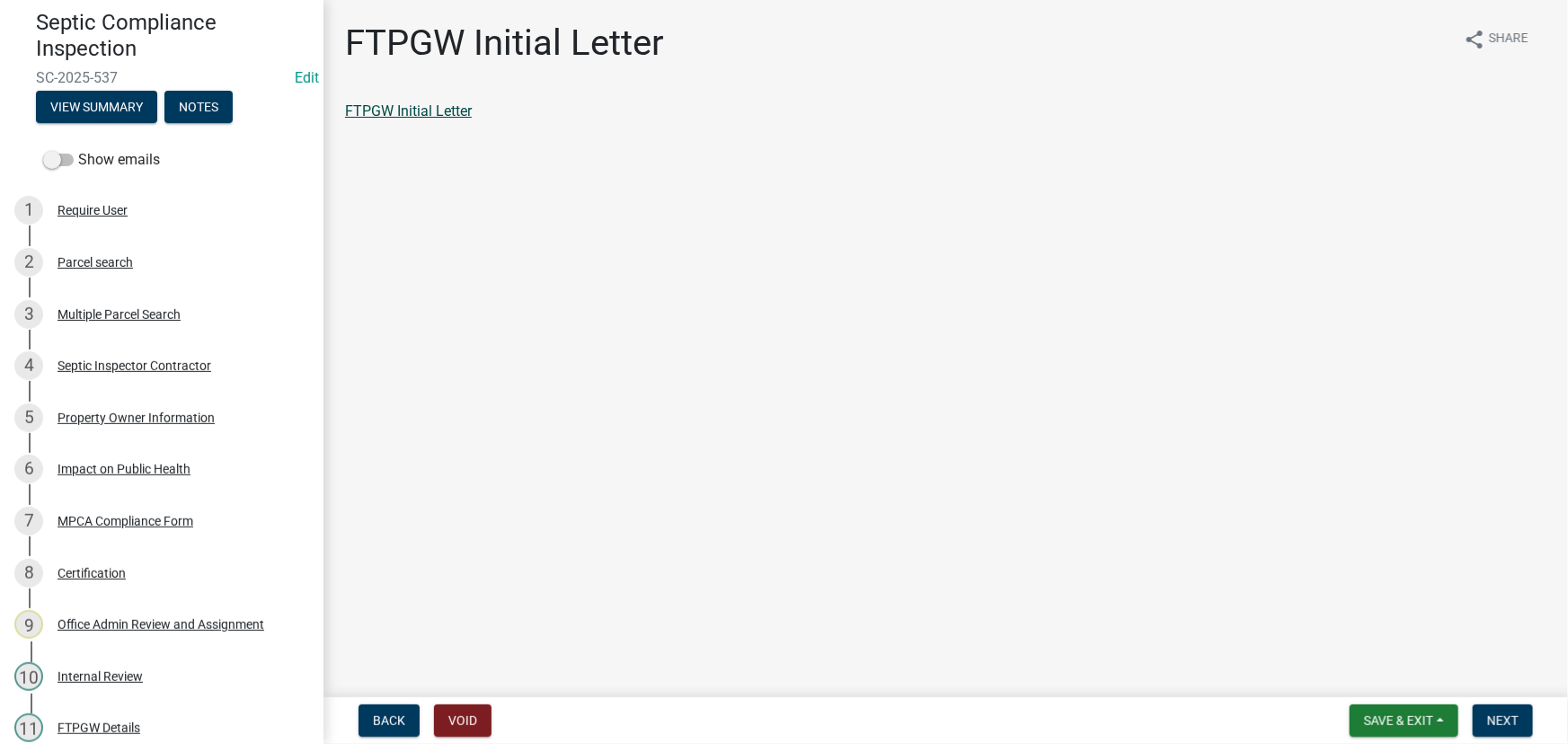
click at [437, 112] on link "FTPGW Initial Letter" at bounding box center [408, 111] width 127 height 17
